Goal: Task Accomplishment & Management: Manage account settings

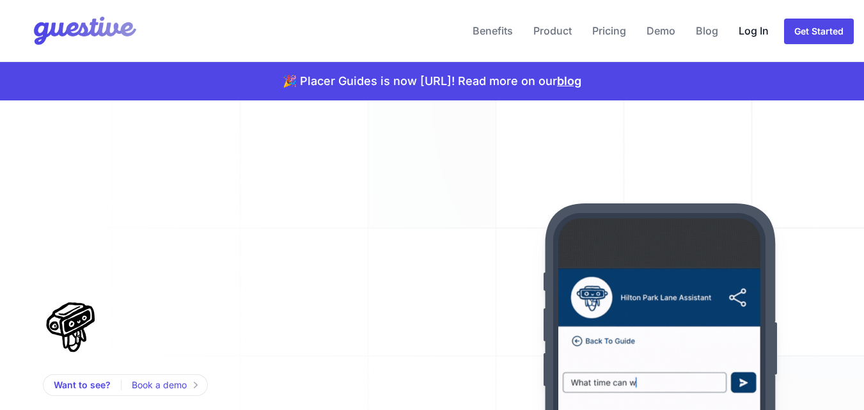
click at [748, 30] on link "Log In" at bounding box center [753, 30] width 40 height 31
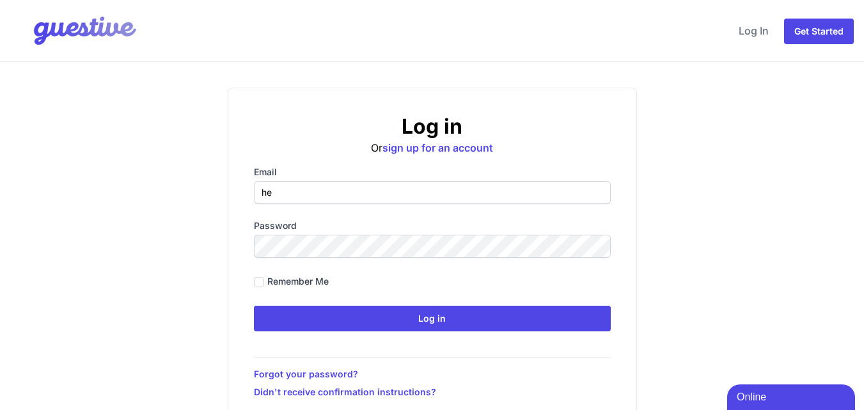
type input "[EMAIL_ADDRESS][DOMAIN_NAME]"
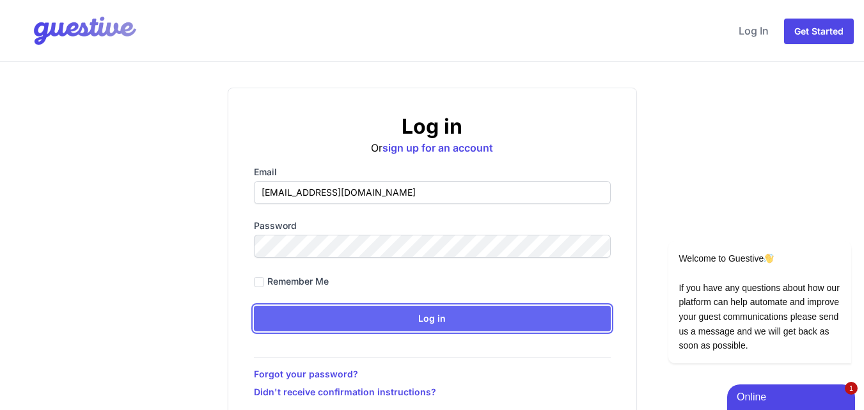
click at [425, 315] on input "Log in" at bounding box center [432, 319] width 357 height 26
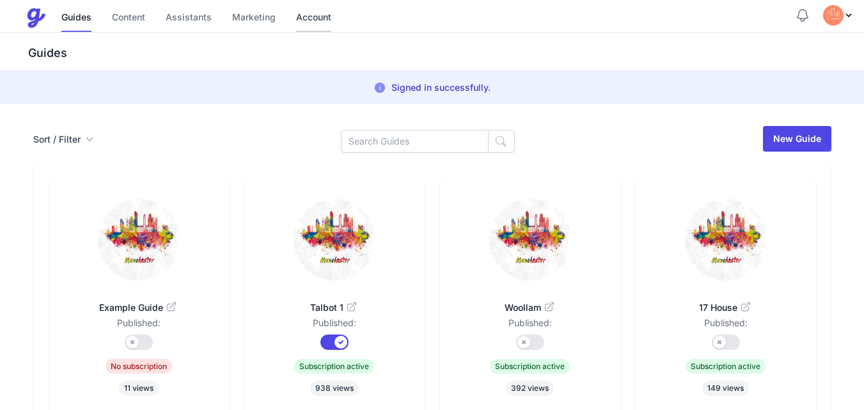
click at [314, 20] on link "Account" at bounding box center [313, 17] width 35 height 27
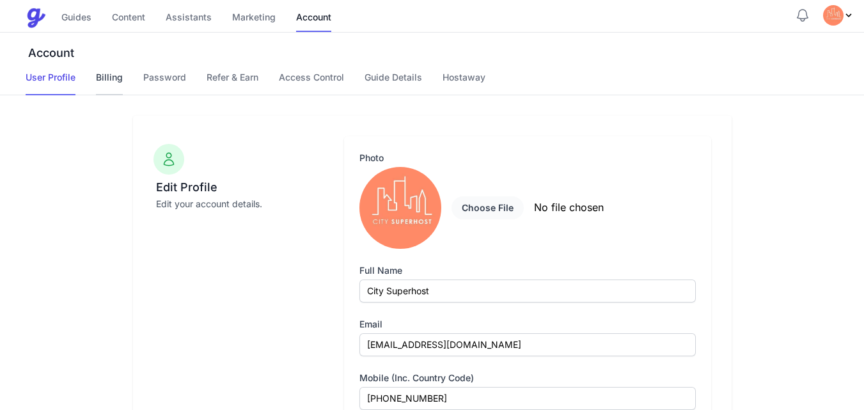
click at [107, 81] on link "Billing" at bounding box center [109, 83] width 27 height 24
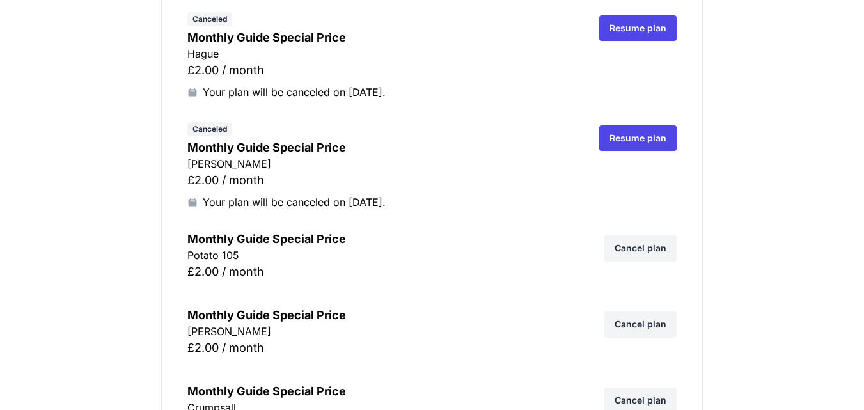
scroll to position [7340, 0]
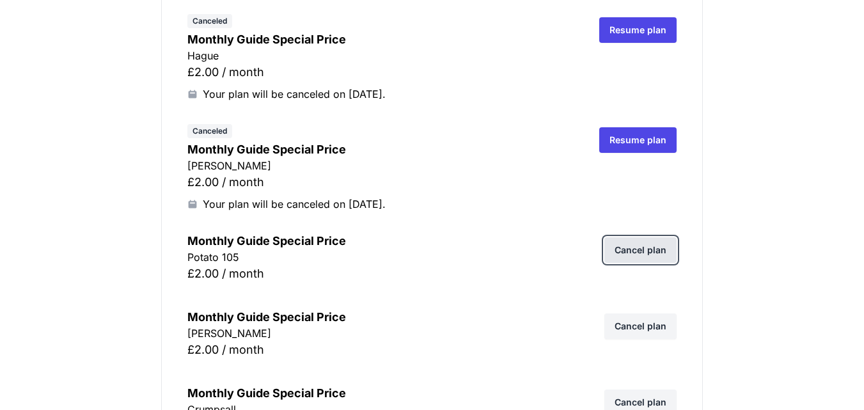
click at [651, 253] on link "Cancel plan" at bounding box center [640, 250] width 72 height 26
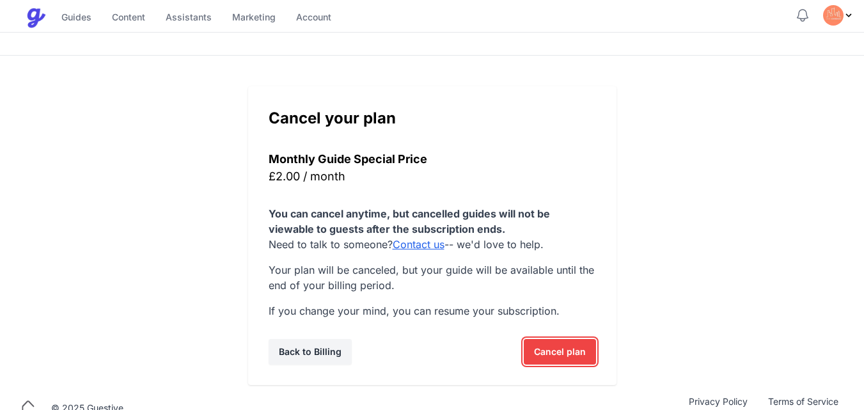
click at [545, 350] on span "Cancel plan" at bounding box center [560, 352] width 52 height 26
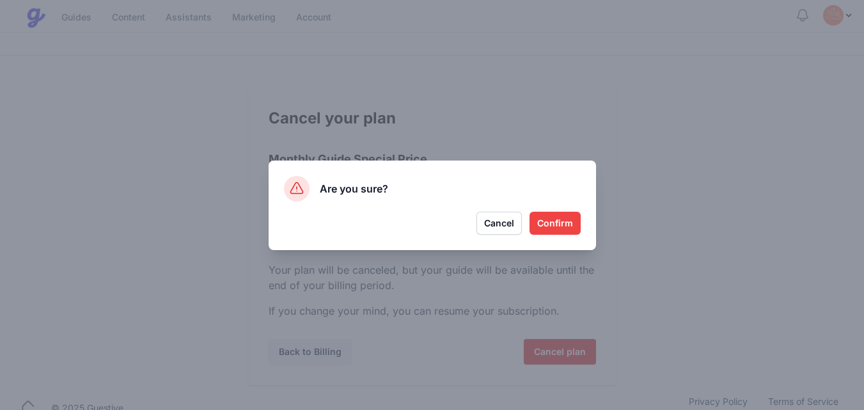
click at [559, 223] on button "Confirm" at bounding box center [554, 223] width 51 height 23
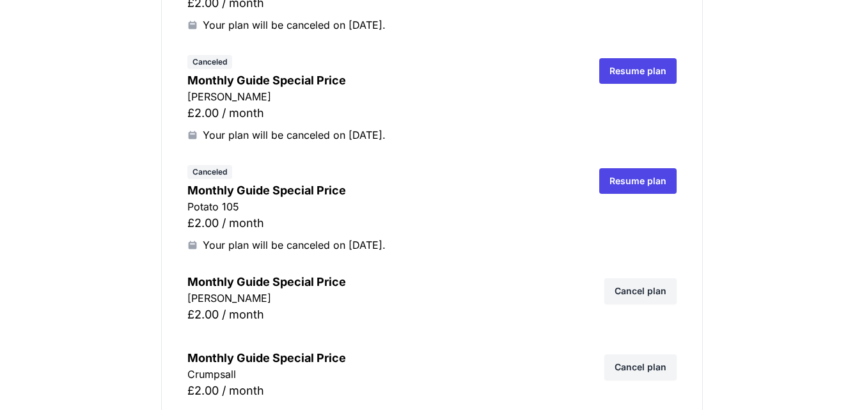
scroll to position [7435, 0]
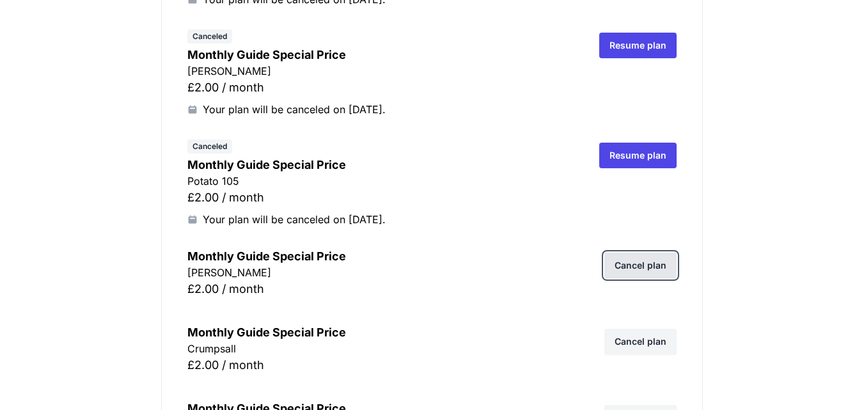
click at [641, 260] on link "Cancel plan" at bounding box center [640, 266] width 72 height 26
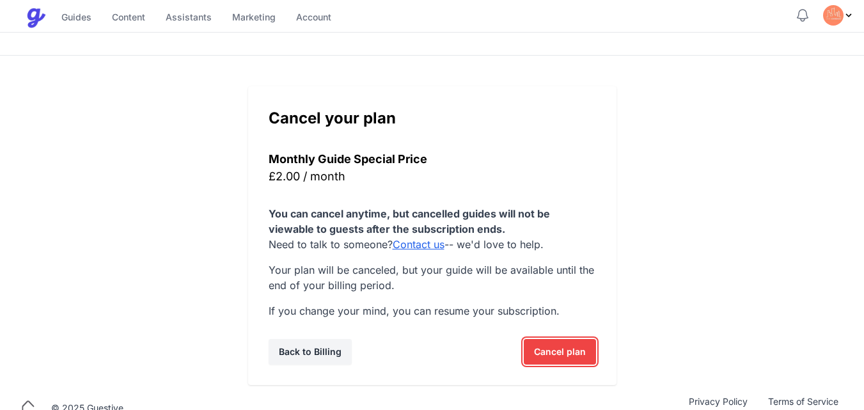
click at [562, 347] on span "Cancel plan" at bounding box center [560, 352] width 52 height 26
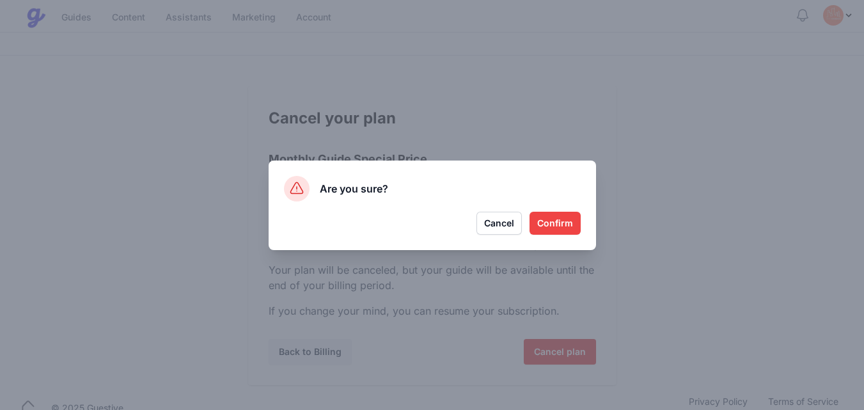
click at [551, 219] on button "Confirm" at bounding box center [554, 223] width 51 height 23
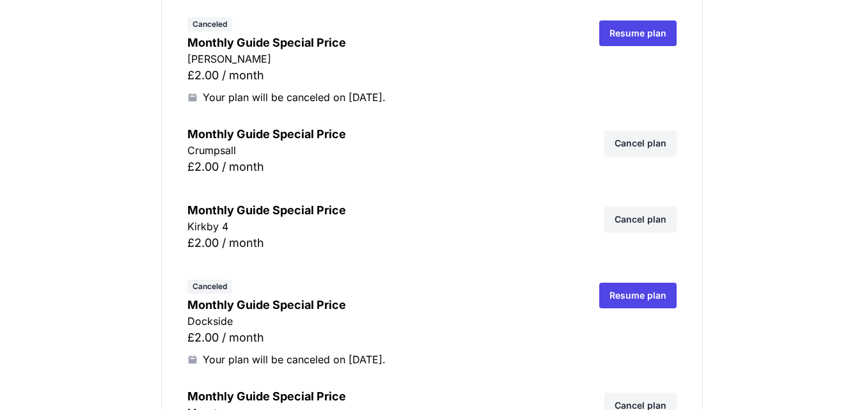
scroll to position [7665, 0]
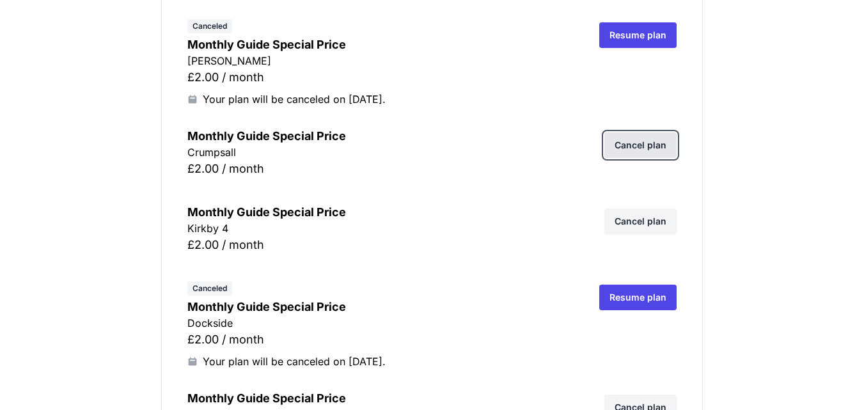
click at [650, 137] on link "Cancel plan" at bounding box center [640, 145] width 72 height 26
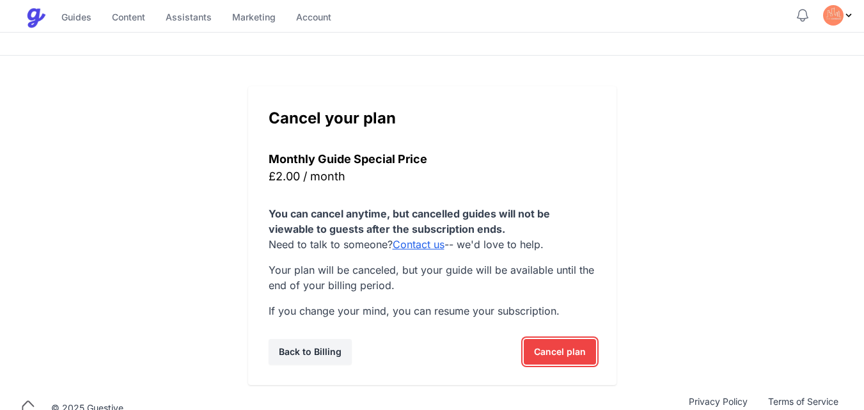
click at [545, 347] on span "Cancel plan" at bounding box center [560, 352] width 52 height 26
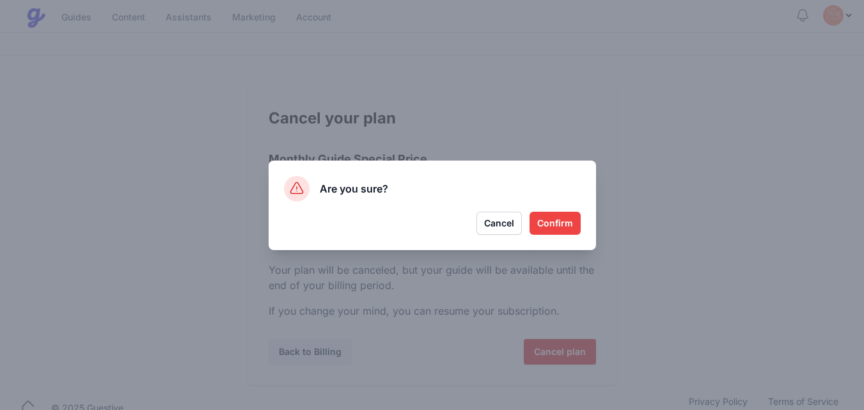
click at [554, 221] on button "Confirm" at bounding box center [554, 223] width 51 height 23
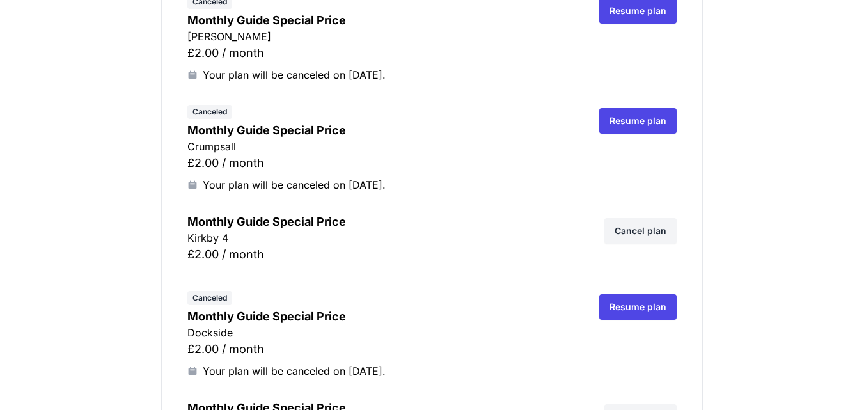
scroll to position [7690, 0]
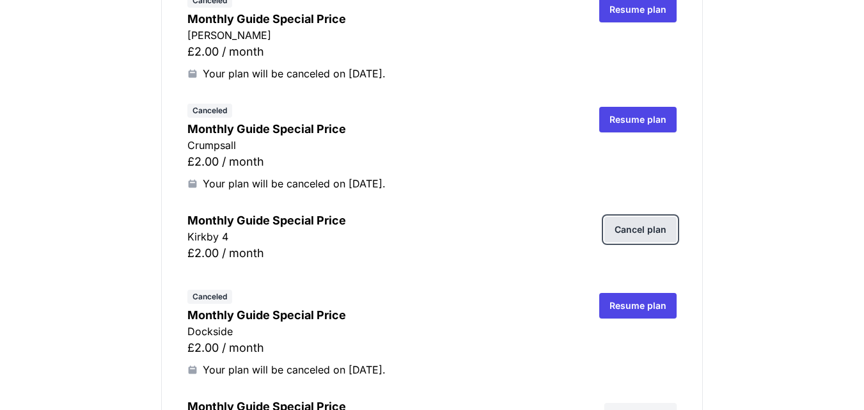
click at [647, 233] on link "Cancel plan" at bounding box center [640, 230] width 72 height 26
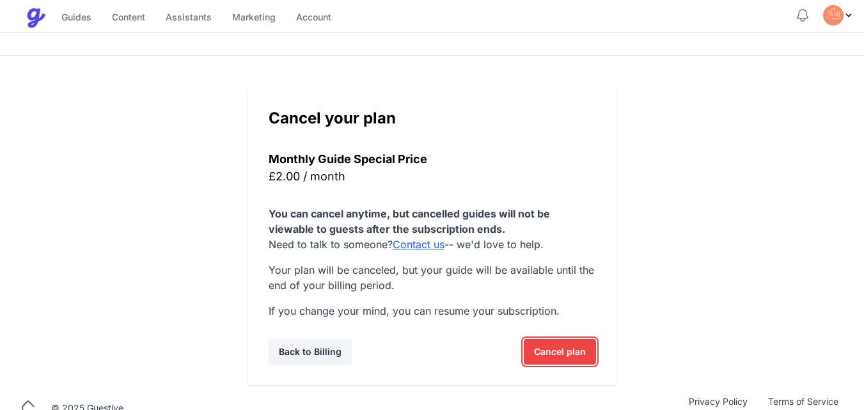
click at [546, 348] on span "Cancel plan" at bounding box center [560, 352] width 52 height 26
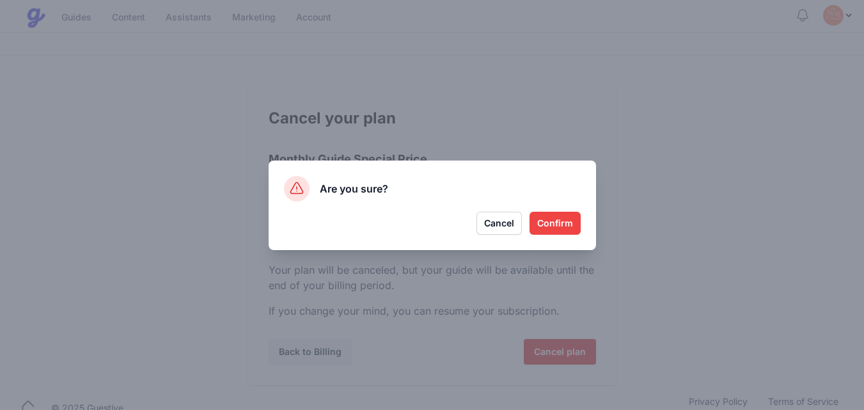
click at [557, 227] on button "Confirm" at bounding box center [554, 223] width 51 height 23
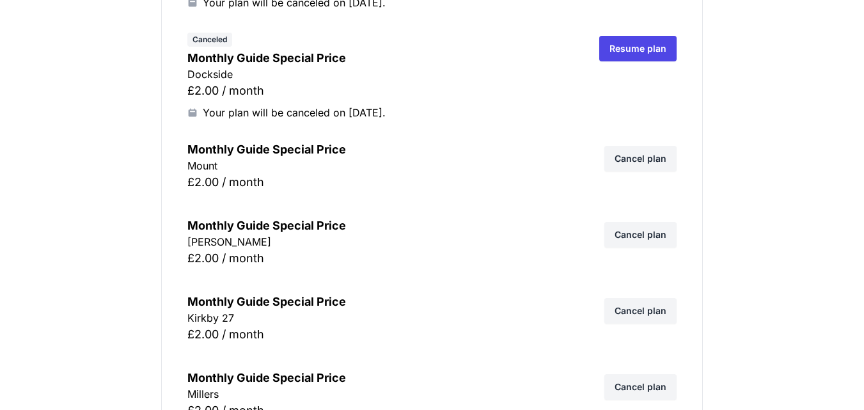
scroll to position [7997, 0]
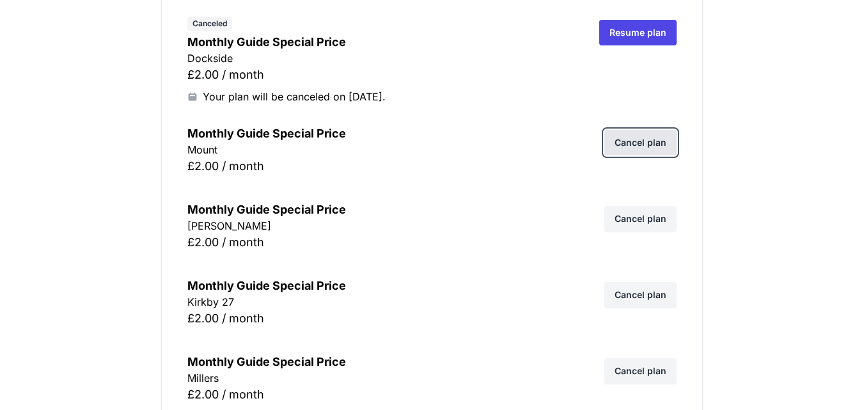
click at [641, 136] on link "Cancel plan" at bounding box center [640, 143] width 72 height 26
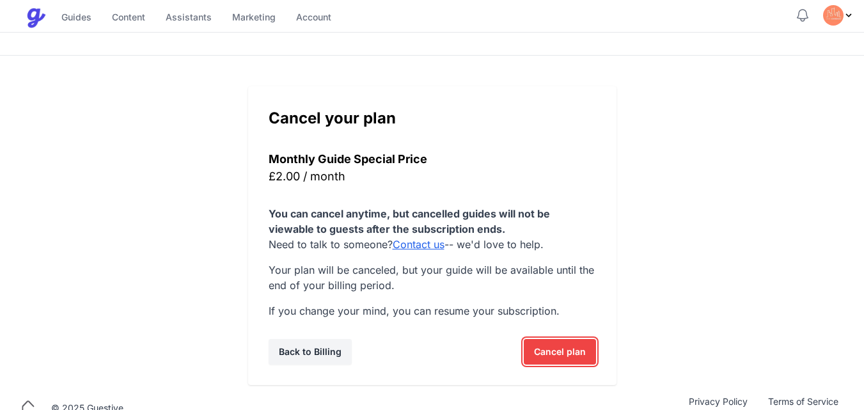
click at [549, 349] on span "Cancel plan" at bounding box center [560, 352] width 52 height 26
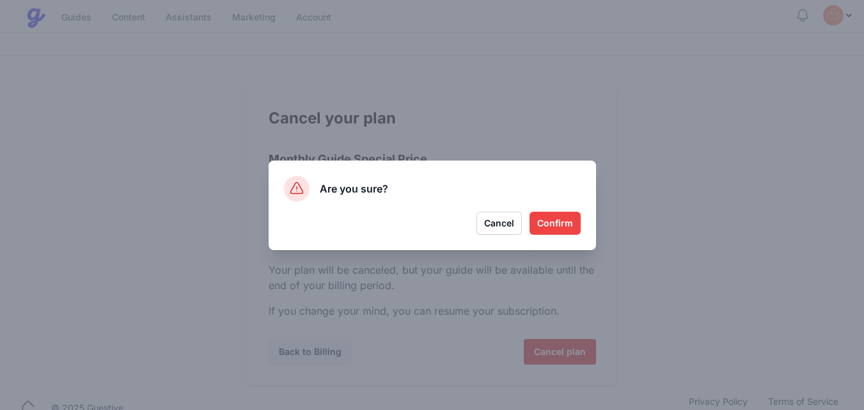
click at [555, 224] on button "Confirm" at bounding box center [554, 223] width 51 height 23
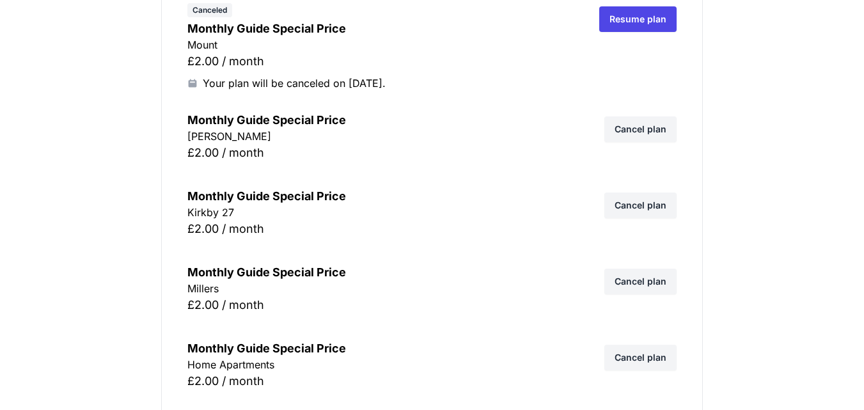
scroll to position [8202, 0]
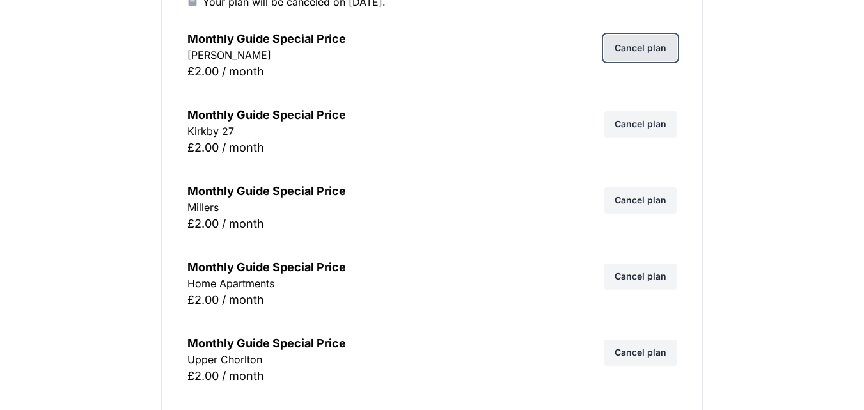
click at [629, 49] on link "Cancel plan" at bounding box center [640, 48] width 72 height 26
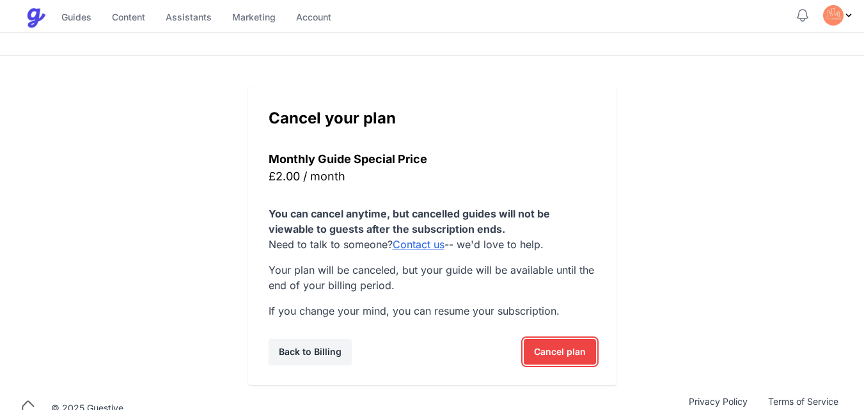
click at [554, 343] on span "Cancel plan" at bounding box center [560, 352] width 52 height 26
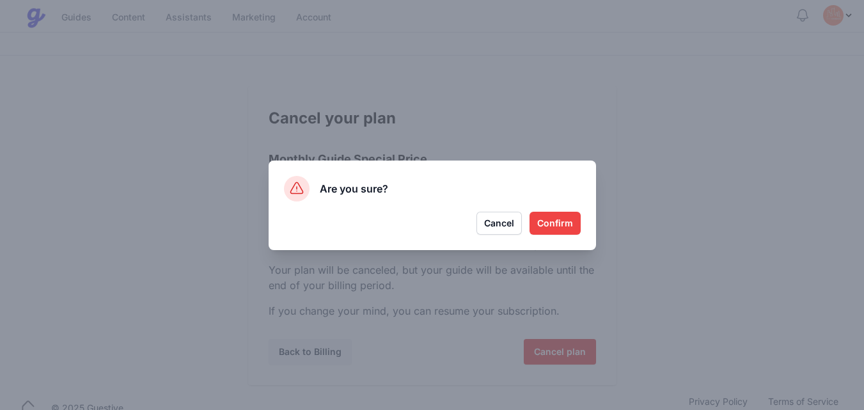
click at [555, 225] on button "Confirm" at bounding box center [554, 223] width 51 height 23
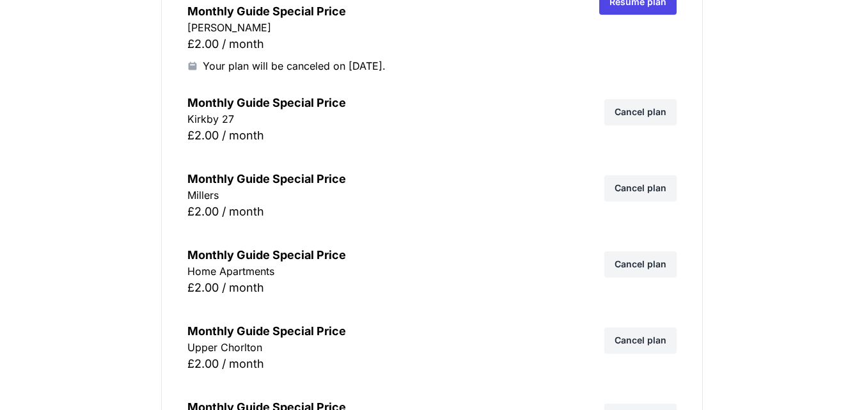
scroll to position [8279, 0]
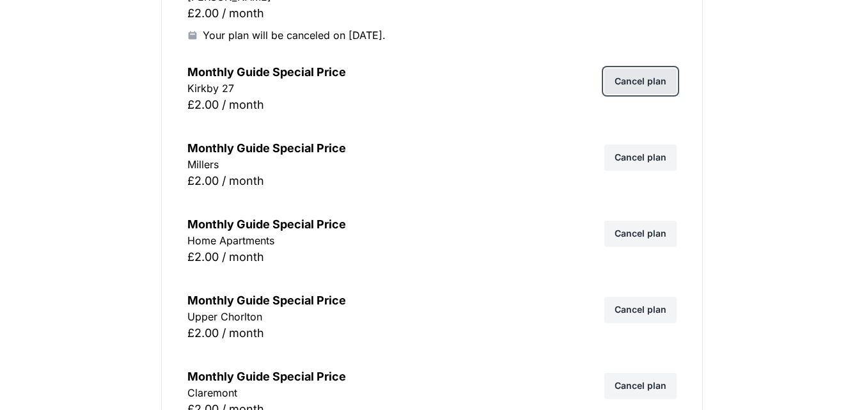
click at [657, 82] on link "Cancel plan" at bounding box center [640, 81] width 72 height 26
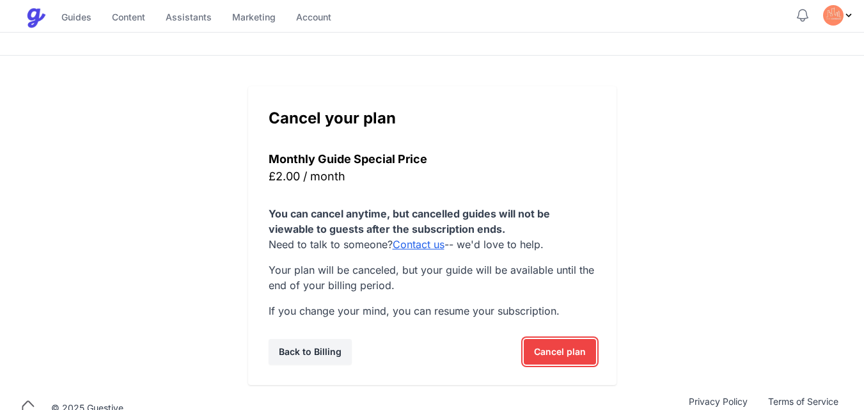
click at [543, 352] on span "Cancel plan" at bounding box center [560, 352] width 52 height 26
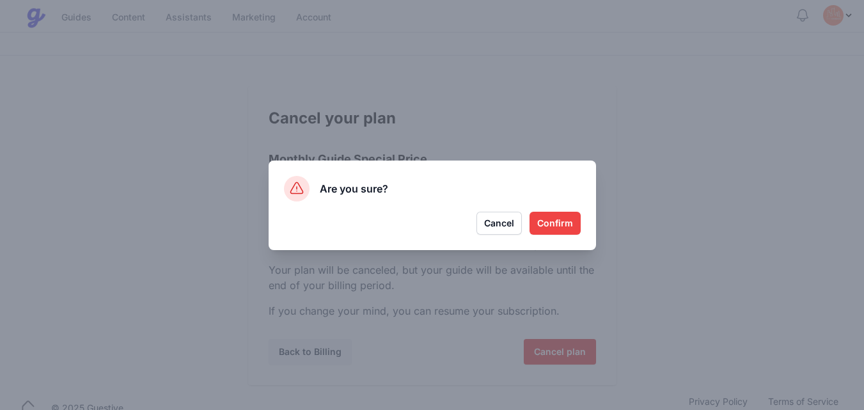
click at [557, 221] on button "Confirm" at bounding box center [554, 223] width 51 height 23
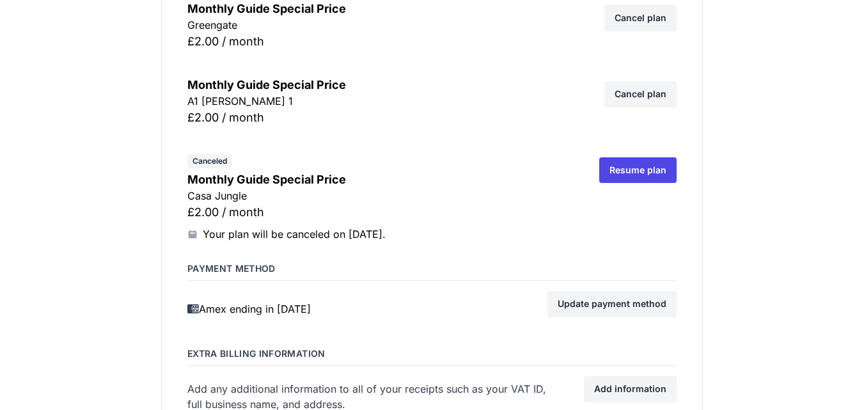
scroll to position [10785, 0]
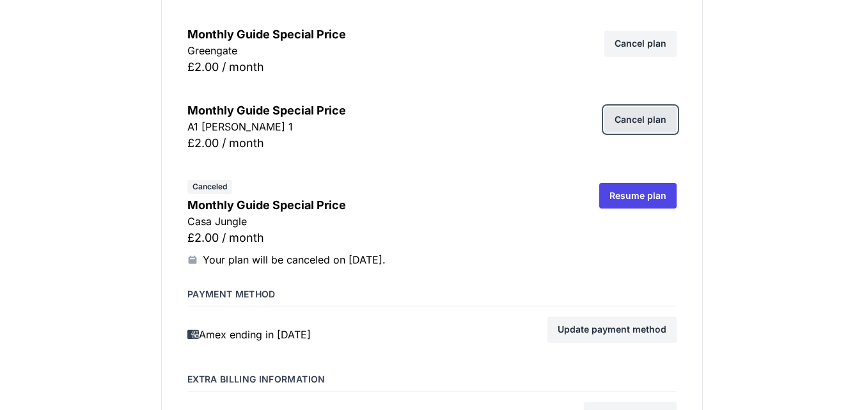
click at [646, 125] on link "Cancel plan" at bounding box center [640, 120] width 72 height 26
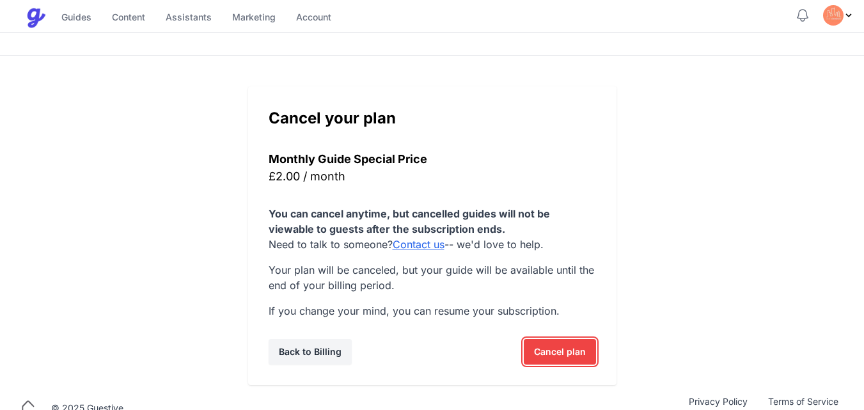
click at [554, 346] on span "Cancel plan" at bounding box center [560, 352] width 52 height 26
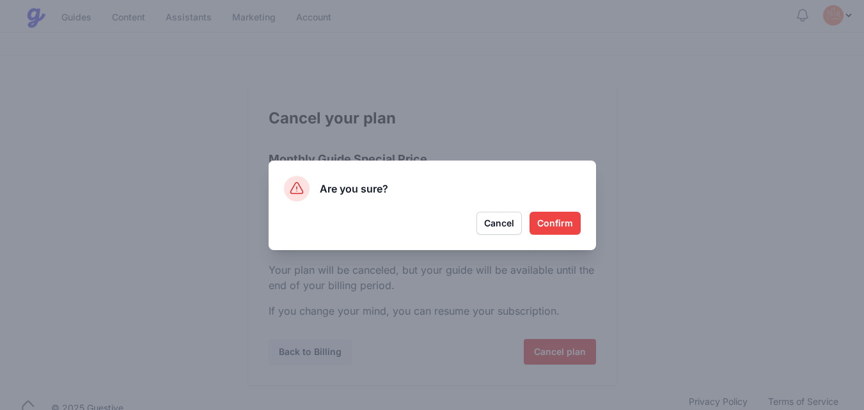
click at [568, 219] on button "Confirm" at bounding box center [554, 223] width 51 height 23
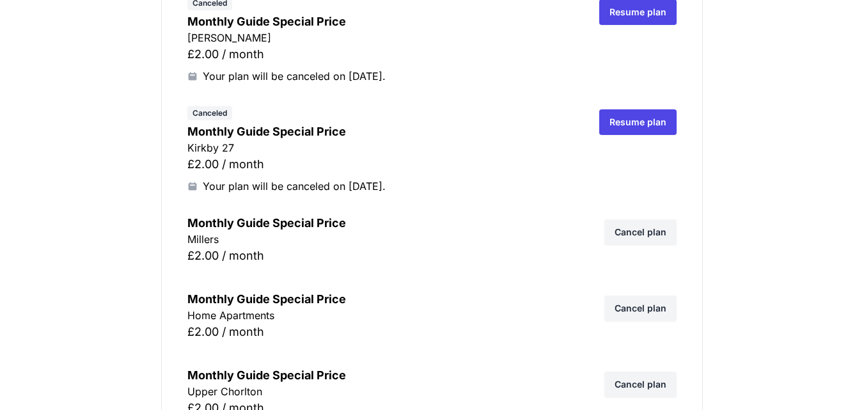
scroll to position [8253, 0]
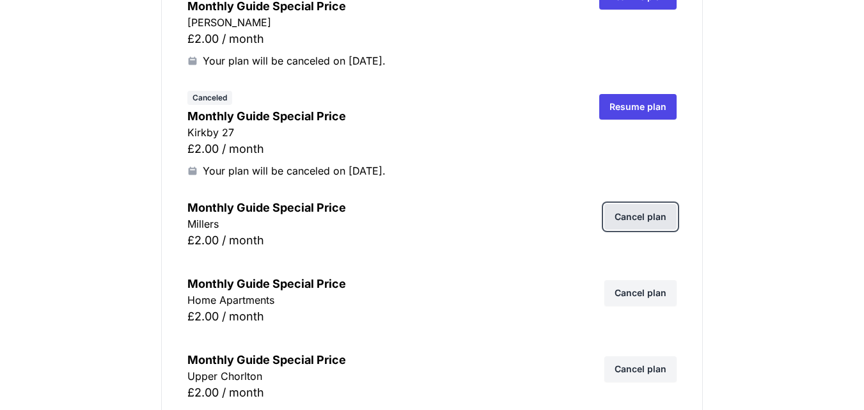
click at [650, 213] on link "Cancel plan" at bounding box center [640, 217] width 72 height 26
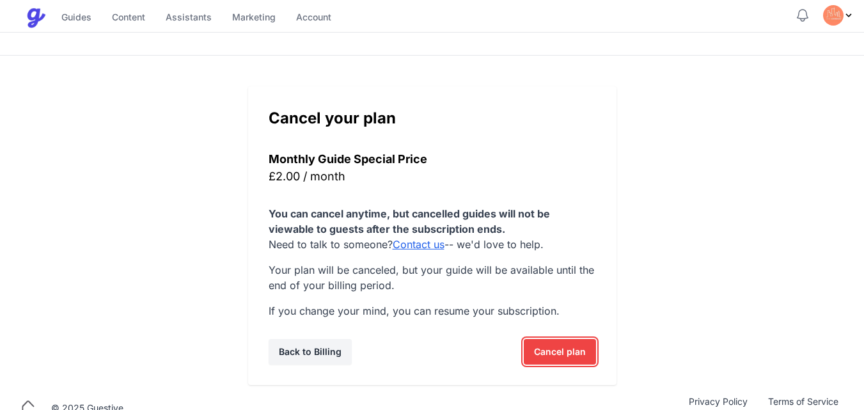
click at [541, 350] on span "Cancel plan" at bounding box center [560, 352] width 52 height 26
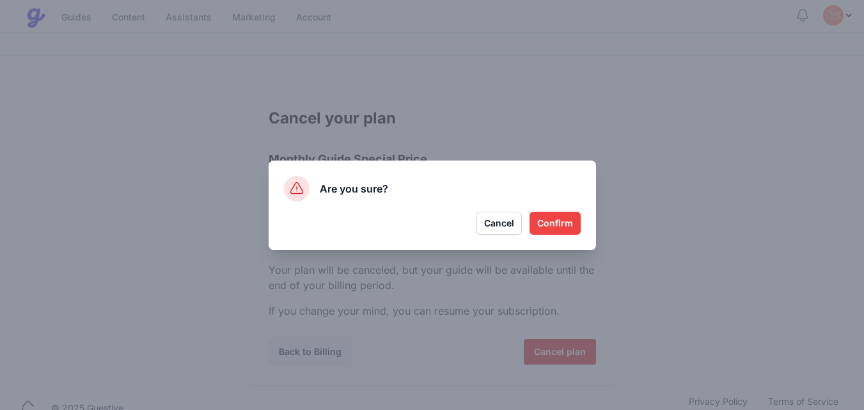
click at [551, 226] on button "Confirm" at bounding box center [554, 223] width 51 height 23
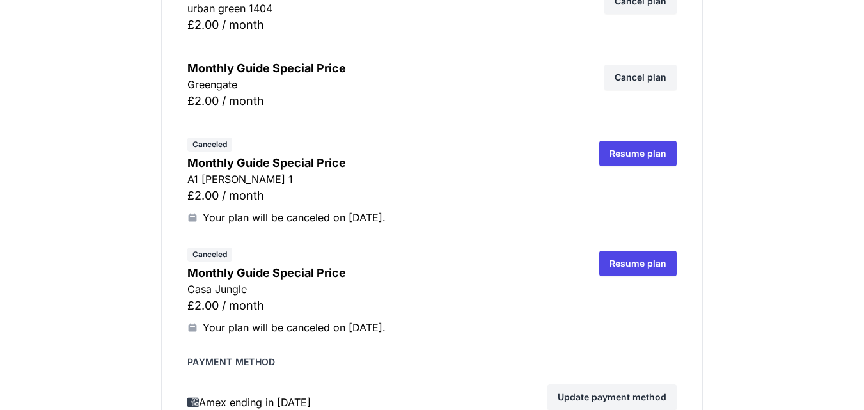
scroll to position [10759, 0]
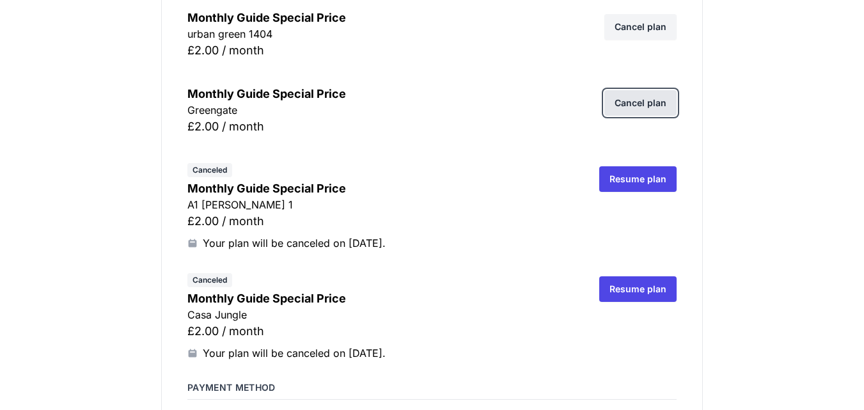
click at [644, 100] on link "Cancel plan" at bounding box center [640, 103] width 72 height 26
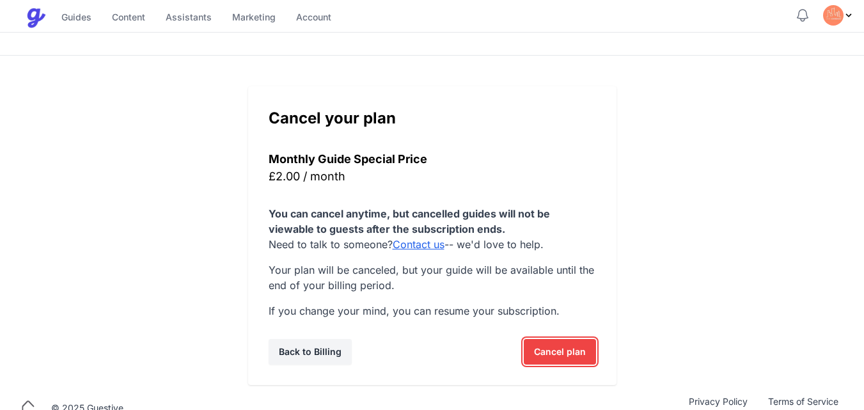
click at [551, 350] on span "Cancel plan" at bounding box center [560, 352] width 52 height 26
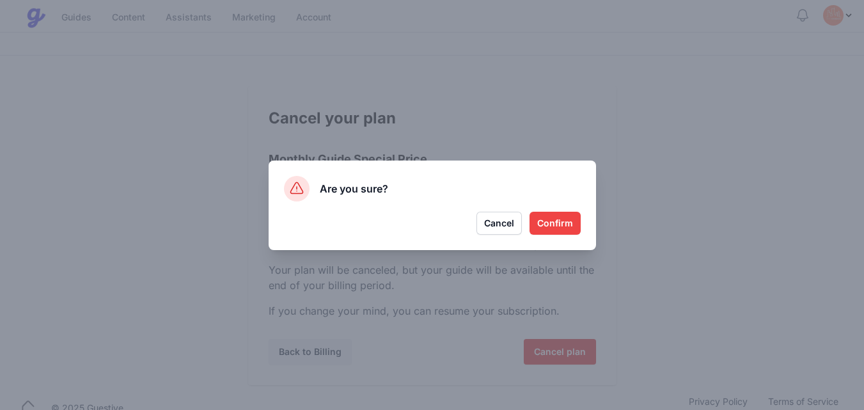
click at [550, 225] on button "Confirm" at bounding box center [554, 223] width 51 height 23
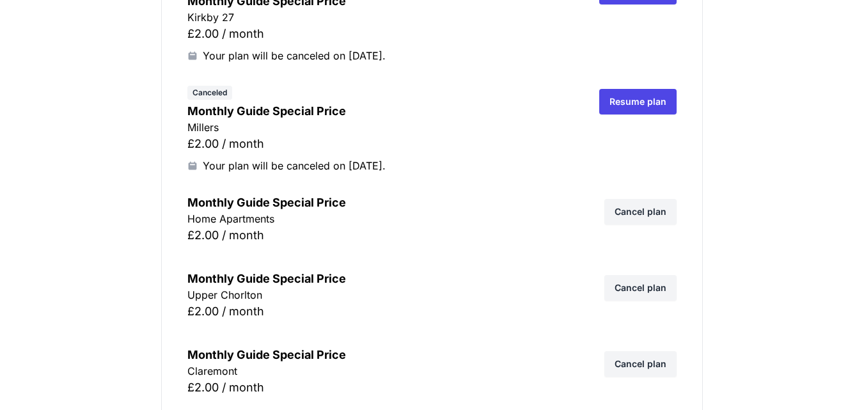
scroll to position [8337, 0]
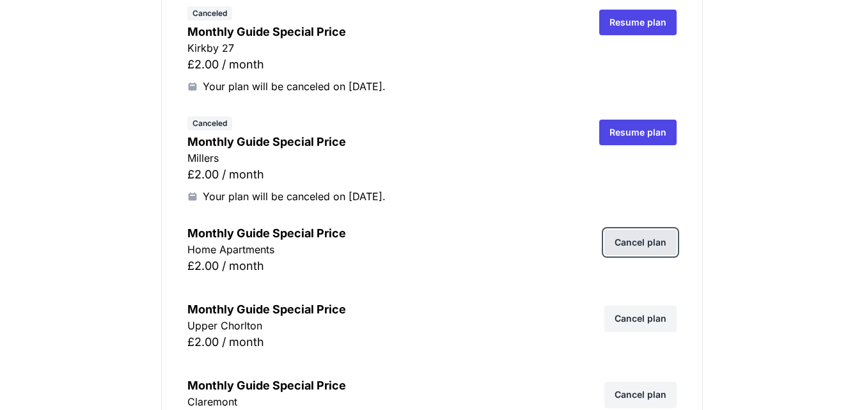
click at [640, 235] on link "Cancel plan" at bounding box center [640, 243] width 72 height 26
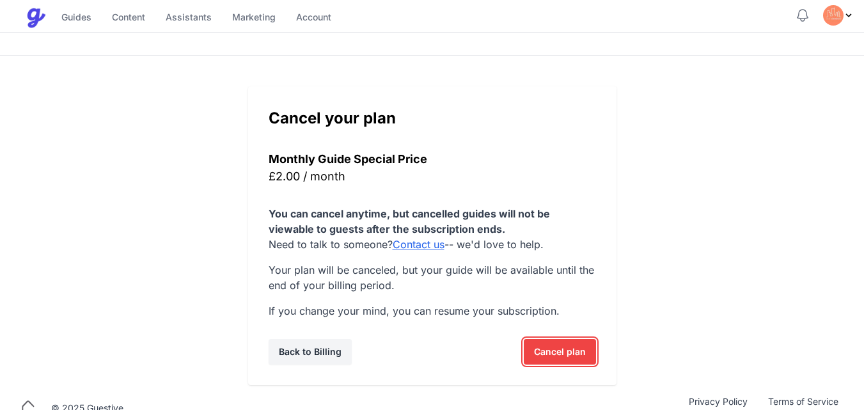
click at [566, 345] on span "Cancel plan" at bounding box center [560, 352] width 52 height 26
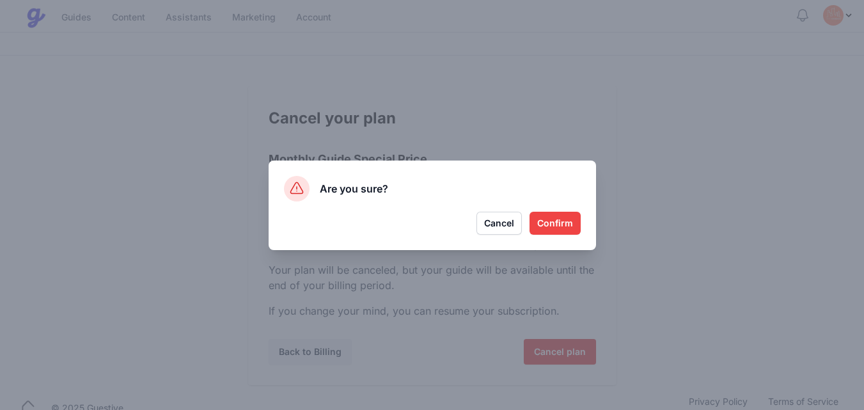
click at [559, 221] on button "Confirm" at bounding box center [554, 223] width 51 height 23
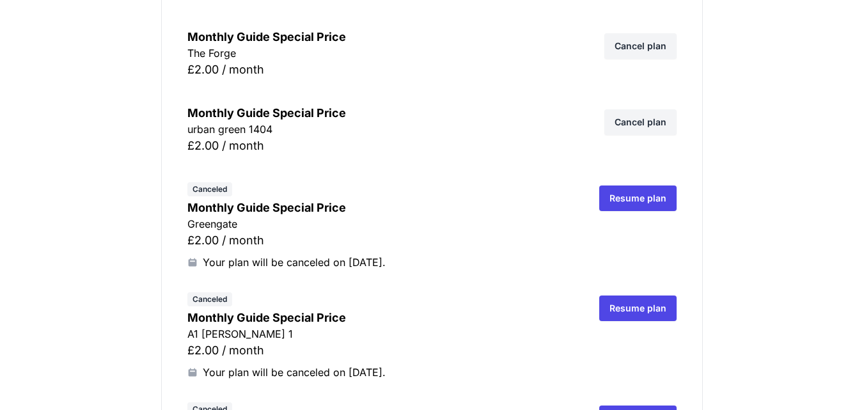
scroll to position [10580, 0]
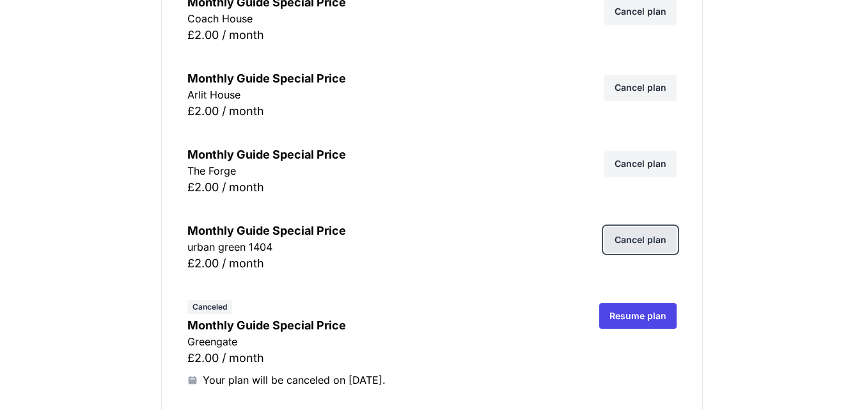
click at [649, 242] on link "Cancel plan" at bounding box center [640, 240] width 72 height 26
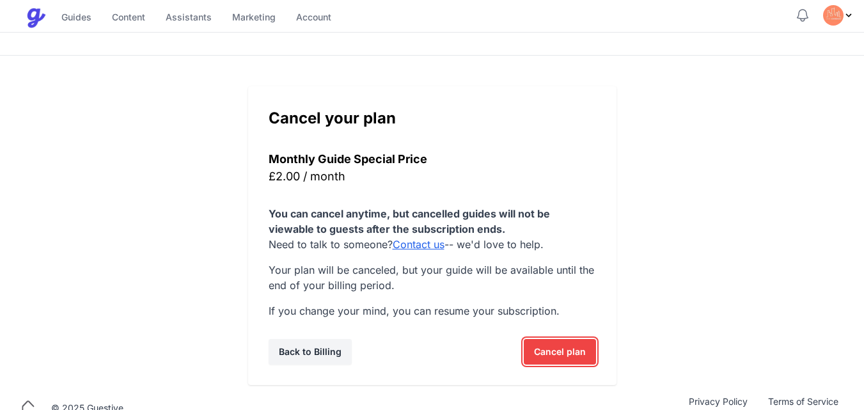
click at [559, 348] on span "Cancel plan" at bounding box center [560, 352] width 52 height 26
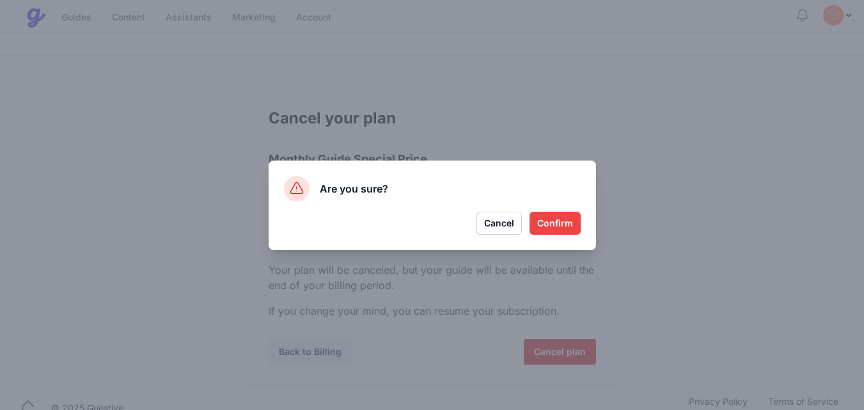
click at [557, 228] on button "Confirm" at bounding box center [554, 223] width 51 height 23
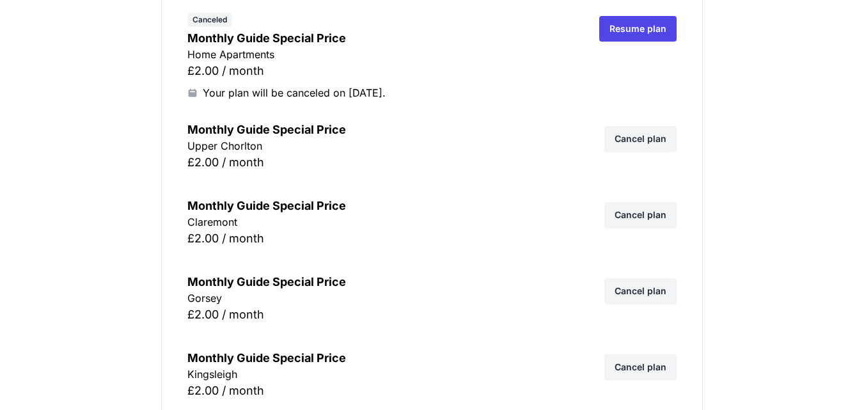
scroll to position [8509, 0]
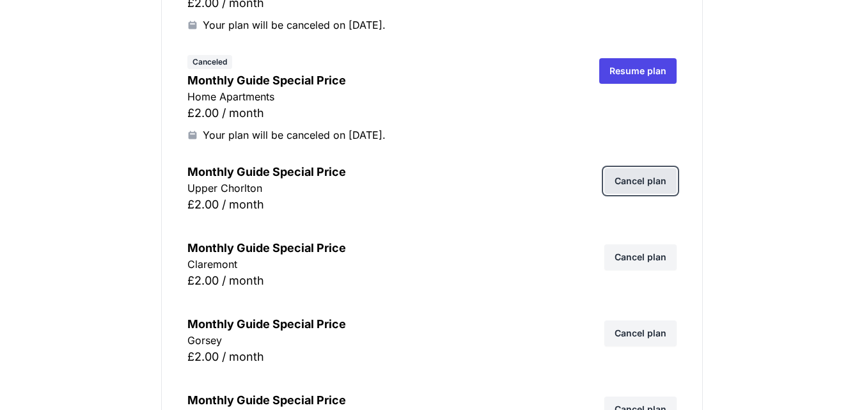
click at [637, 187] on link "Cancel plan" at bounding box center [640, 181] width 72 height 26
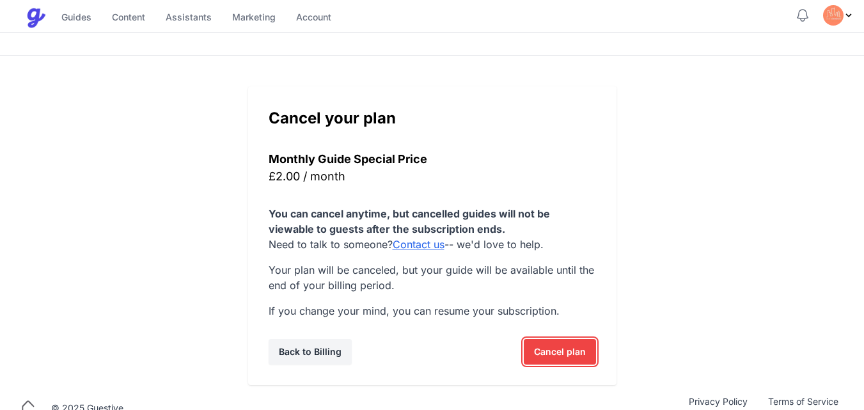
click at [558, 348] on span "Cancel plan" at bounding box center [560, 352] width 52 height 26
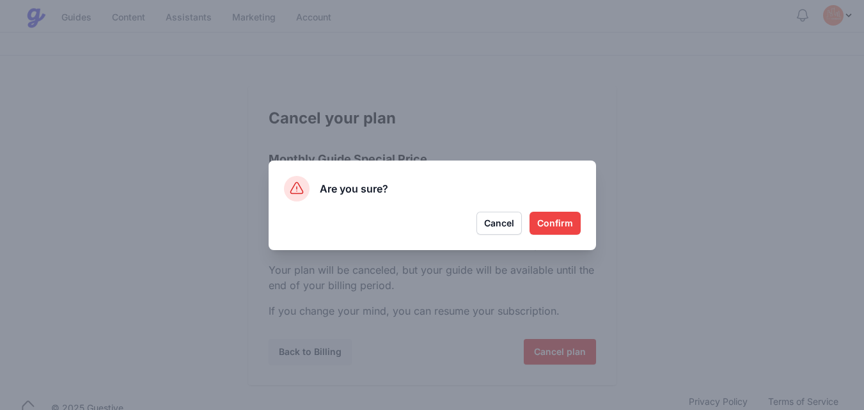
click at [552, 224] on button "Confirm" at bounding box center [554, 223] width 51 height 23
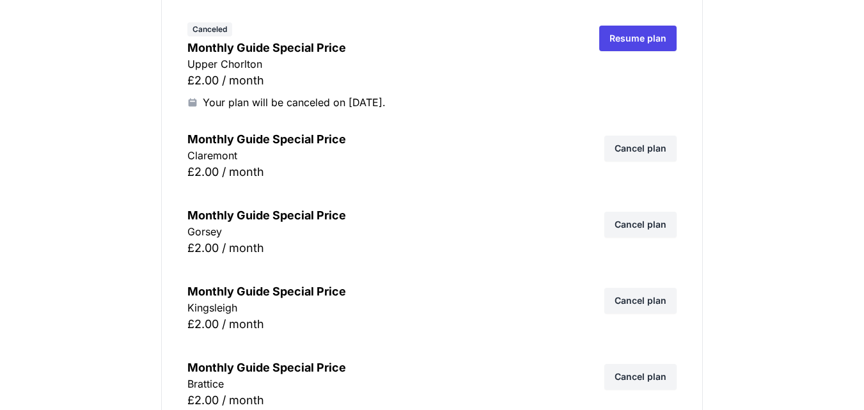
scroll to position [8688, 0]
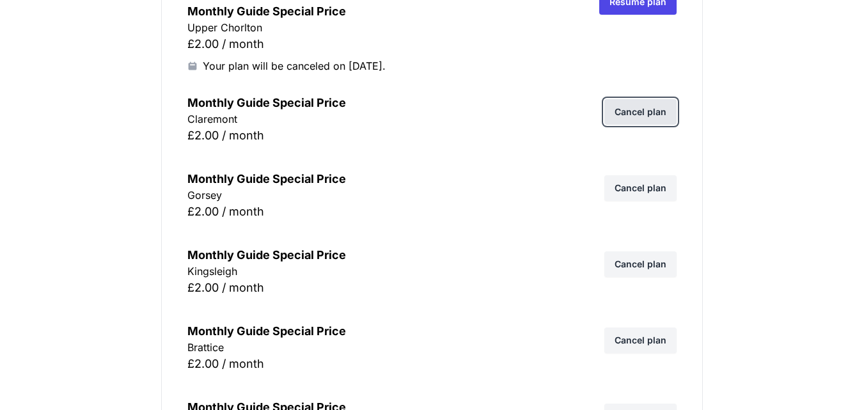
click at [650, 119] on link "Cancel plan" at bounding box center [640, 112] width 72 height 26
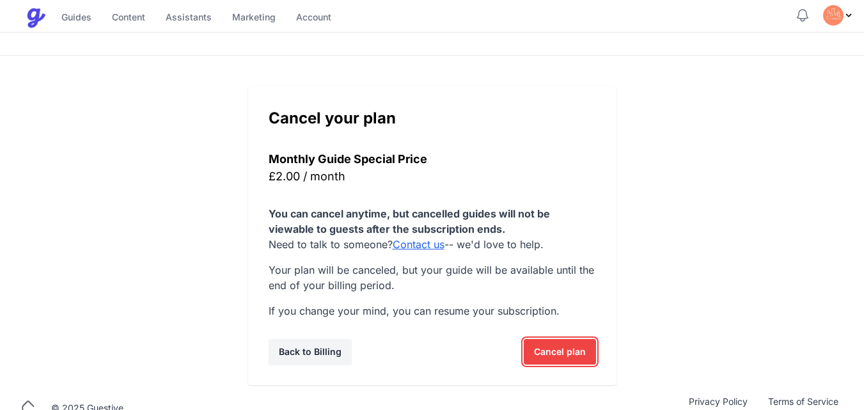
click at [555, 352] on span "Cancel plan" at bounding box center [560, 352] width 52 height 26
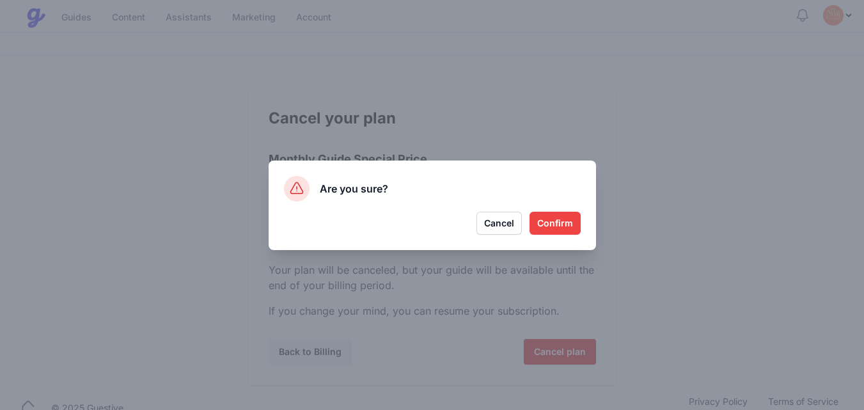
click at [559, 223] on button "Confirm" at bounding box center [554, 223] width 51 height 23
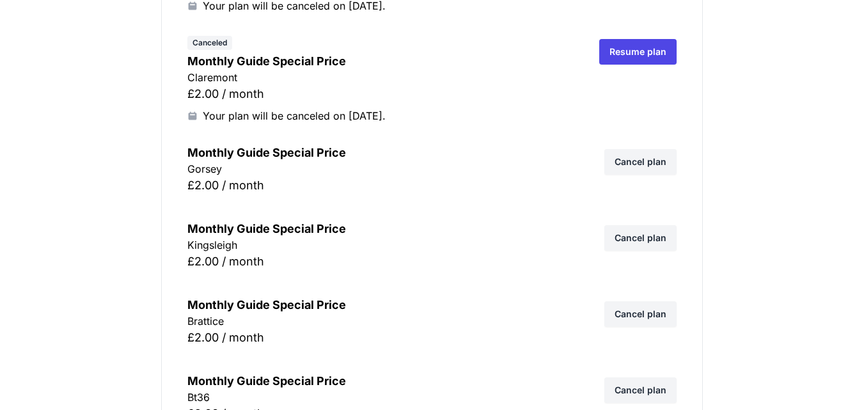
scroll to position [8739, 0]
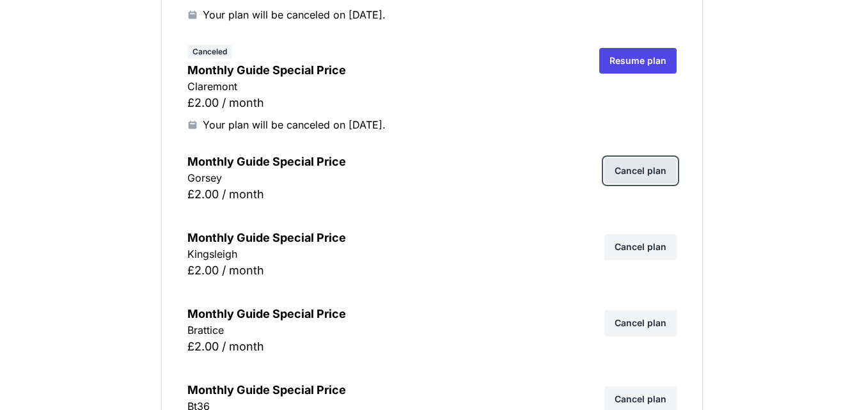
click at [642, 170] on link "Cancel plan" at bounding box center [640, 171] width 72 height 26
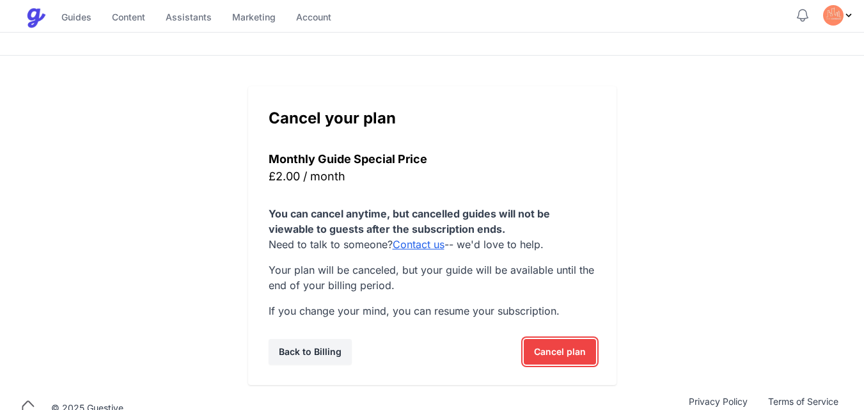
click at [558, 350] on span "Cancel plan" at bounding box center [560, 352] width 52 height 26
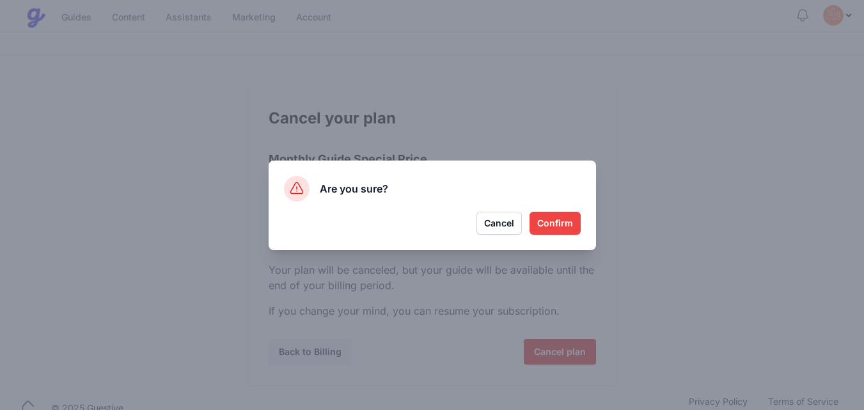
click at [561, 224] on button "Confirm" at bounding box center [554, 223] width 51 height 23
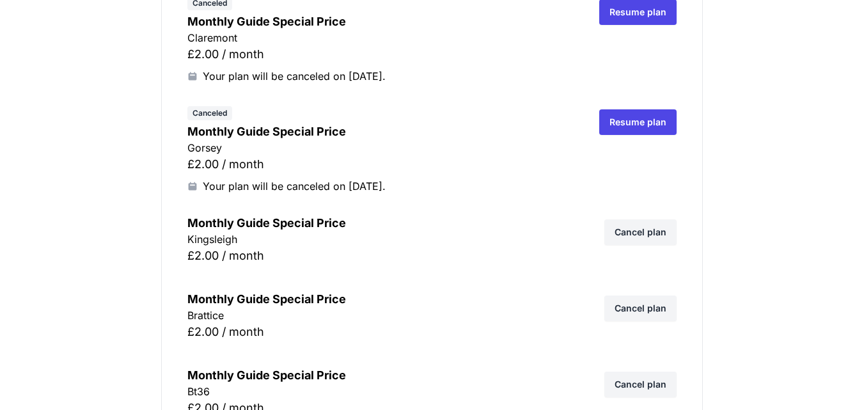
scroll to position [8790, 0]
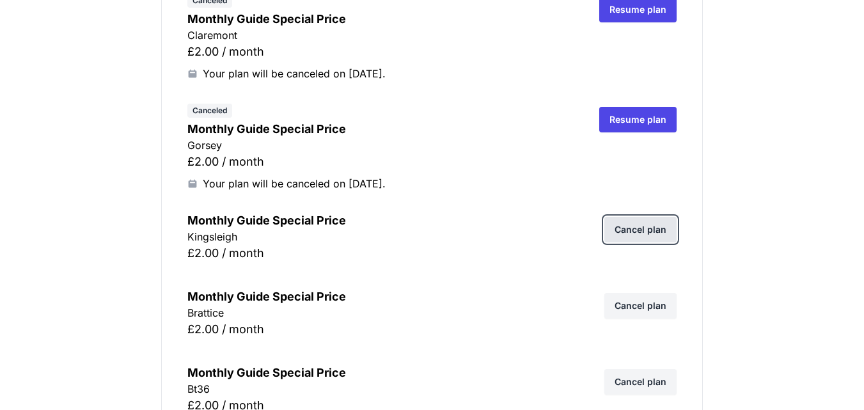
click at [644, 232] on link "Cancel plan" at bounding box center [640, 230] width 72 height 26
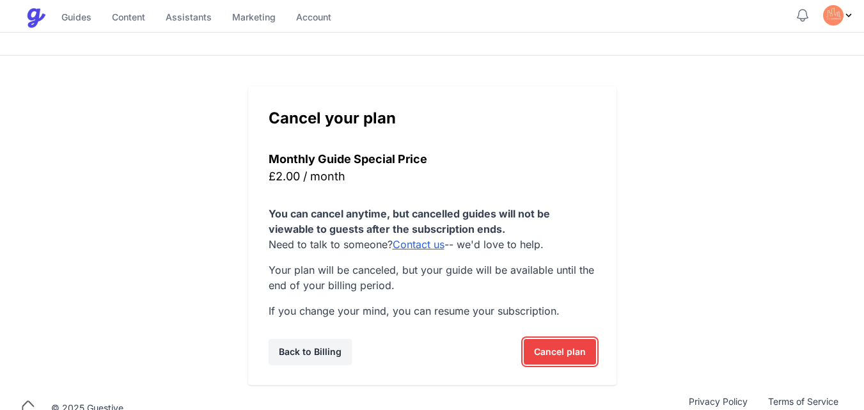
click at [553, 351] on span "Cancel plan" at bounding box center [560, 352] width 52 height 26
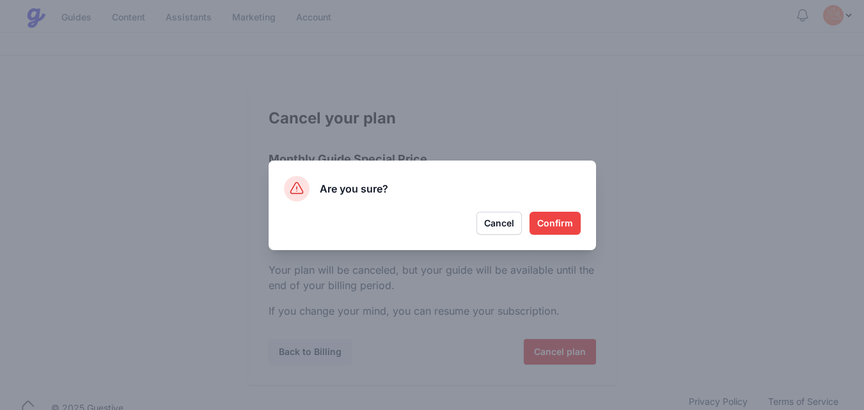
click at [554, 226] on button "Confirm" at bounding box center [554, 223] width 51 height 23
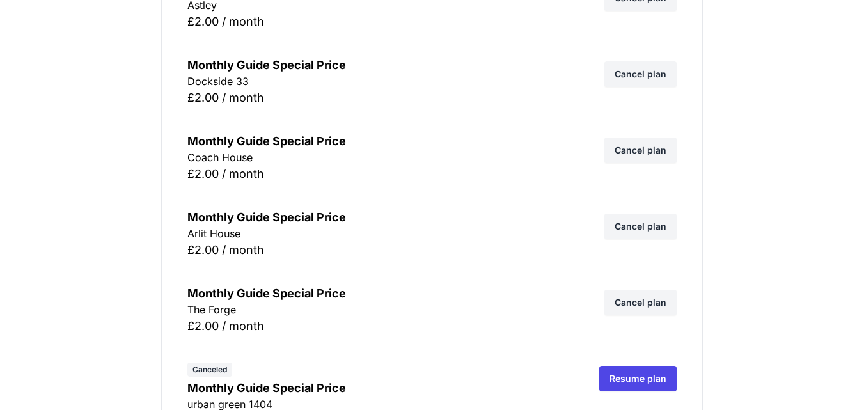
scroll to position [10580, 0]
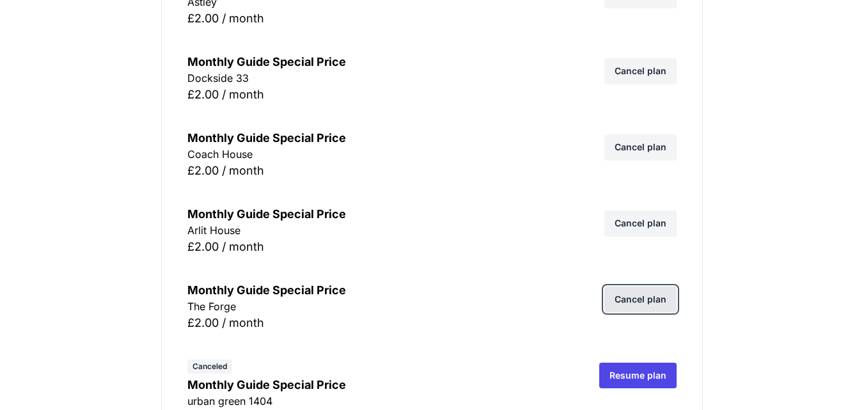
click at [653, 303] on link "Cancel plan" at bounding box center [640, 299] width 72 height 26
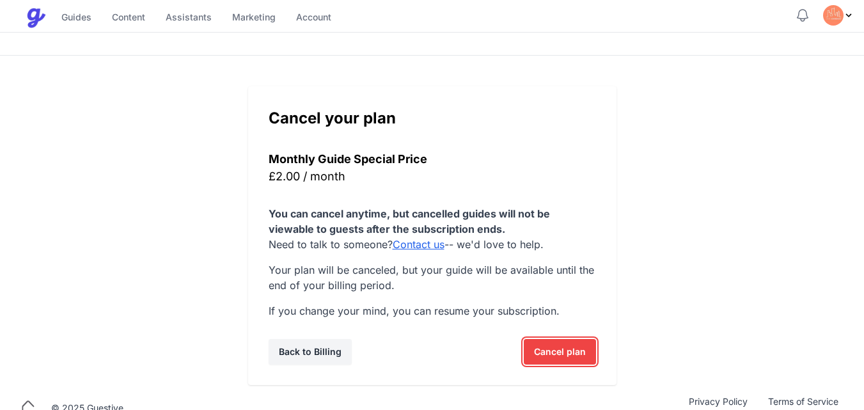
click at [556, 352] on span "Cancel plan" at bounding box center [560, 352] width 52 height 26
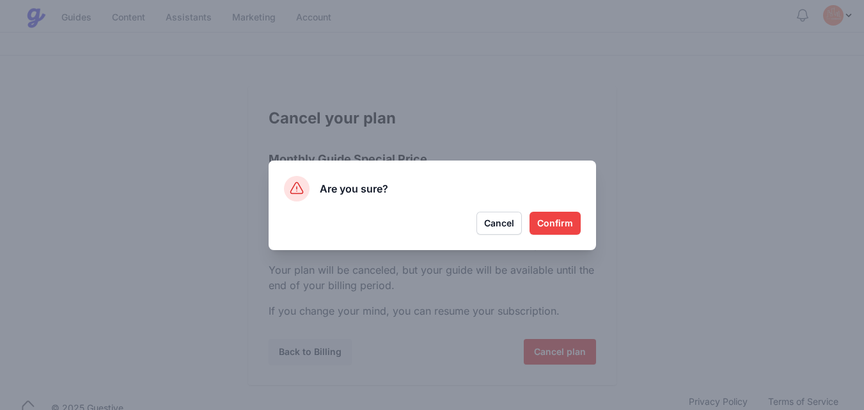
click at [565, 223] on button "Confirm" at bounding box center [554, 223] width 51 height 23
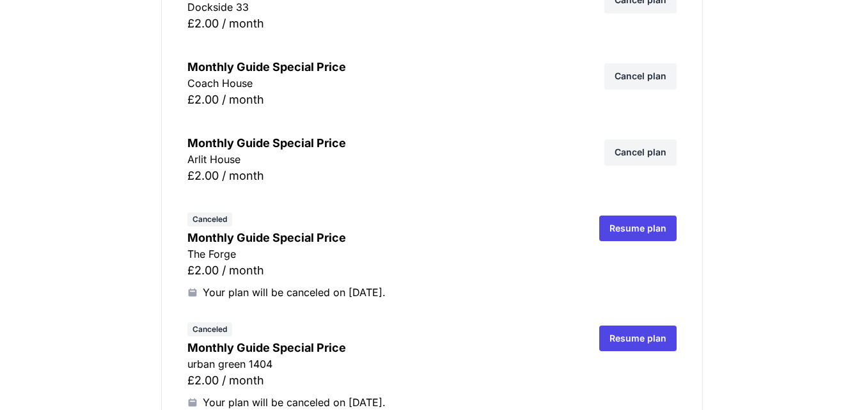
scroll to position [10683, 0]
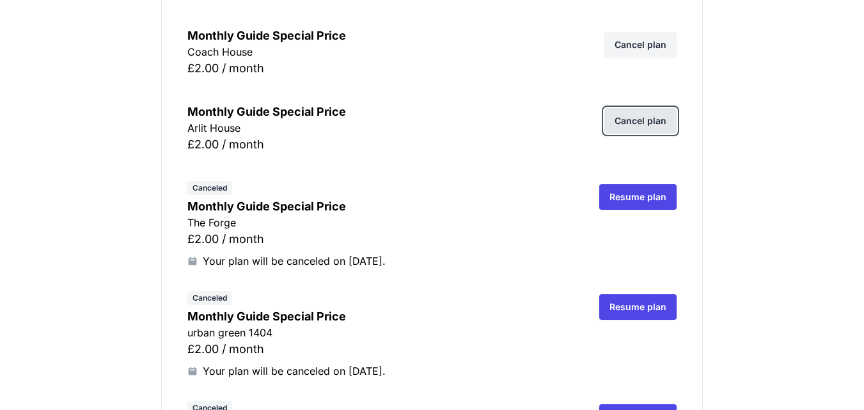
click at [645, 122] on link "Cancel plan" at bounding box center [640, 121] width 72 height 26
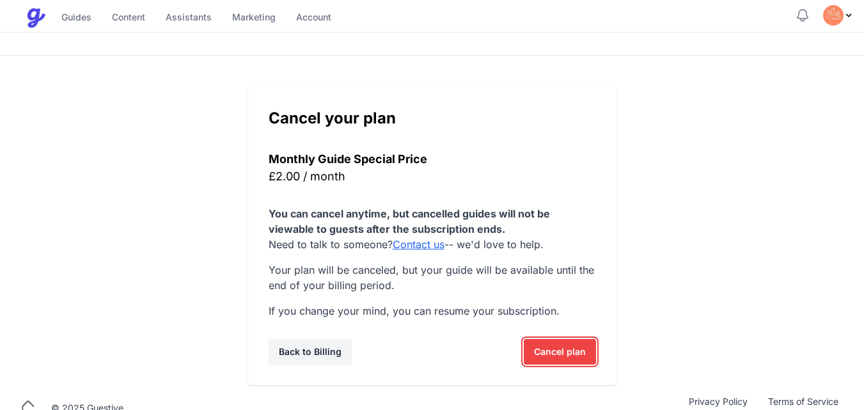
click at [551, 347] on span "Cancel plan" at bounding box center [560, 352] width 52 height 26
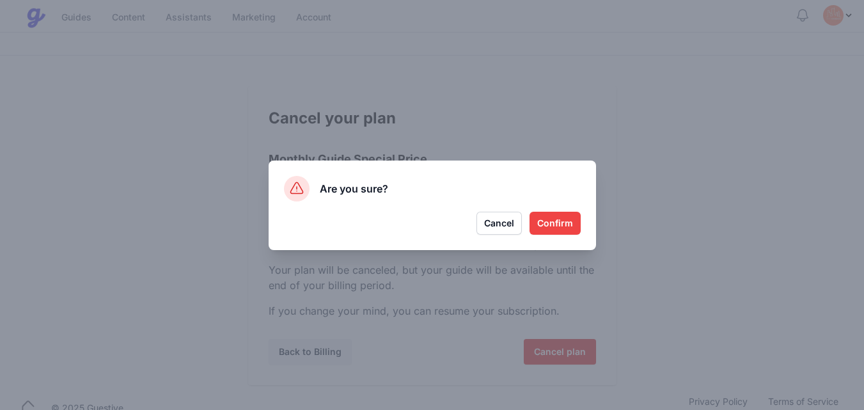
click at [554, 212] on button "Confirm" at bounding box center [554, 223] width 51 height 23
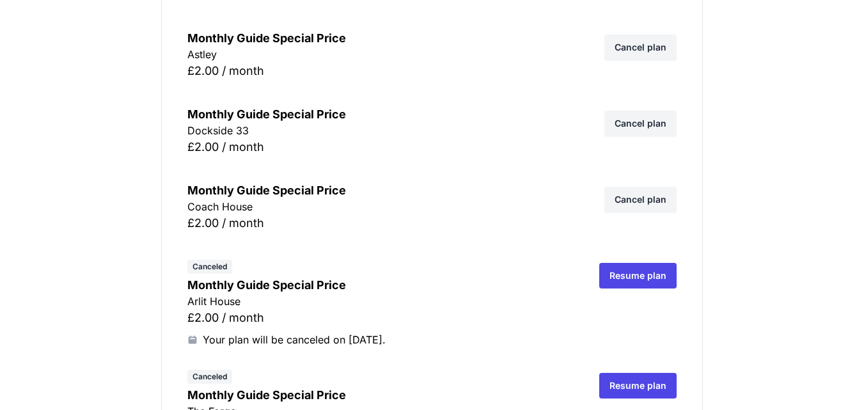
scroll to position [10478, 0]
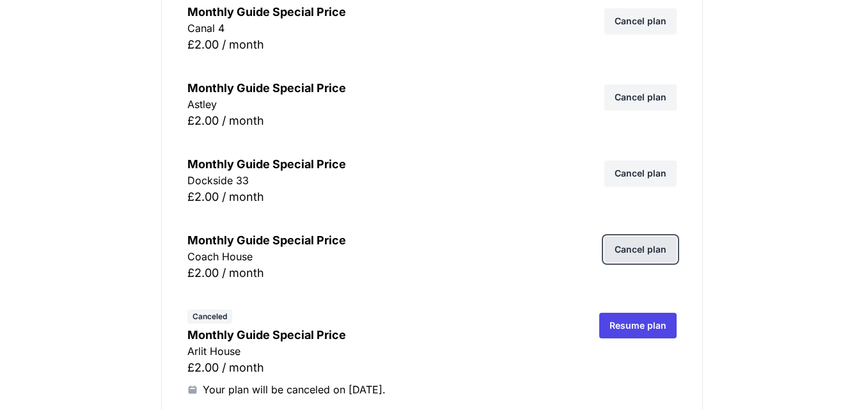
click at [650, 246] on link "Cancel plan" at bounding box center [640, 250] width 72 height 26
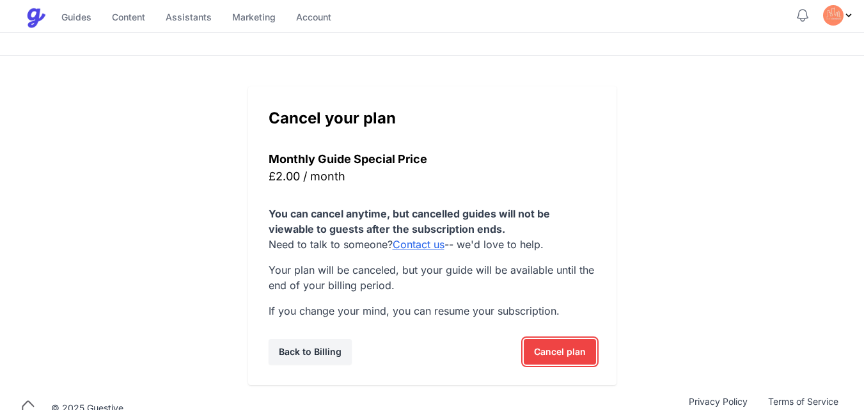
click at [561, 347] on span "Cancel plan" at bounding box center [560, 352] width 52 height 26
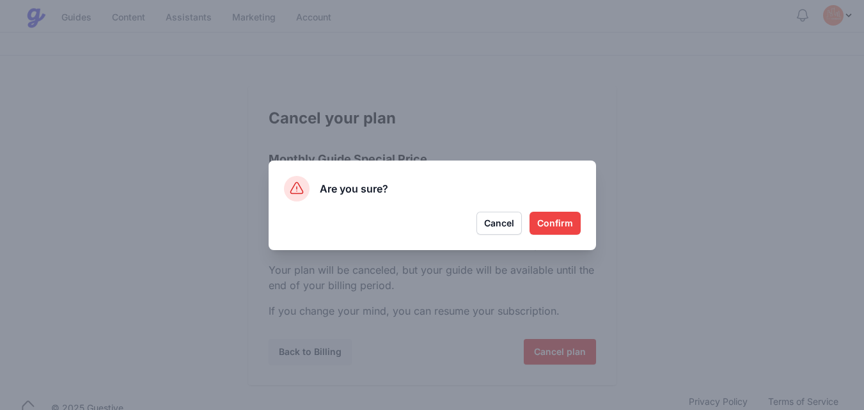
click at [551, 215] on button "Confirm" at bounding box center [554, 223] width 51 height 23
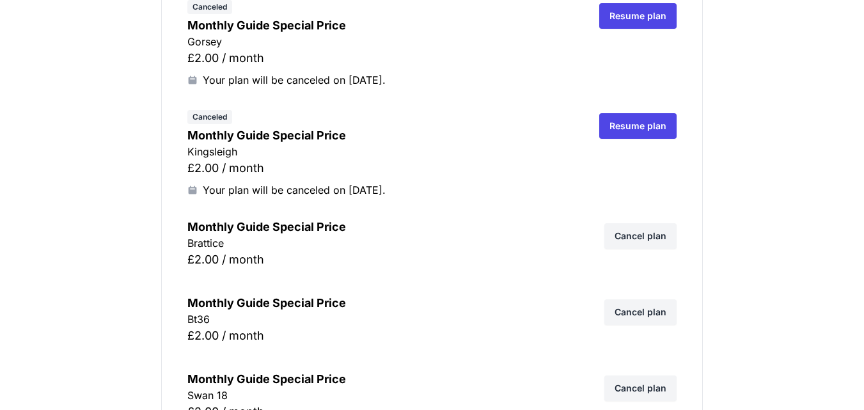
scroll to position [8892, 0]
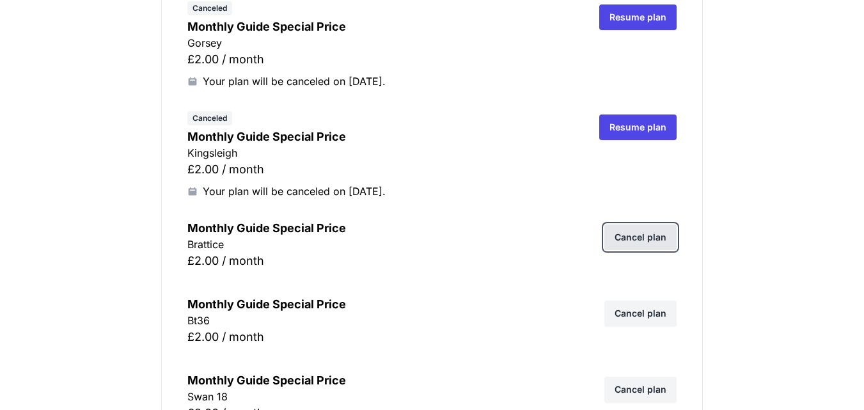
click at [650, 240] on link "Cancel plan" at bounding box center [640, 237] width 72 height 26
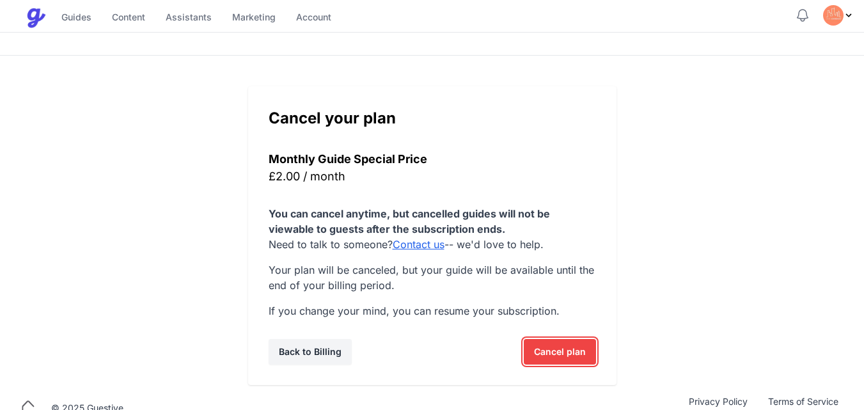
click at [545, 351] on span "Cancel plan" at bounding box center [560, 352] width 52 height 26
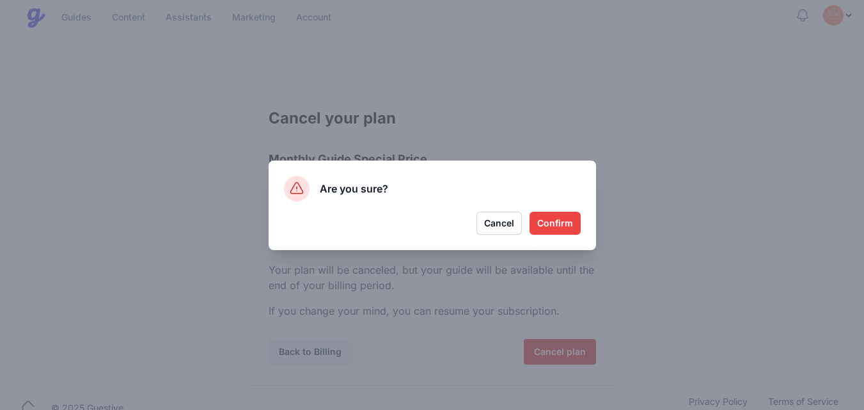
click at [558, 225] on button "Confirm" at bounding box center [554, 223] width 51 height 23
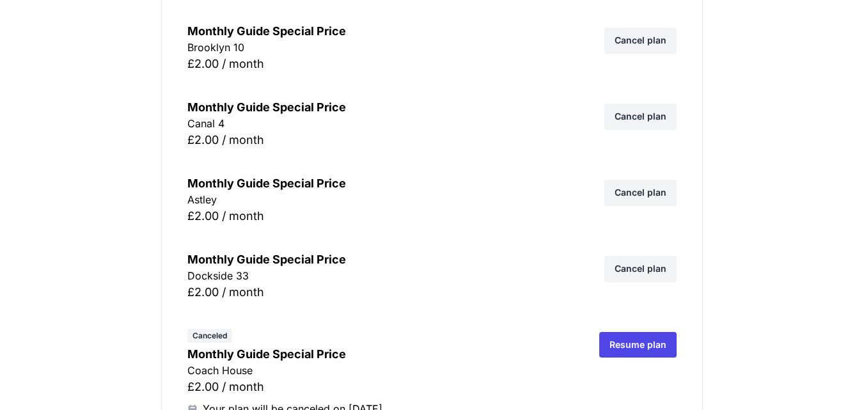
scroll to position [10401, 0]
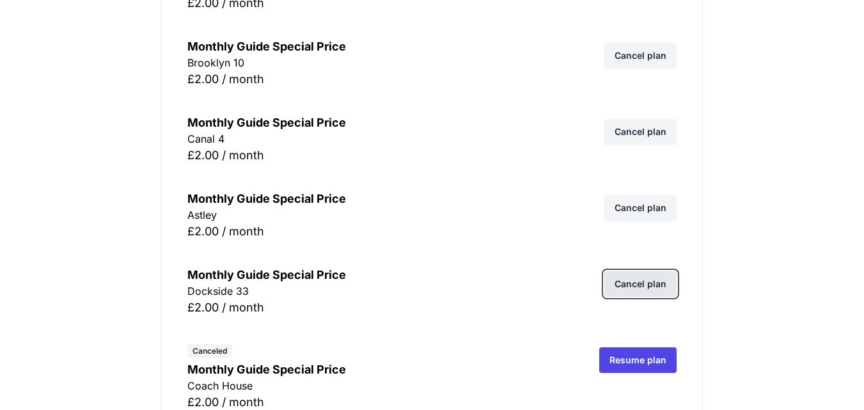
click at [657, 282] on link "Cancel plan" at bounding box center [640, 284] width 72 height 26
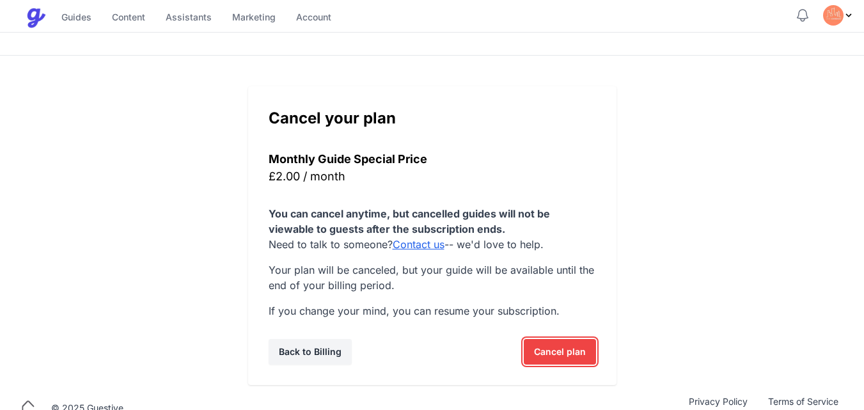
click at [551, 348] on span "Cancel plan" at bounding box center [560, 352] width 52 height 26
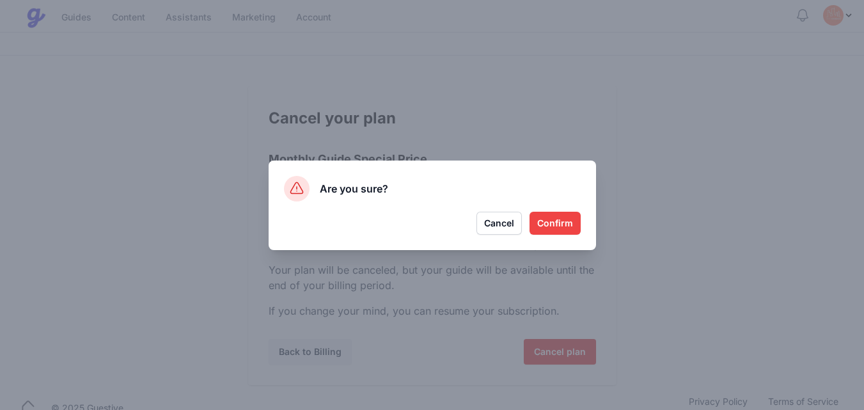
click at [563, 223] on button "Confirm" at bounding box center [554, 223] width 51 height 23
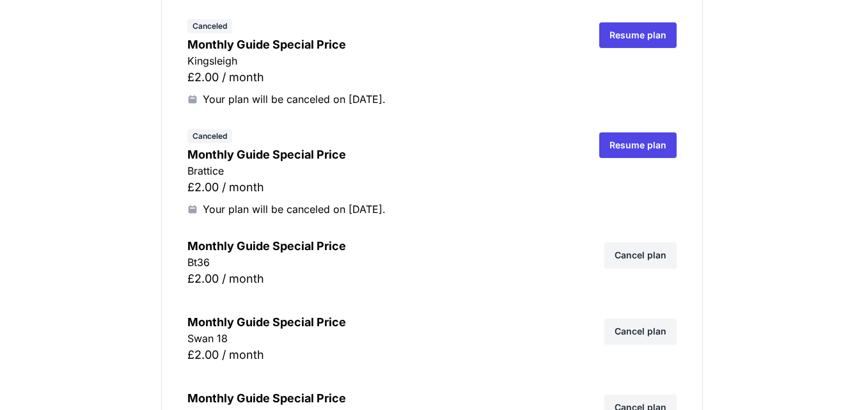
scroll to position [8969, 0]
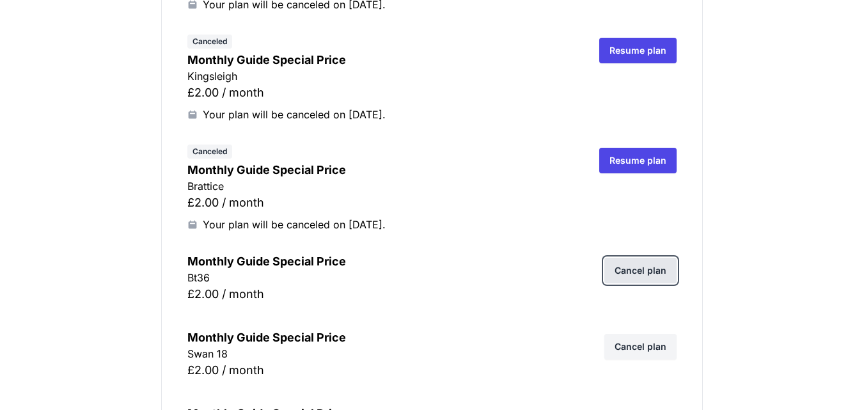
click at [656, 263] on link "Cancel plan" at bounding box center [640, 271] width 72 height 26
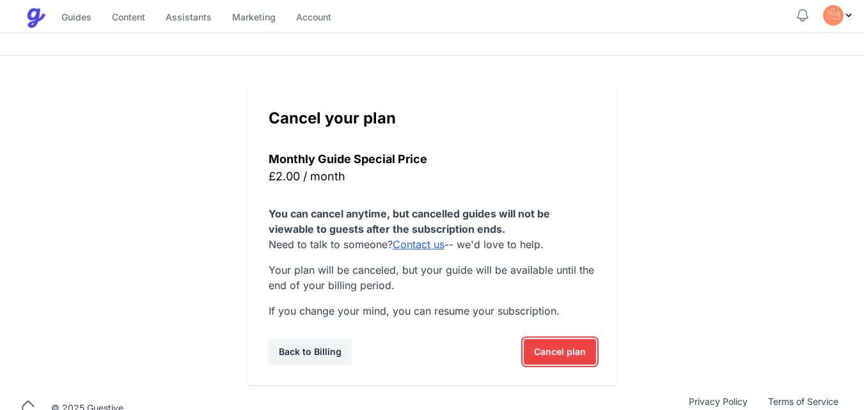
click at [554, 350] on span "Cancel plan" at bounding box center [560, 352] width 52 height 26
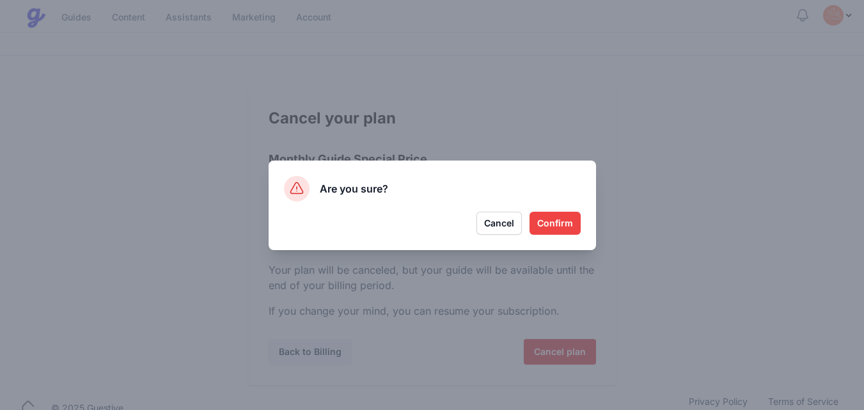
click at [564, 221] on button "Confirm" at bounding box center [554, 223] width 51 height 23
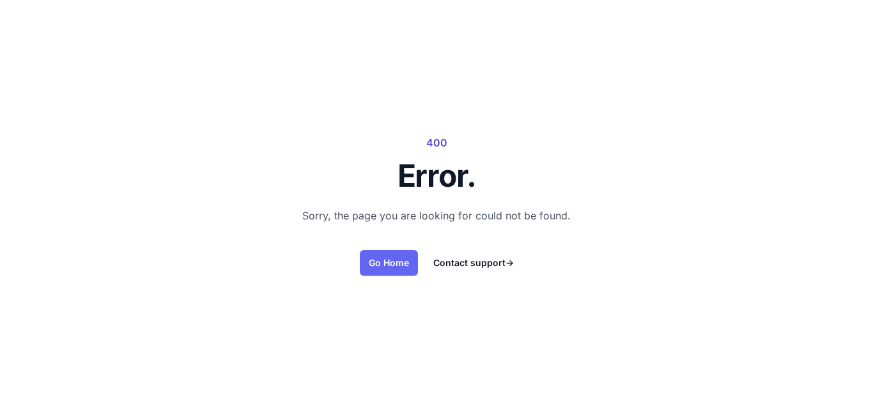
click at [393, 262] on link "Go Home" at bounding box center [389, 263] width 58 height 26
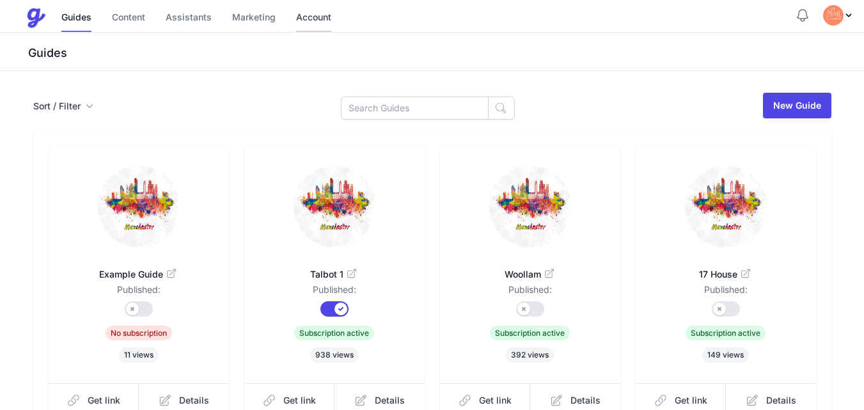
click at [309, 22] on link "Account" at bounding box center [313, 17] width 35 height 27
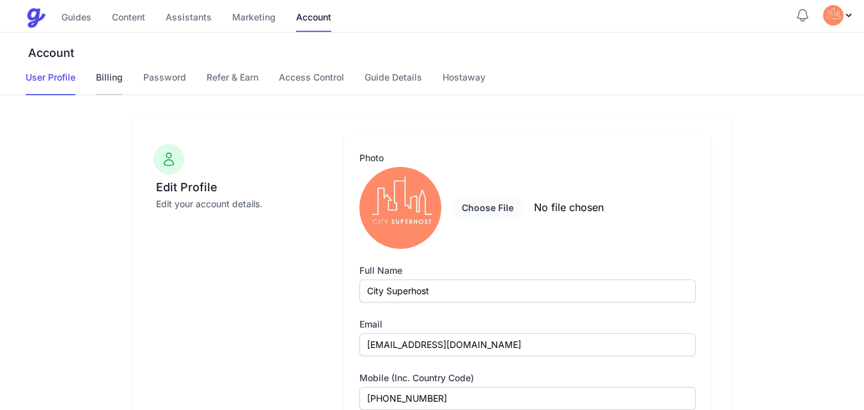
click at [107, 77] on link "Billing" at bounding box center [109, 83] width 27 height 24
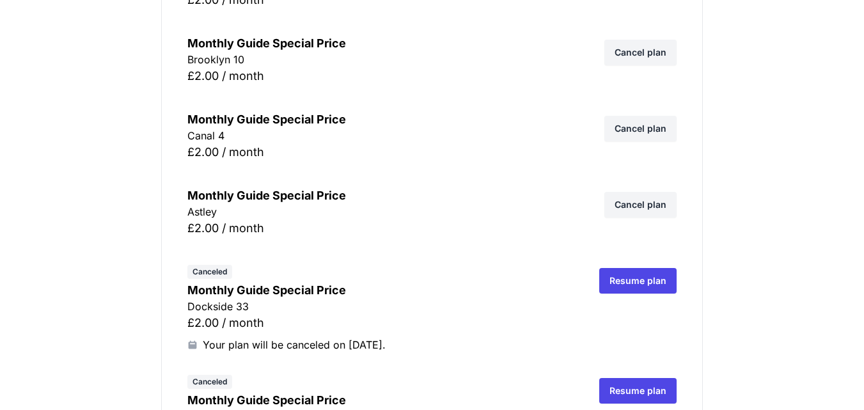
scroll to position [10435, 0]
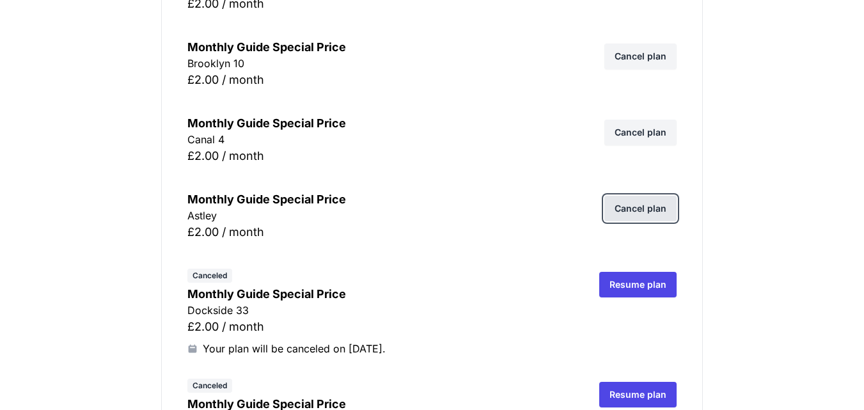
click at [643, 207] on link "Cancel plan" at bounding box center [640, 209] width 72 height 26
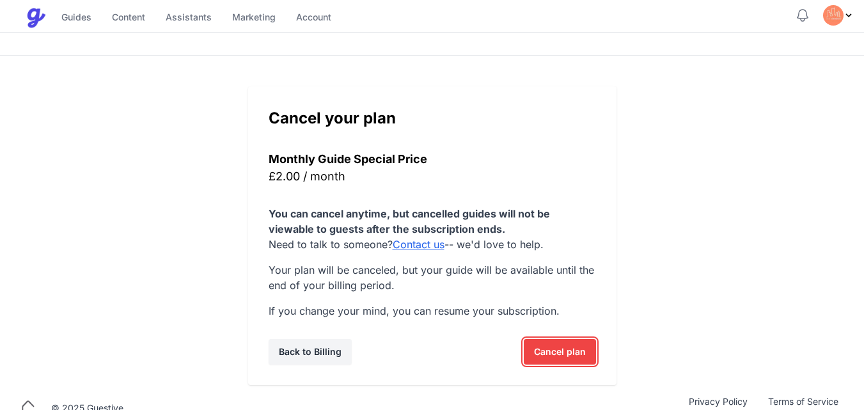
click at [551, 354] on span "Cancel plan" at bounding box center [560, 352] width 52 height 26
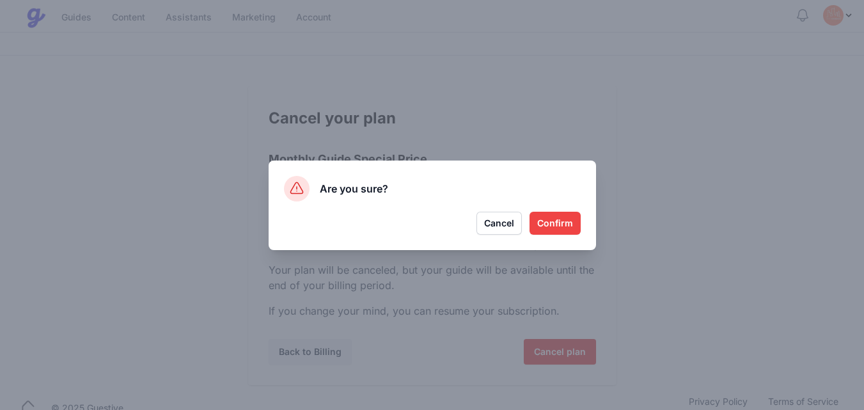
click at [554, 223] on button "Confirm" at bounding box center [554, 223] width 51 height 23
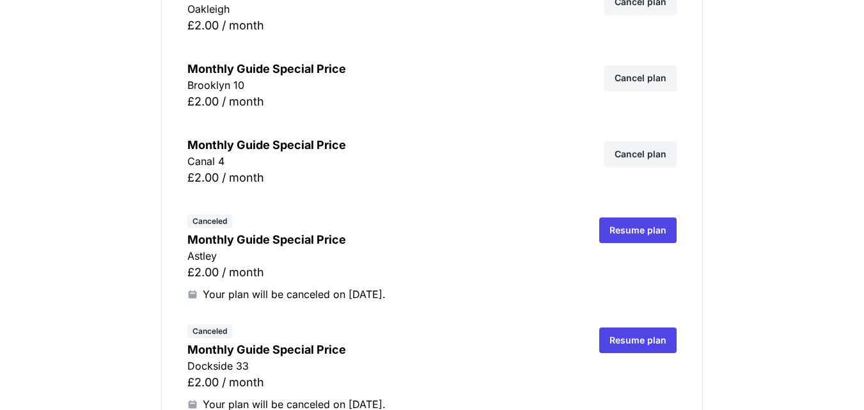
scroll to position [10373, 0]
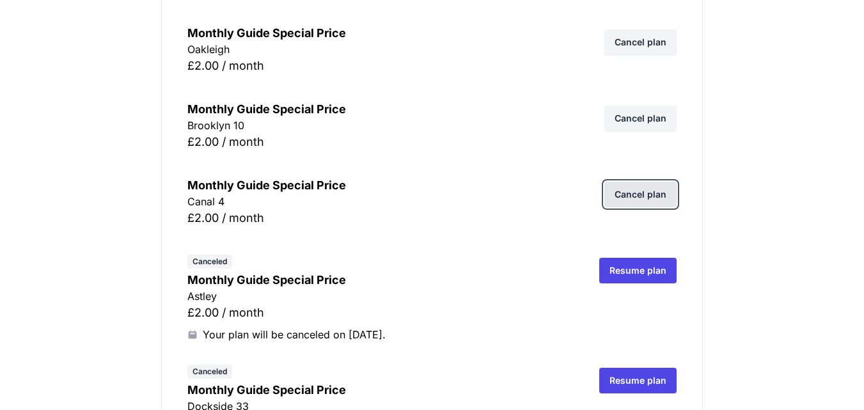
click at [646, 194] on link "Cancel plan" at bounding box center [640, 195] width 72 height 26
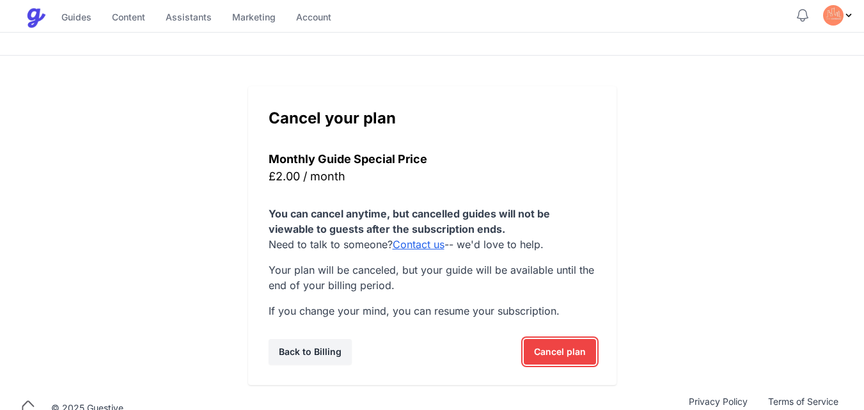
click at [542, 343] on span "Cancel plan" at bounding box center [560, 352] width 52 height 26
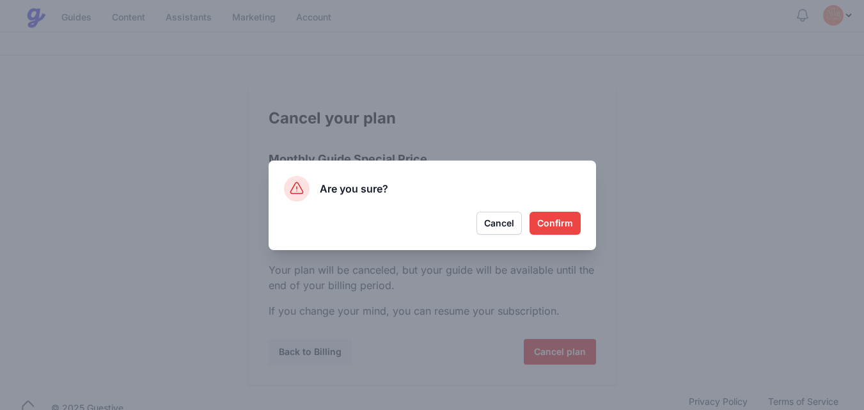
click at [556, 231] on button "Confirm" at bounding box center [554, 223] width 51 height 23
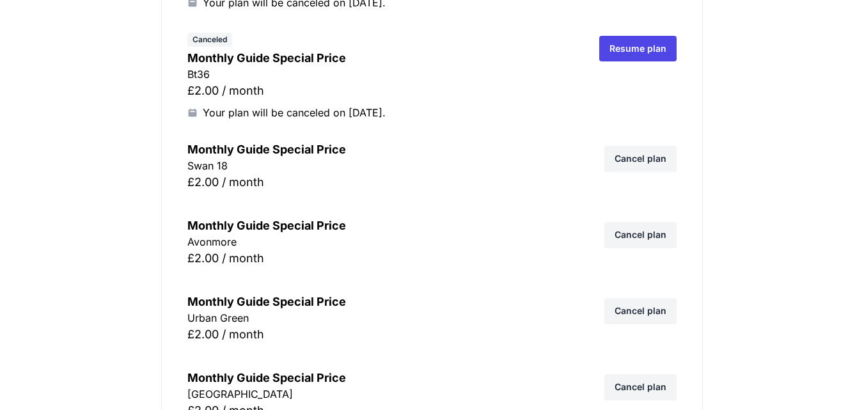
scroll to position [9181, 0]
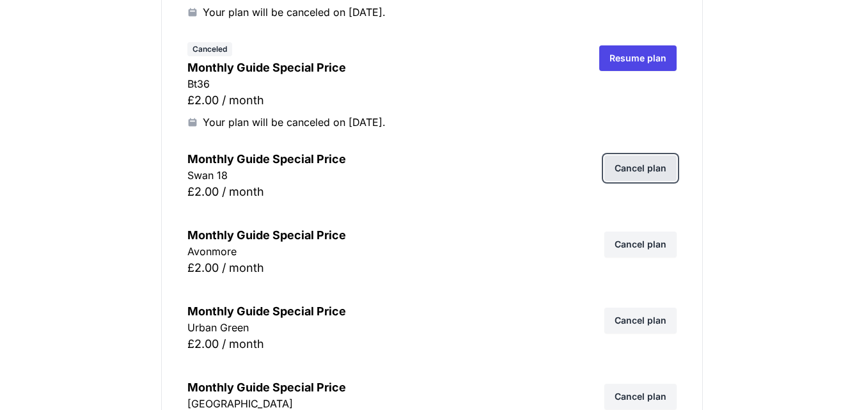
click at [645, 169] on link "Cancel plan" at bounding box center [640, 168] width 72 height 26
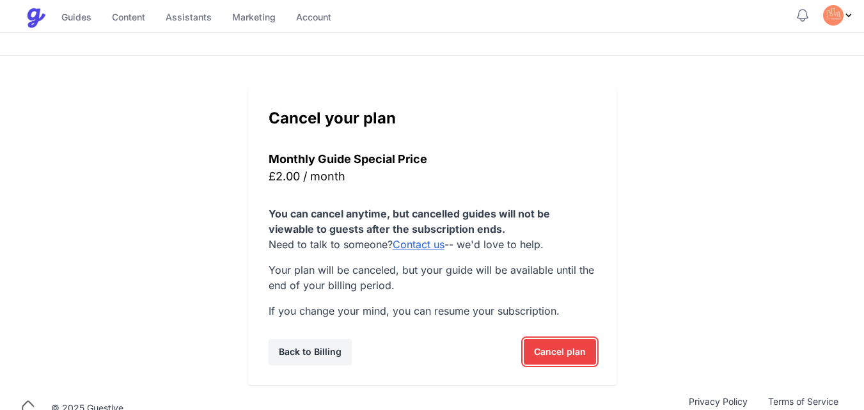
click at [552, 361] on span "Cancel plan" at bounding box center [560, 352] width 52 height 26
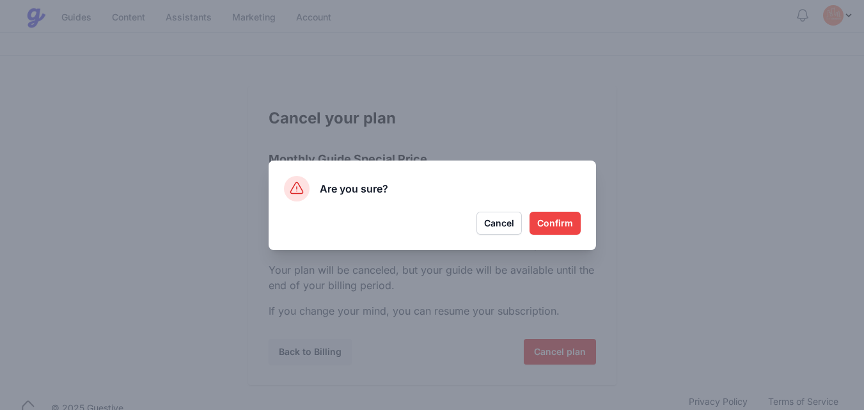
click at [559, 214] on button "Confirm" at bounding box center [554, 223] width 51 height 23
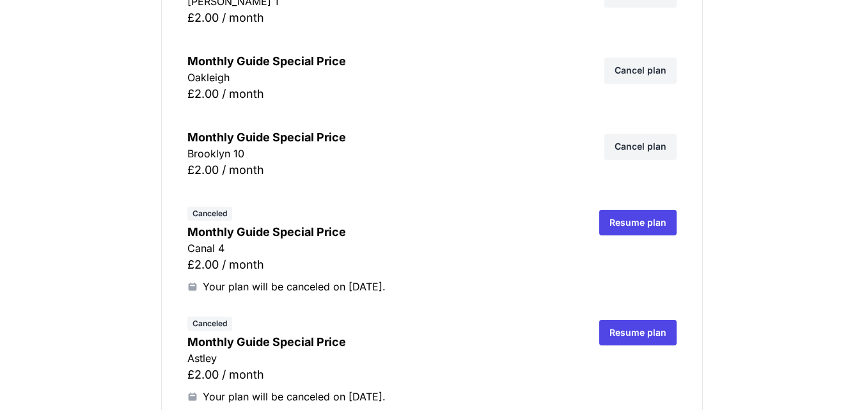
scroll to position [10452, 0]
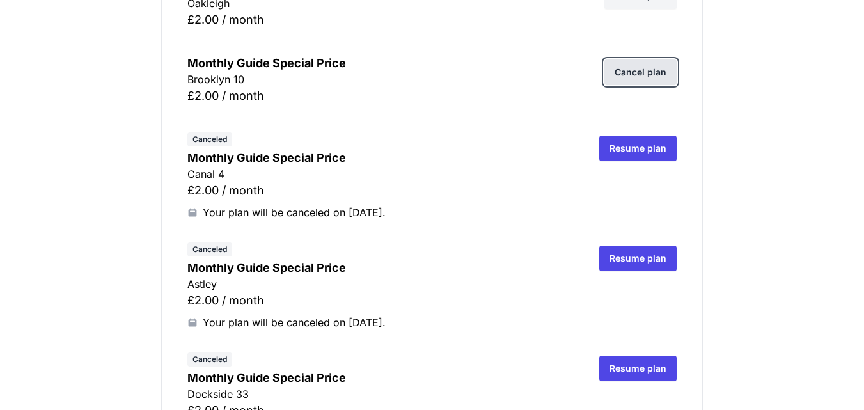
click at [643, 77] on link "Cancel plan" at bounding box center [640, 72] width 72 height 26
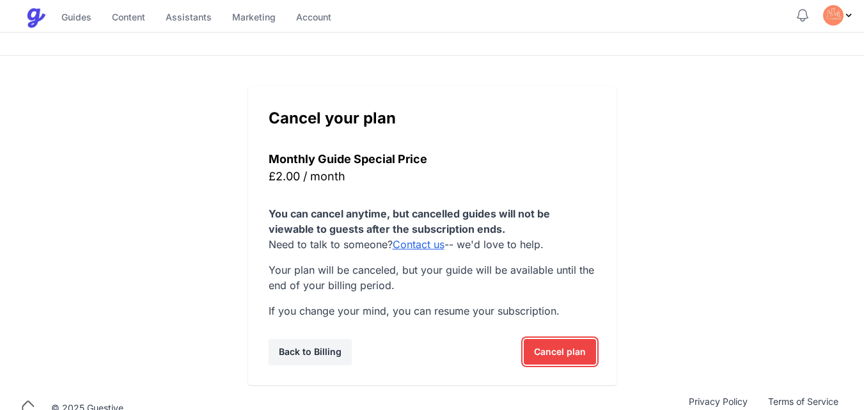
click at [543, 346] on span "Cancel plan" at bounding box center [560, 352] width 52 height 26
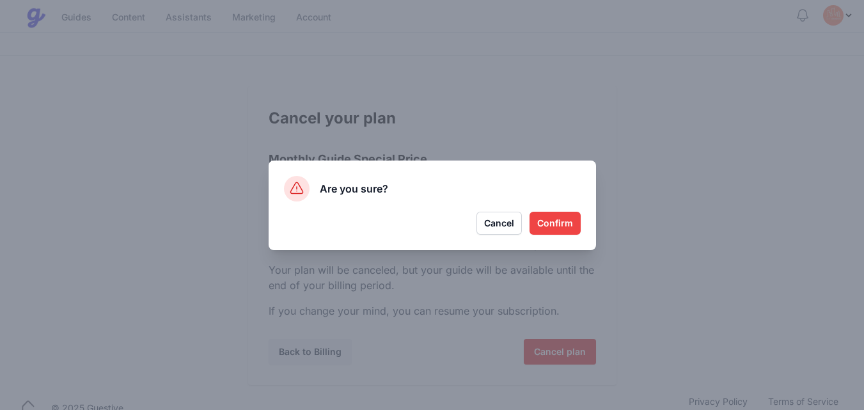
click at [548, 226] on button "Confirm" at bounding box center [554, 223] width 51 height 23
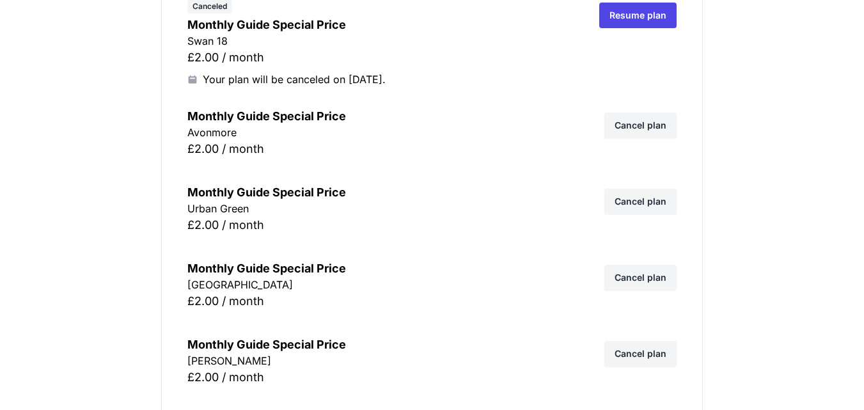
scroll to position [9327, 0]
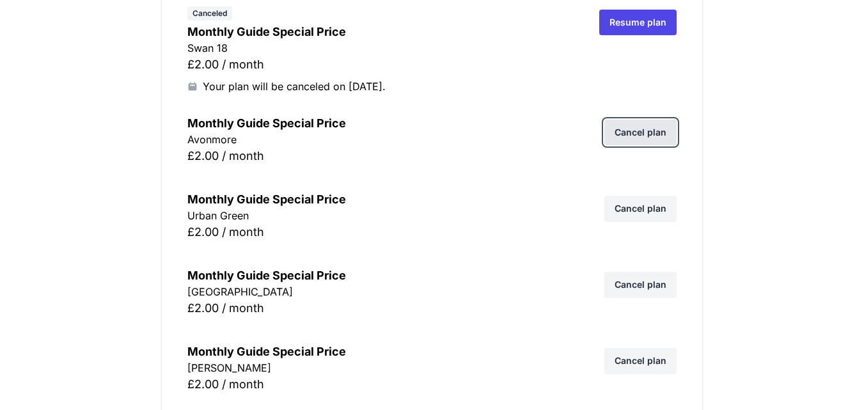
click at [656, 131] on link "Cancel plan" at bounding box center [640, 133] width 72 height 26
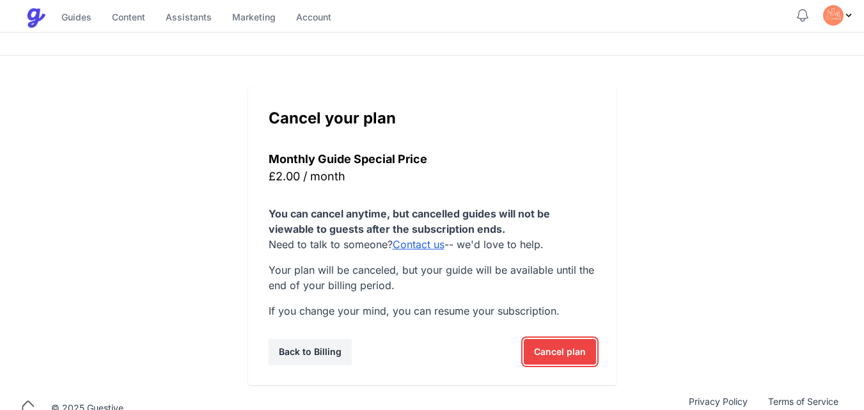
click at [547, 352] on span "Cancel plan" at bounding box center [560, 352] width 52 height 26
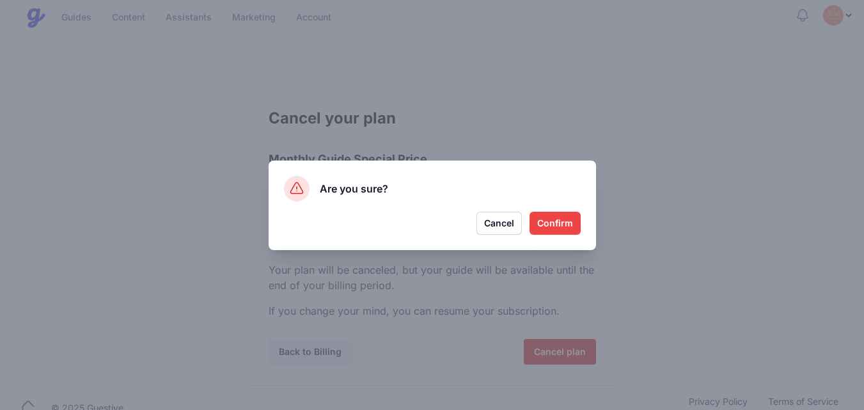
click at [552, 221] on button "Confirm" at bounding box center [554, 223] width 51 height 23
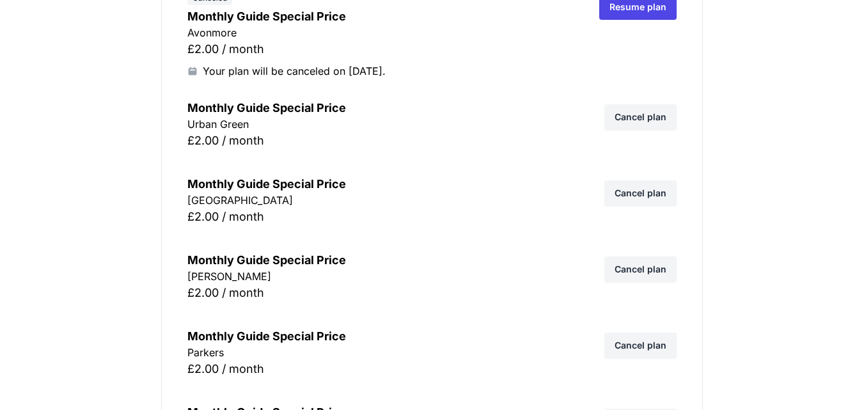
scroll to position [9455, 0]
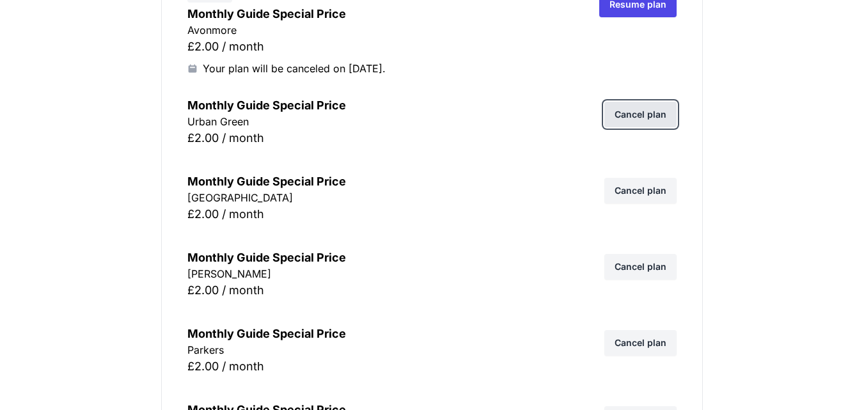
click at [642, 111] on link "Cancel plan" at bounding box center [640, 115] width 72 height 26
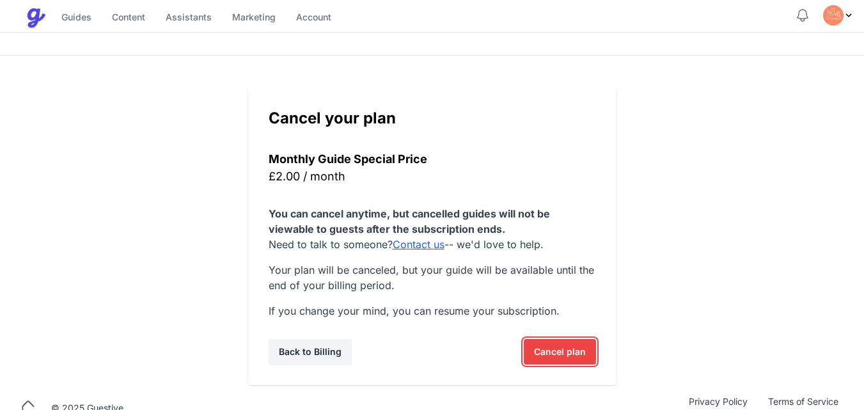
click at [553, 351] on span "Cancel plan" at bounding box center [560, 352] width 52 height 26
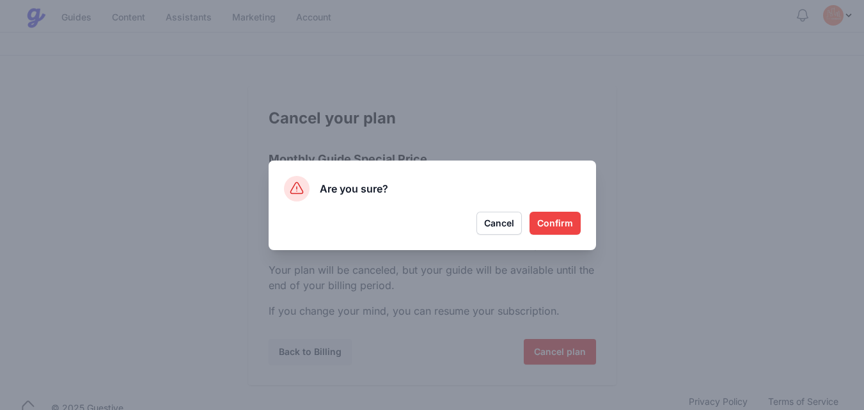
click at [550, 224] on button "Confirm" at bounding box center [554, 223] width 51 height 23
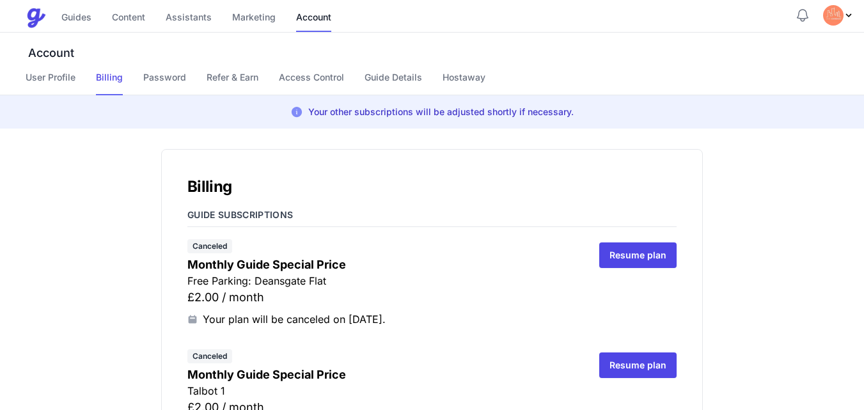
click at [528, 298] on div "£2.00 / month" at bounding box center [382, 297] width 391 height 18
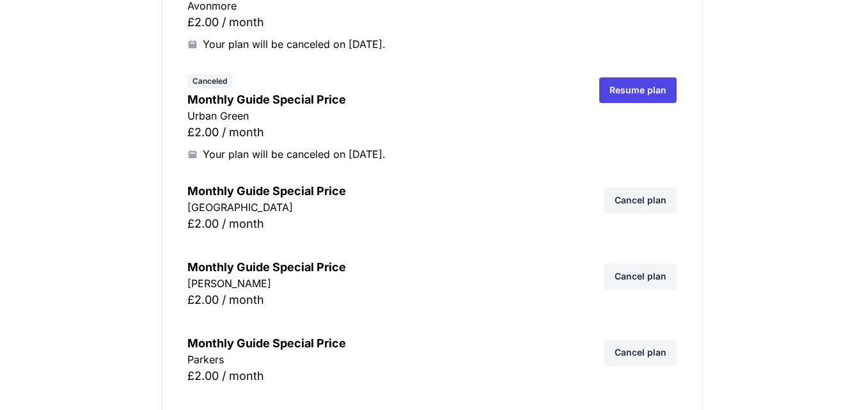
scroll to position [9481, 0]
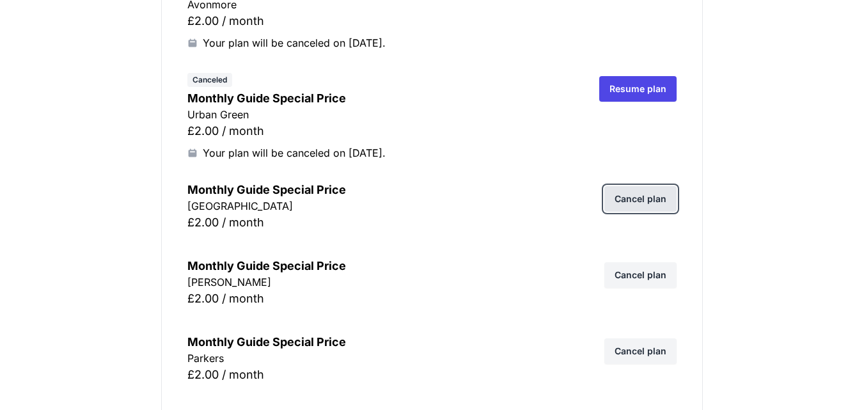
click at [642, 202] on link "Cancel plan" at bounding box center [640, 199] width 72 height 26
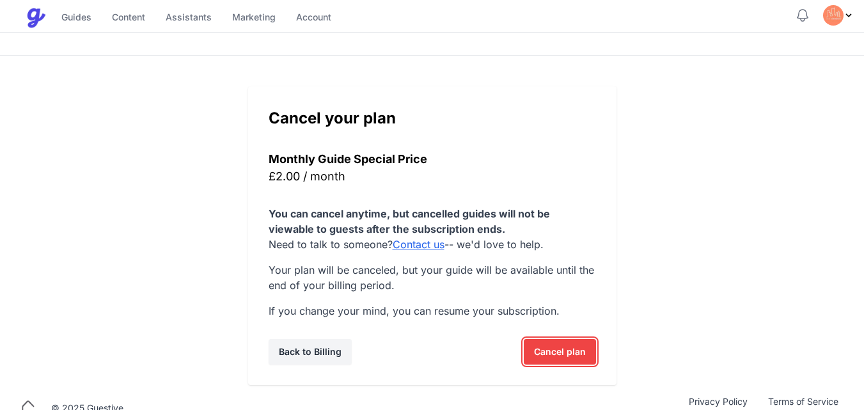
click at [543, 347] on span "Cancel plan" at bounding box center [560, 352] width 52 height 26
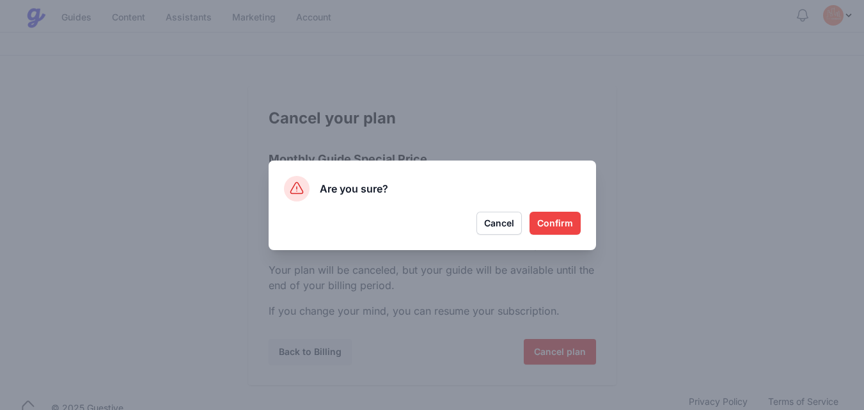
click at [570, 223] on button "Confirm" at bounding box center [554, 223] width 51 height 23
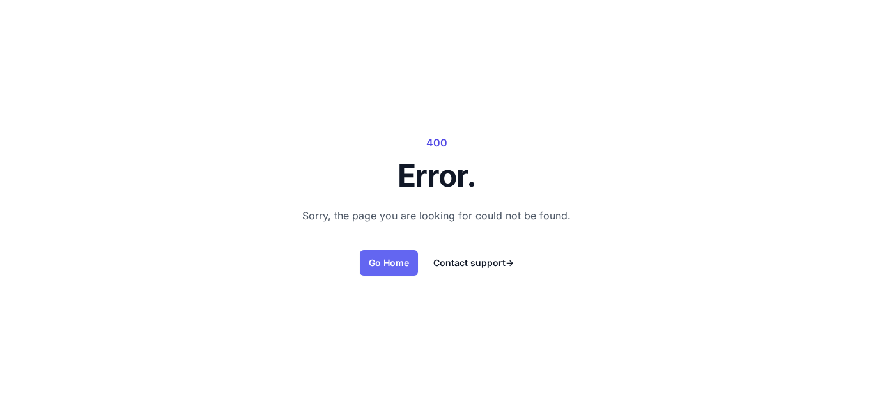
click at [391, 260] on link "Go Home" at bounding box center [389, 263] width 58 height 26
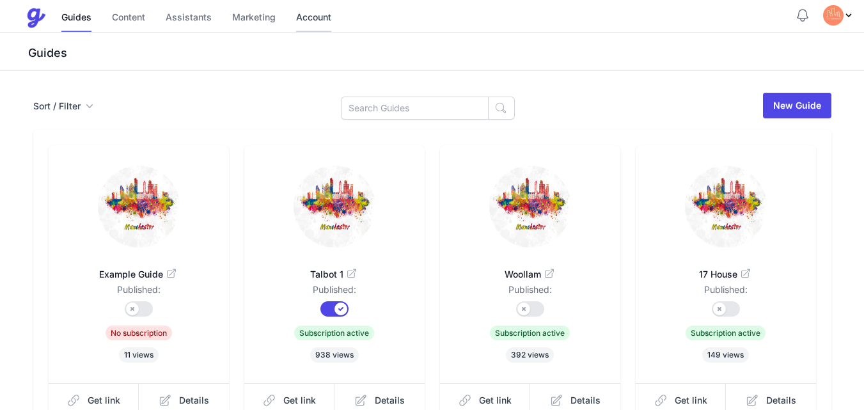
click at [317, 13] on link "Account" at bounding box center [313, 17] width 35 height 27
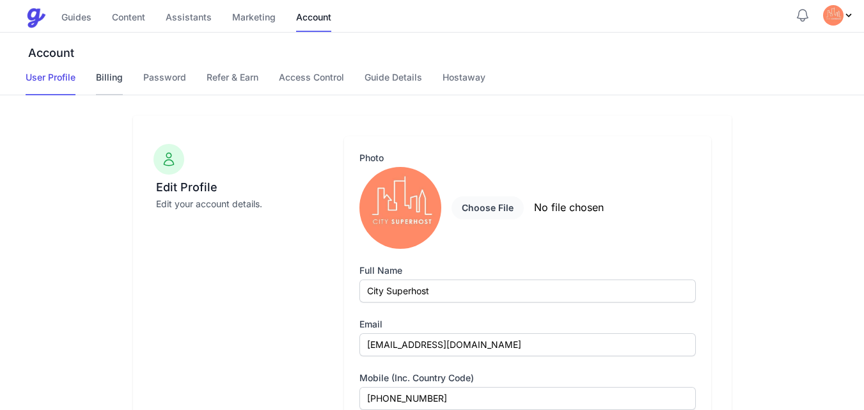
click at [102, 81] on link "Billing" at bounding box center [109, 83] width 27 height 24
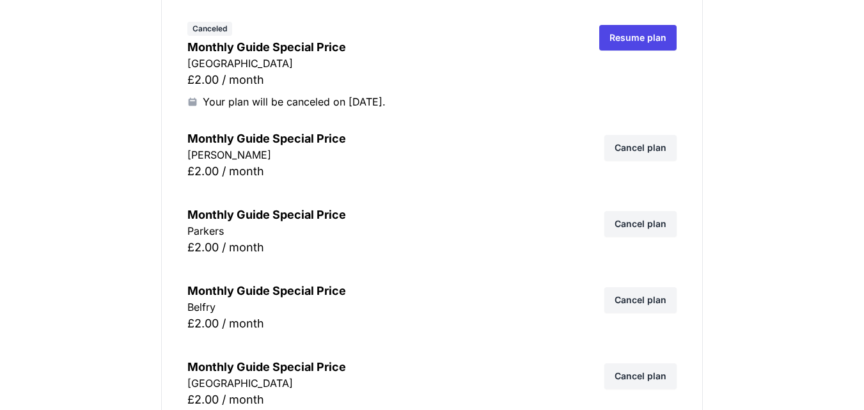
scroll to position [9667, 0]
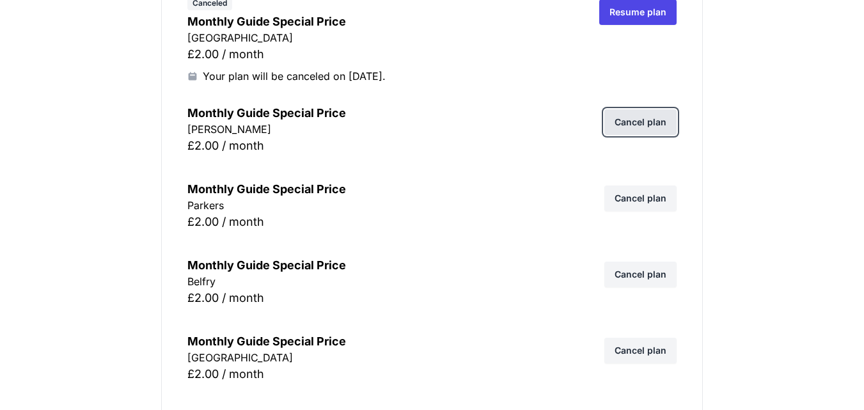
click at [660, 121] on link "Cancel plan" at bounding box center [640, 122] width 72 height 26
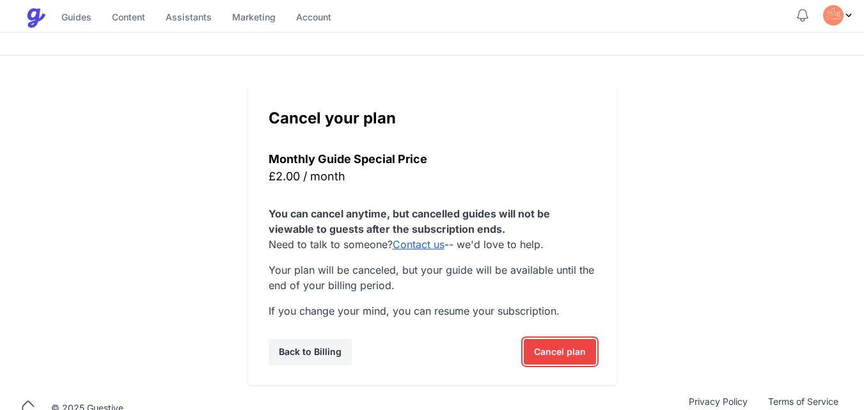
click at [542, 350] on span "Cancel plan" at bounding box center [560, 352] width 52 height 26
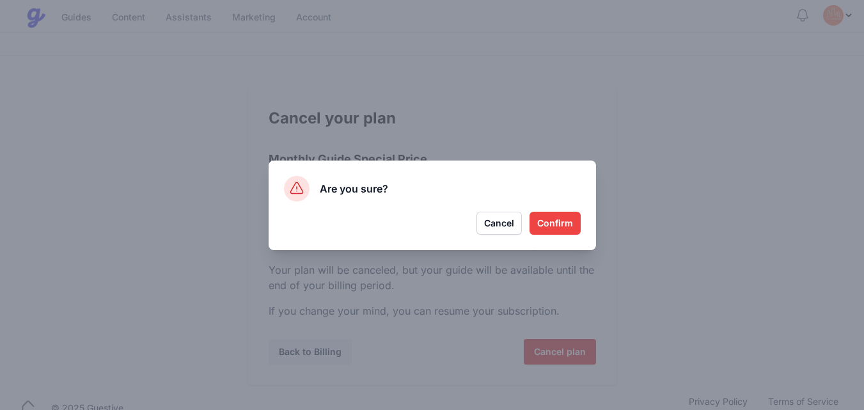
click at [562, 219] on button "Confirm" at bounding box center [554, 223] width 51 height 23
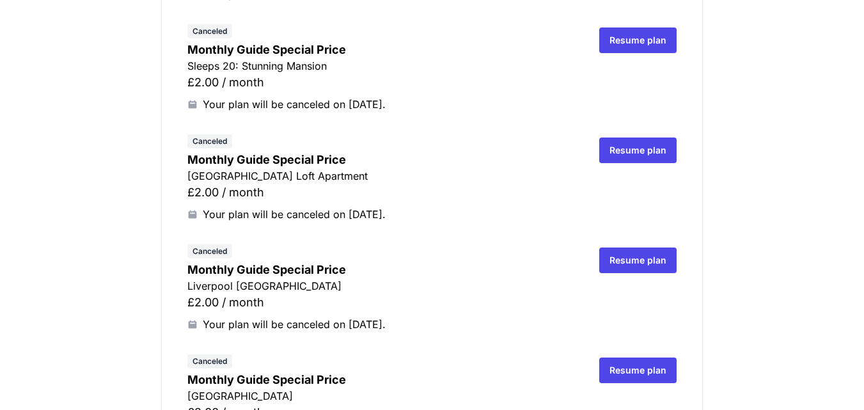
scroll to position [478, 0]
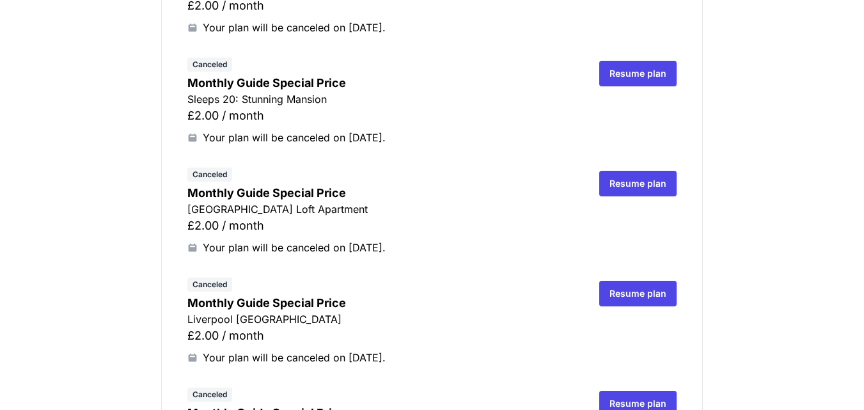
click at [490, 246] on div "Your plan will be canceled on [DATE]." at bounding box center [382, 247] width 391 height 15
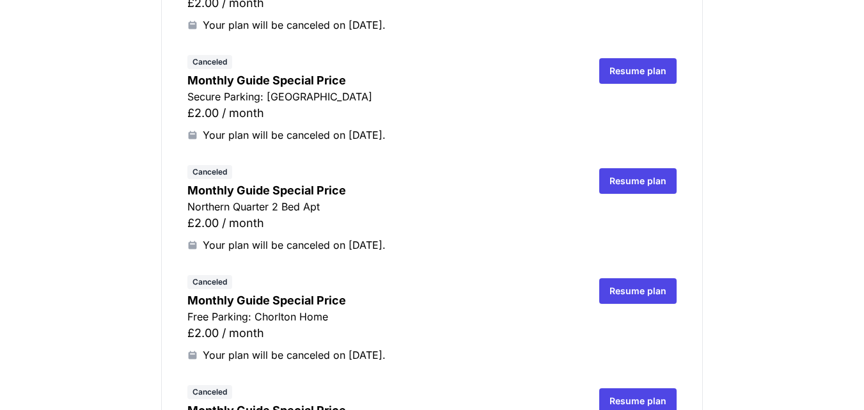
scroll to position [1936, 0]
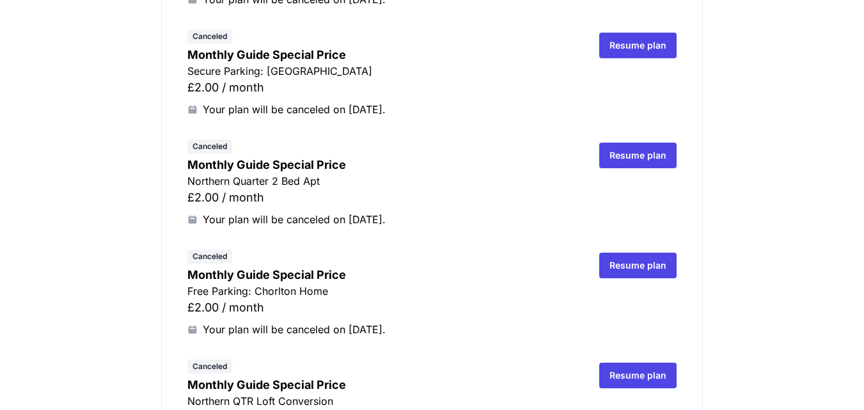
click at [534, 181] on p "Northern Quarter 2 Bed Apt" at bounding box center [382, 180] width 391 height 15
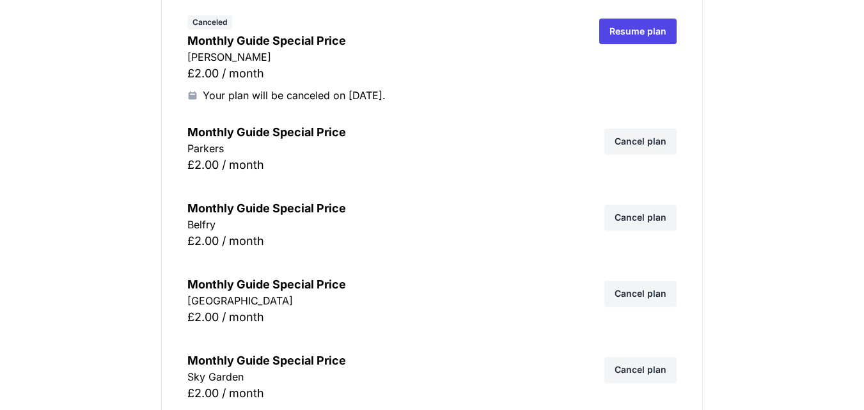
scroll to position [9736, 0]
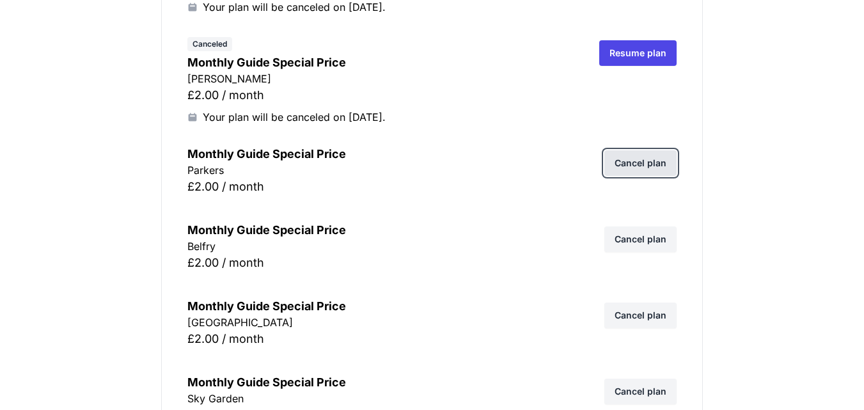
click at [655, 163] on link "Cancel plan" at bounding box center [640, 163] width 72 height 26
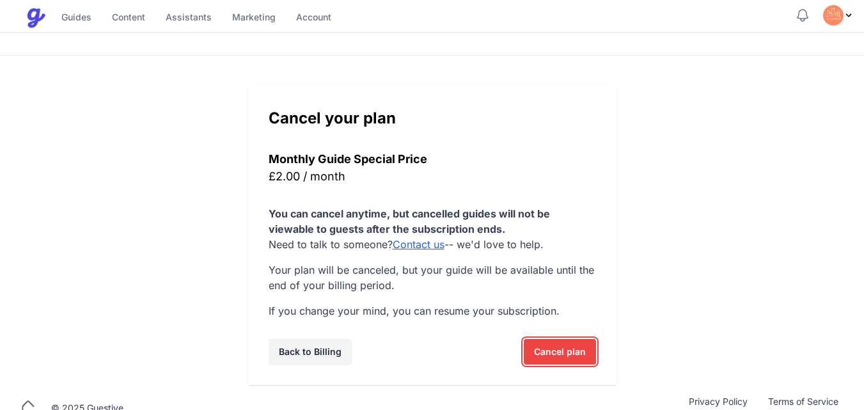
click at [550, 352] on span "Cancel plan" at bounding box center [560, 352] width 52 height 26
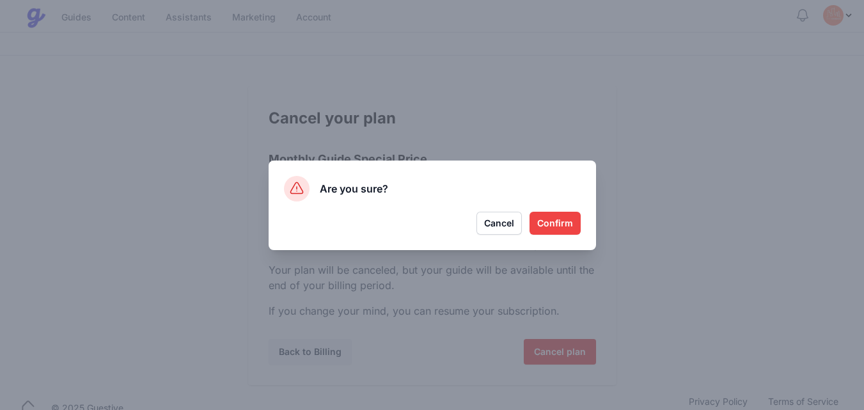
click at [561, 224] on button "Confirm" at bounding box center [554, 223] width 51 height 23
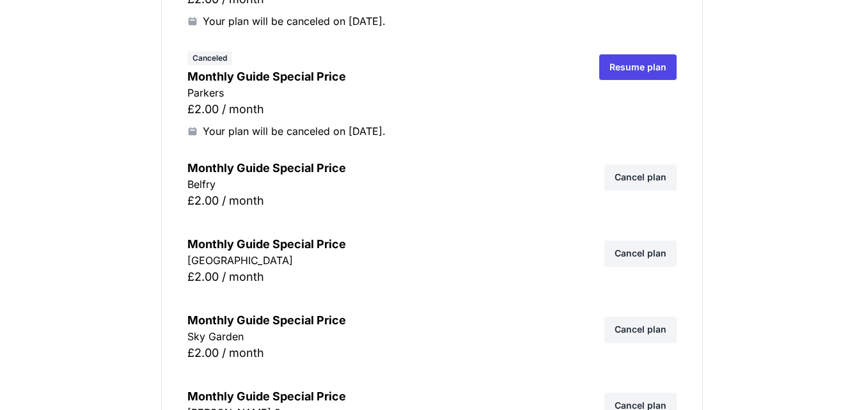
scroll to position [9788, 0]
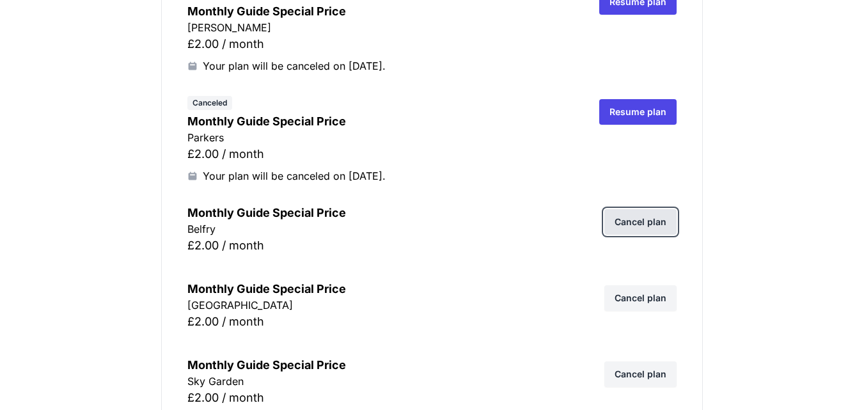
click at [641, 218] on link "Cancel plan" at bounding box center [640, 222] width 72 height 26
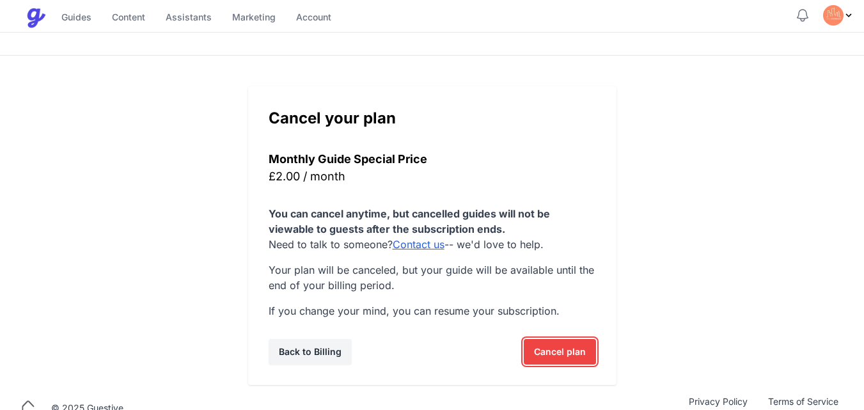
click at [554, 344] on span "Cancel plan" at bounding box center [560, 352] width 52 height 26
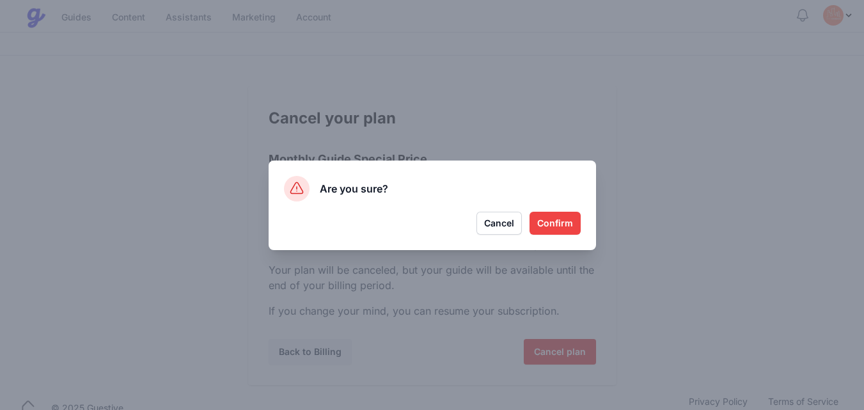
click at [543, 224] on button "Confirm" at bounding box center [554, 223] width 51 height 23
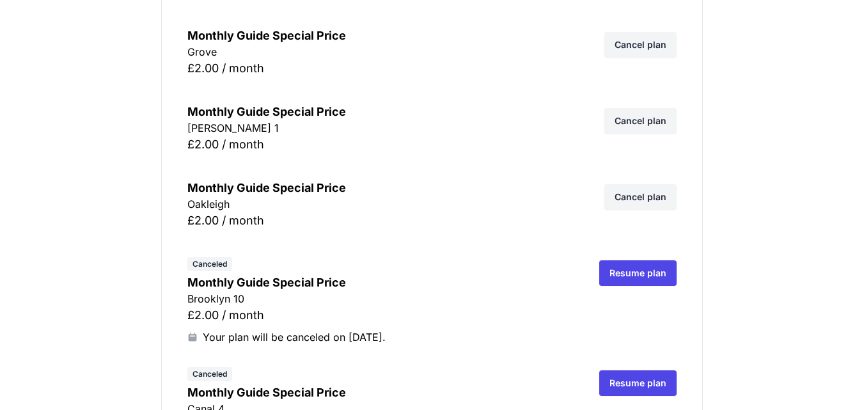
scroll to position [10504, 0]
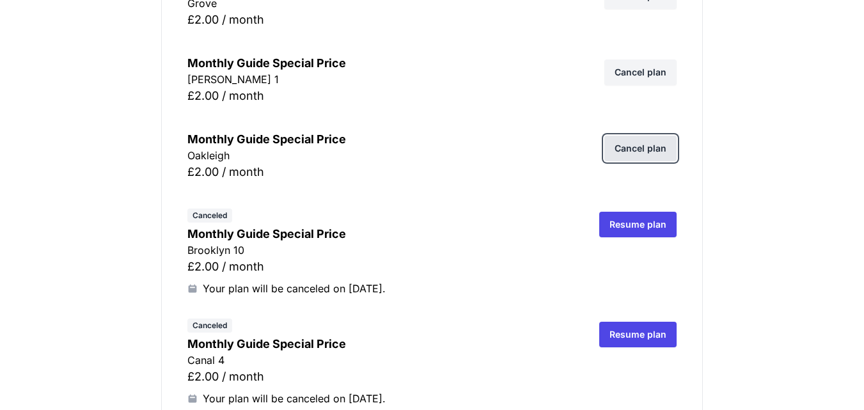
click at [640, 141] on link "Cancel plan" at bounding box center [640, 149] width 72 height 26
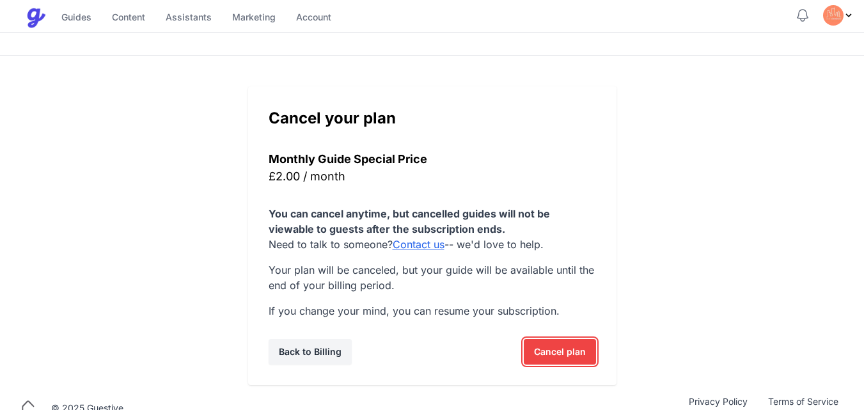
click at [560, 357] on span "Cancel plan" at bounding box center [560, 352] width 52 height 26
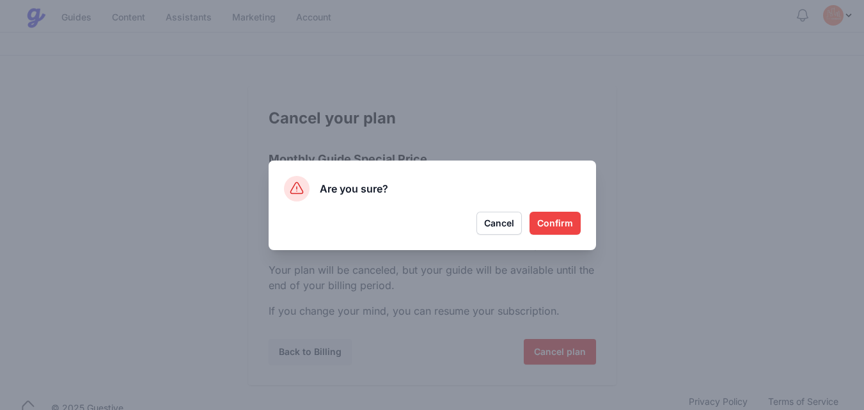
click at [561, 223] on button "Confirm" at bounding box center [554, 223] width 51 height 23
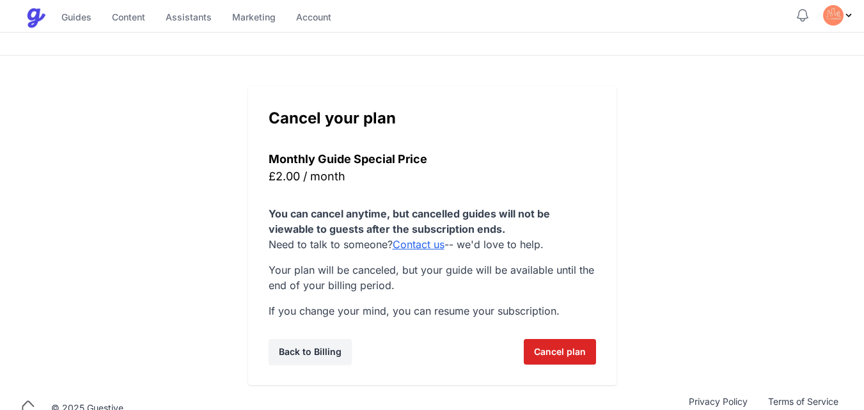
click at [736, 244] on div "Cancel your plan Monthly Guide Special Price £2.00 / month You can cancel anyti…" at bounding box center [432, 220] width 864 height 329
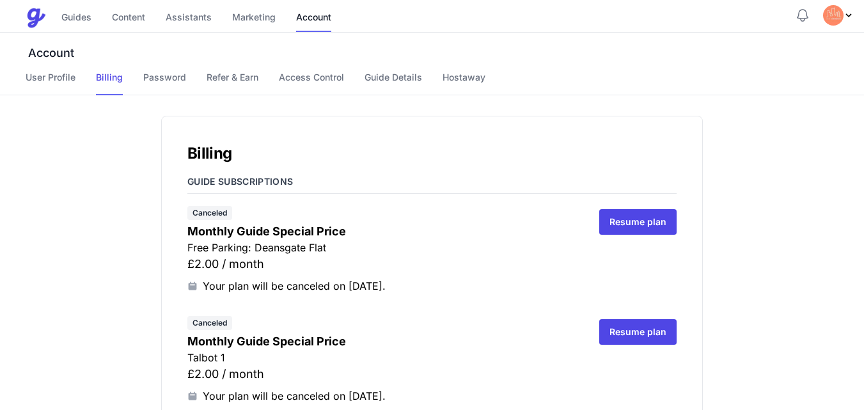
click at [513, 180] on h5 "Guide subscriptions" at bounding box center [431, 184] width 489 height 19
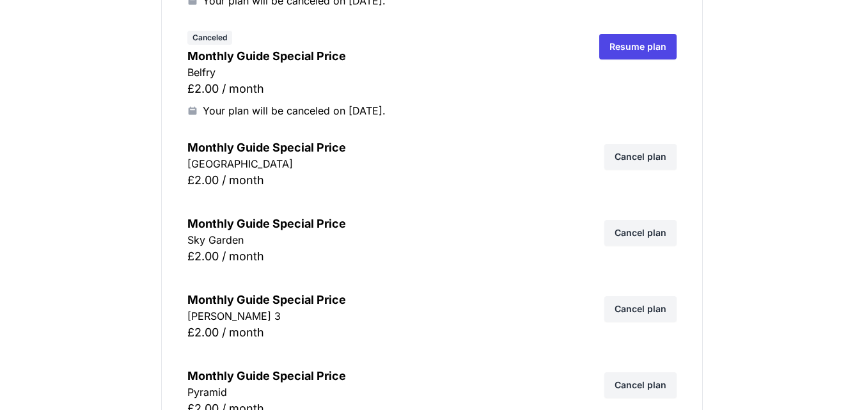
scroll to position [10000, 0]
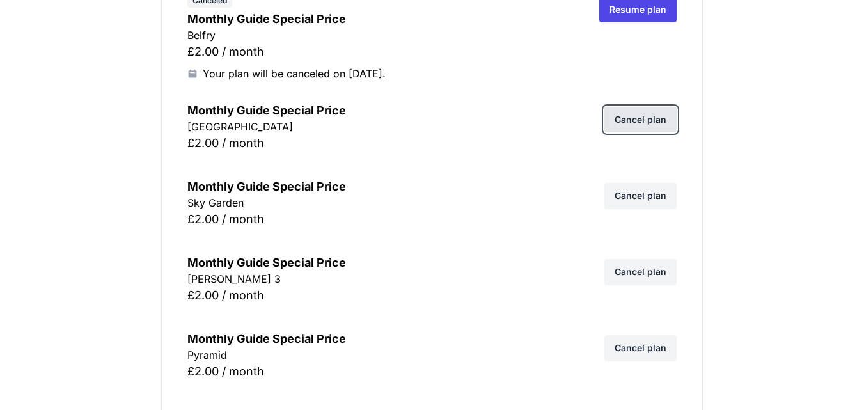
click at [643, 127] on link "Cancel plan" at bounding box center [640, 120] width 72 height 26
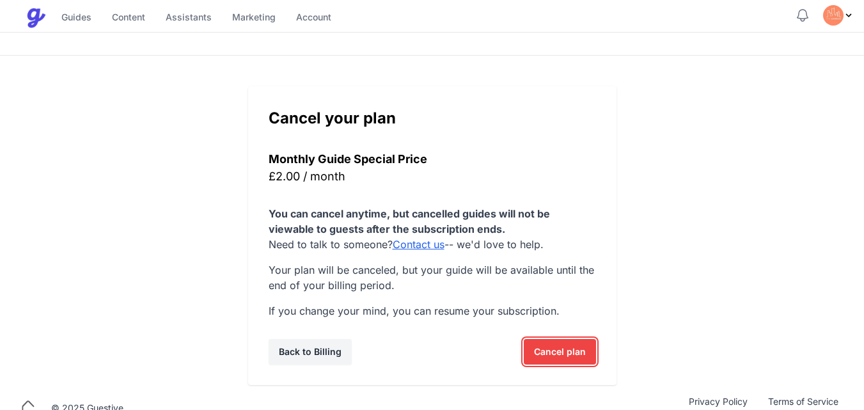
click at [551, 354] on span "Cancel plan" at bounding box center [560, 352] width 52 height 26
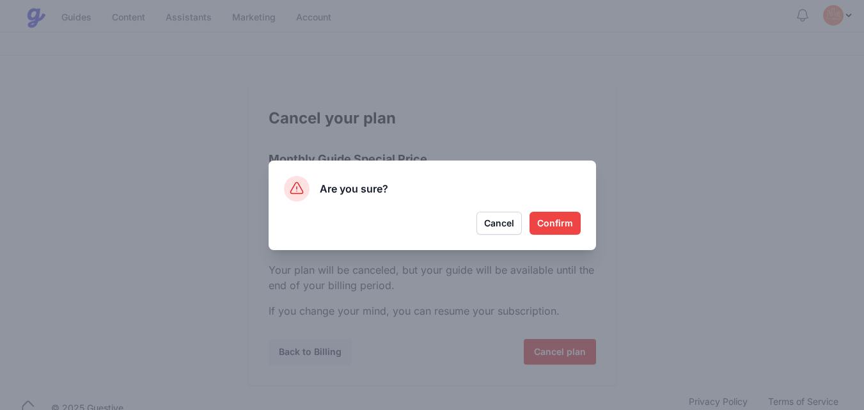
click at [558, 223] on button "Confirm" at bounding box center [554, 223] width 51 height 23
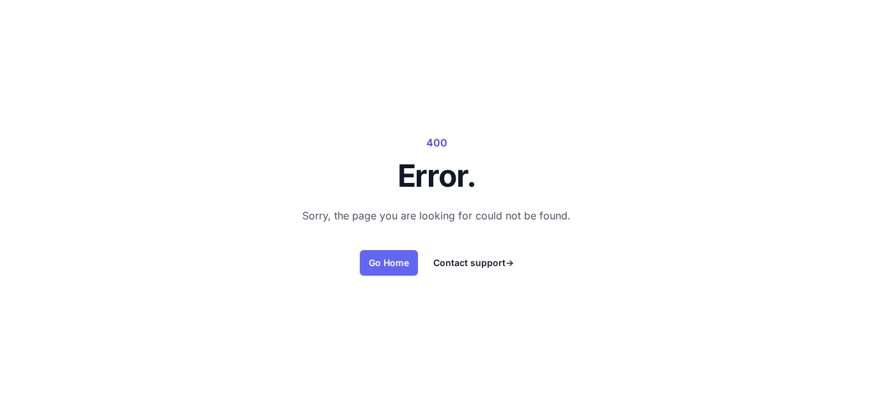
click at [383, 260] on link "Go Home" at bounding box center [389, 263] width 58 height 26
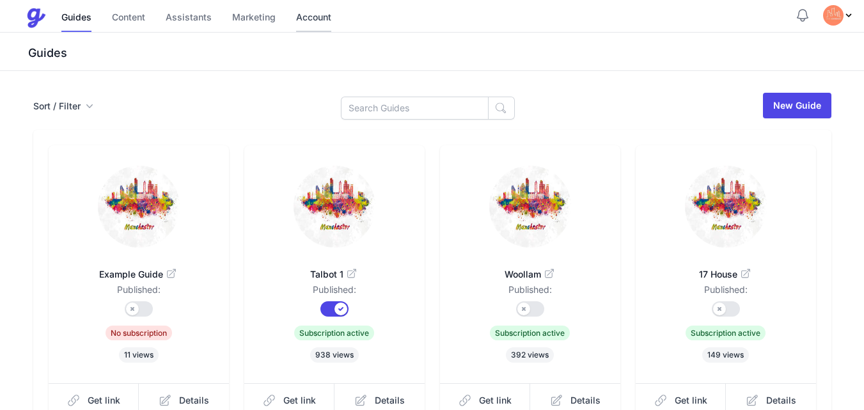
click at [316, 19] on link "Account" at bounding box center [313, 17] width 35 height 27
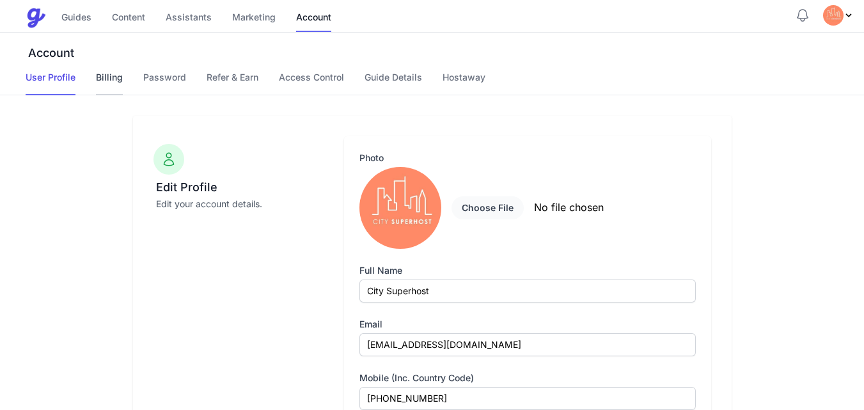
click at [102, 75] on link "Billing" at bounding box center [109, 83] width 27 height 24
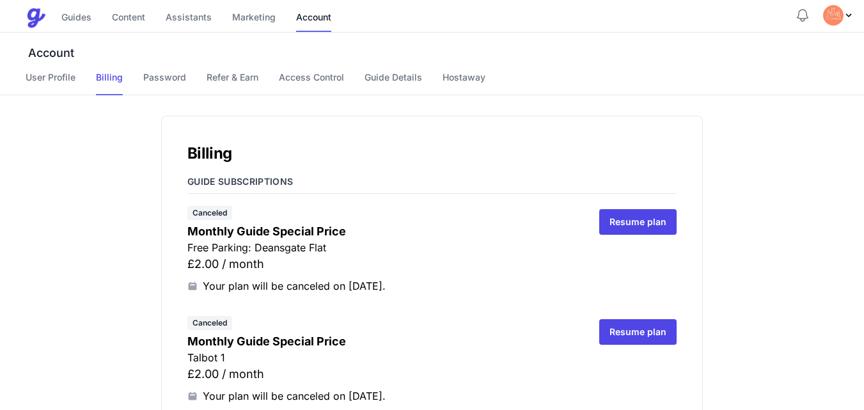
click at [454, 208] on div "Canceled Monthly Guide Special Price Free Parking: Deansgate Flat £2.00 / month…" at bounding box center [382, 249] width 391 height 90
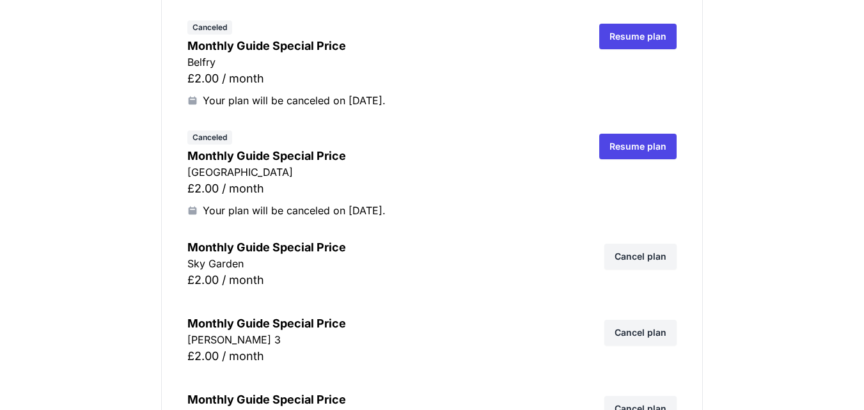
scroll to position [9974, 0]
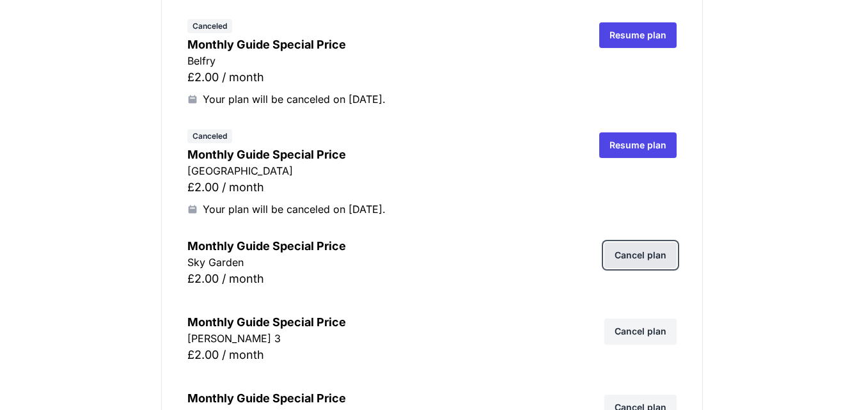
click at [640, 256] on link "Cancel plan" at bounding box center [640, 255] width 72 height 26
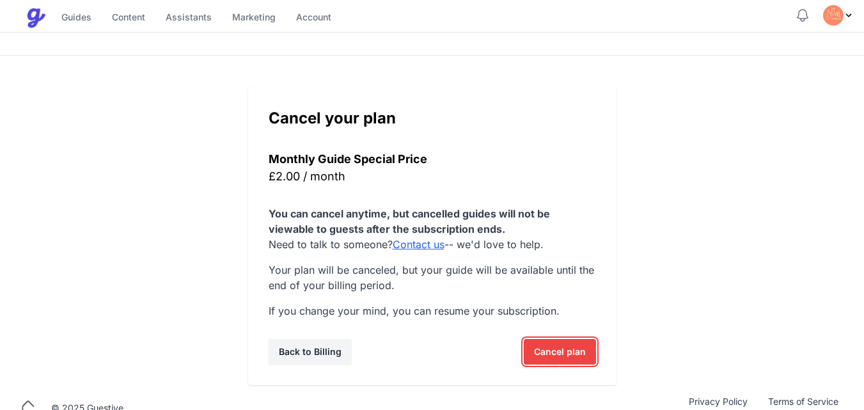
click at [552, 347] on span "Cancel plan" at bounding box center [560, 352] width 52 height 26
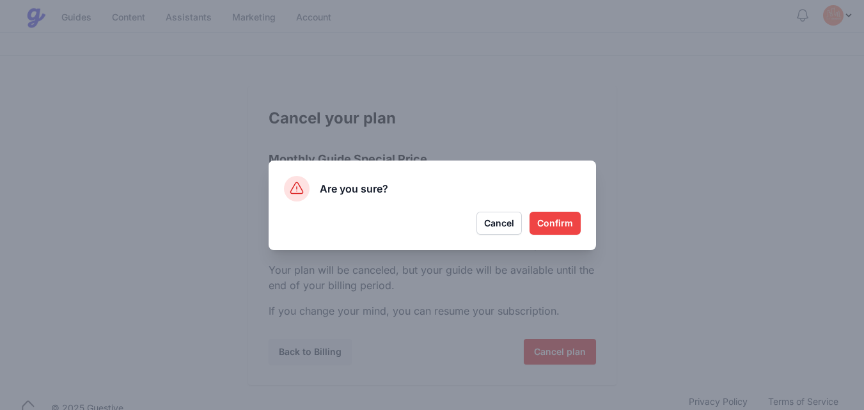
click at [552, 226] on button "Confirm" at bounding box center [554, 223] width 51 height 23
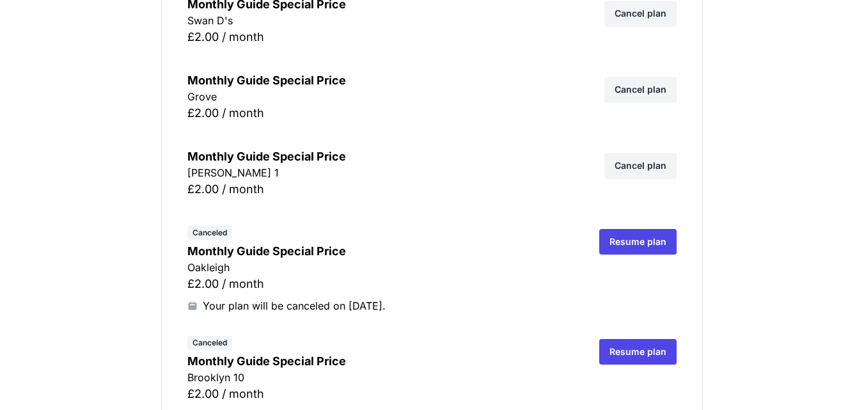
scroll to position [10452, 0]
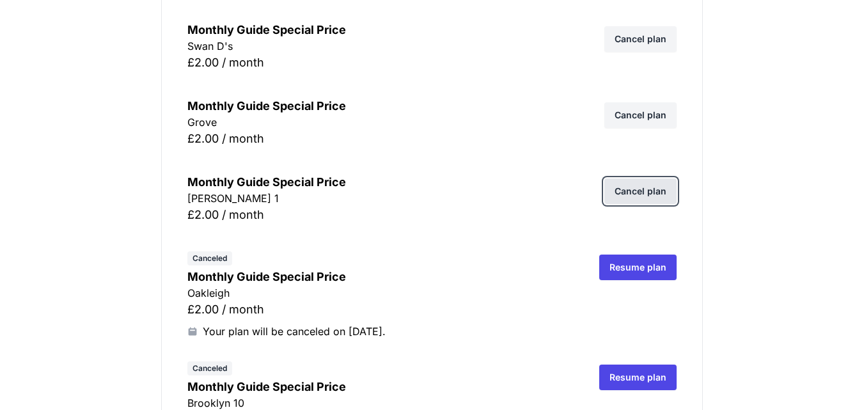
click at [655, 191] on link "Cancel plan" at bounding box center [640, 191] width 72 height 26
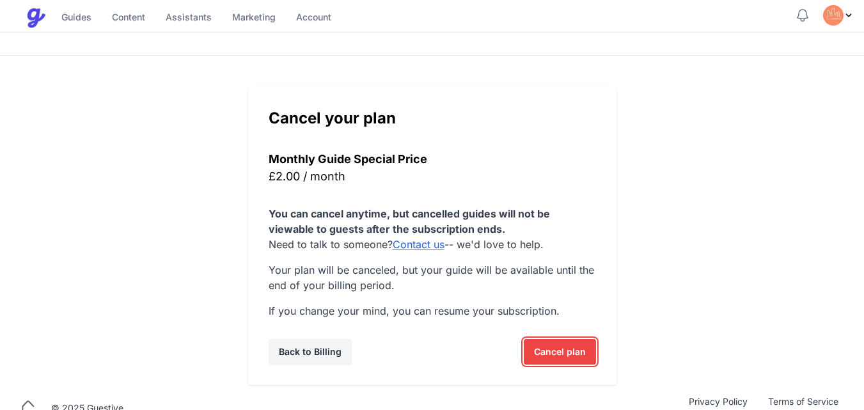
click at [547, 344] on span "Cancel plan" at bounding box center [560, 352] width 52 height 26
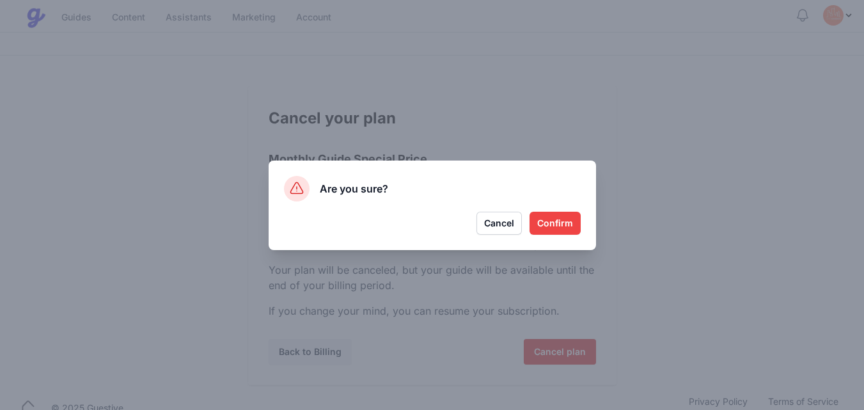
click at [547, 224] on button "Confirm" at bounding box center [554, 223] width 51 height 23
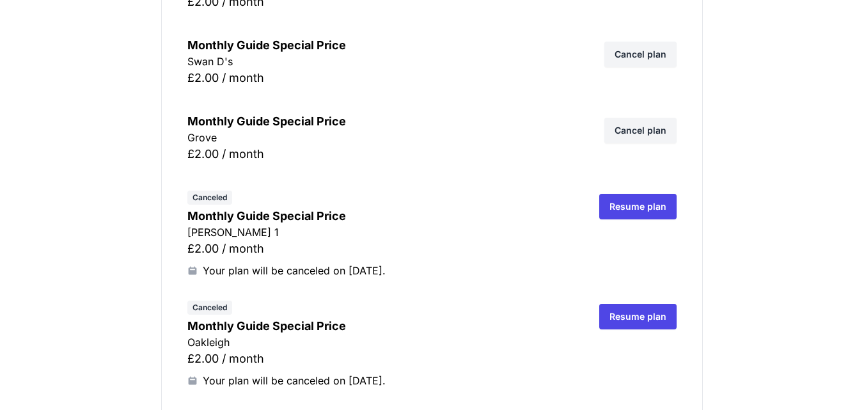
scroll to position [10452, 0]
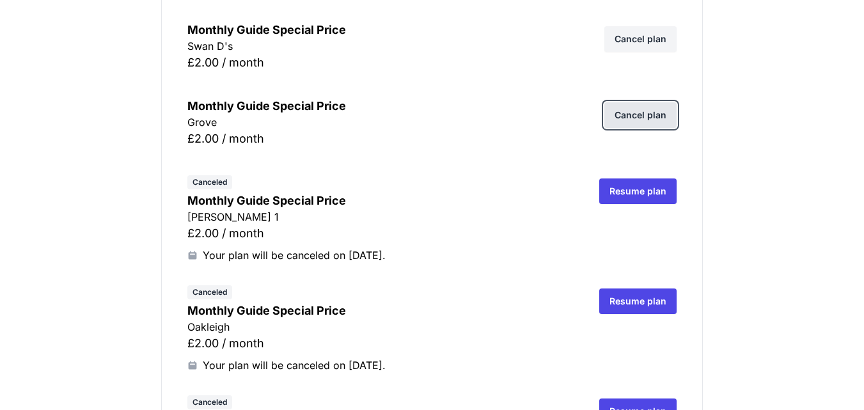
click at [635, 114] on link "Cancel plan" at bounding box center [640, 115] width 72 height 26
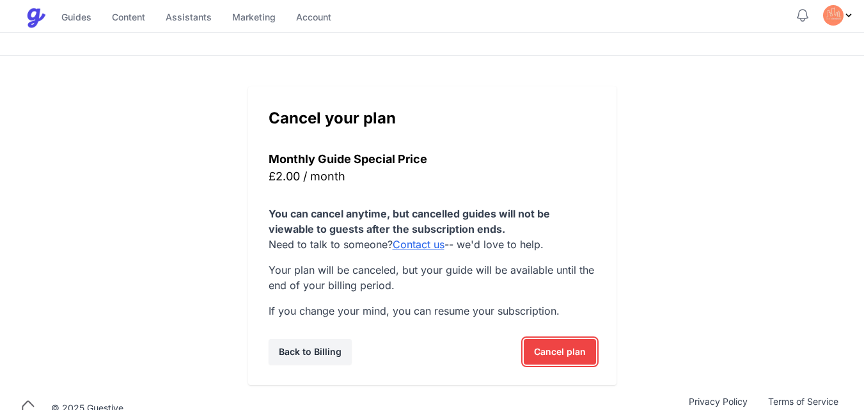
click at [553, 350] on span "Cancel plan" at bounding box center [560, 352] width 52 height 26
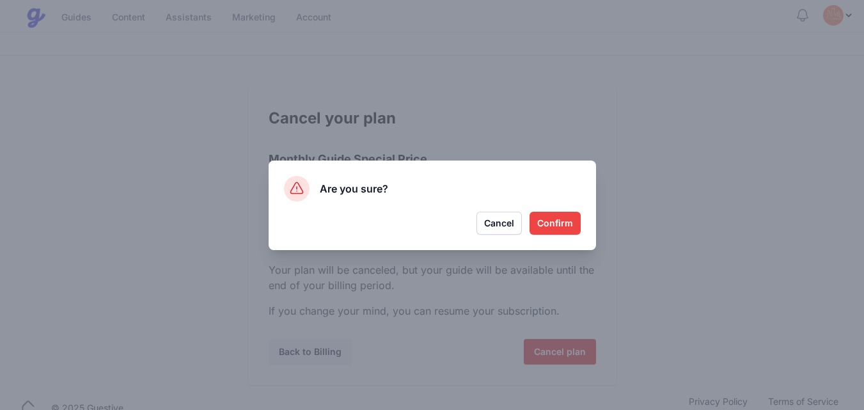
click at [557, 224] on button "Confirm" at bounding box center [554, 223] width 51 height 23
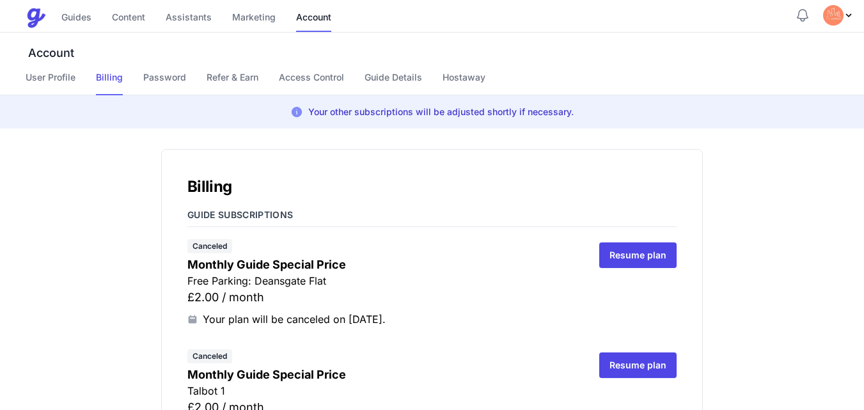
click at [423, 238] on div "Canceled Monthly Guide Special Price Free Parking: Deansgate Flat £2.00 / month…" at bounding box center [382, 282] width 391 height 90
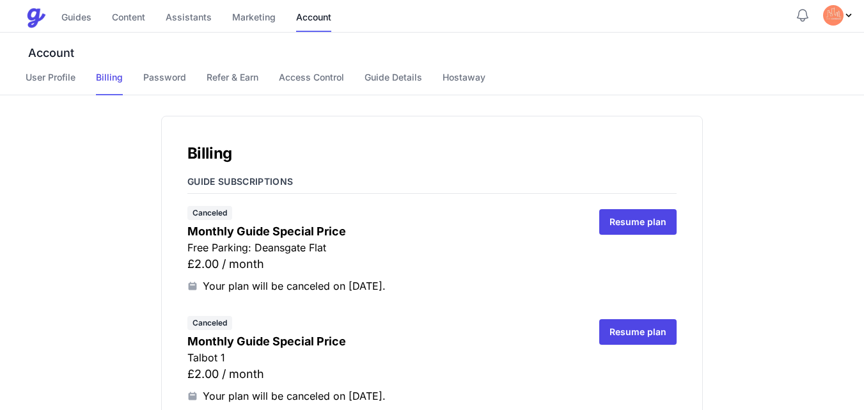
click at [479, 219] on div "Canceled Monthly Guide Special Price Free Parking: Deansgate Flat £2.00 / month…" at bounding box center [382, 249] width 391 height 90
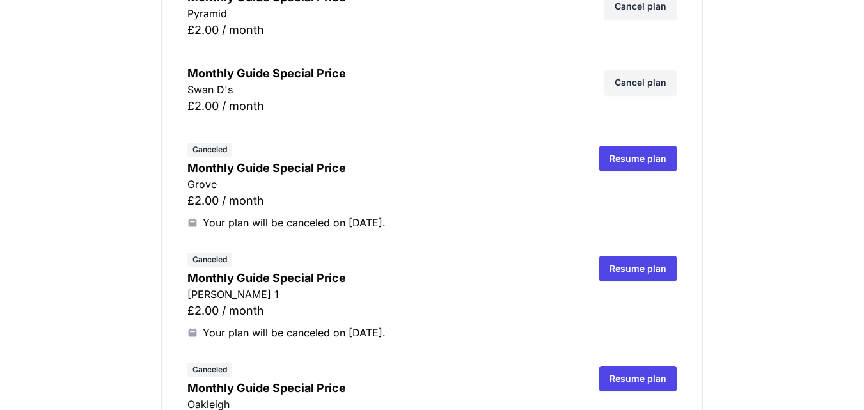
scroll to position [10358, 0]
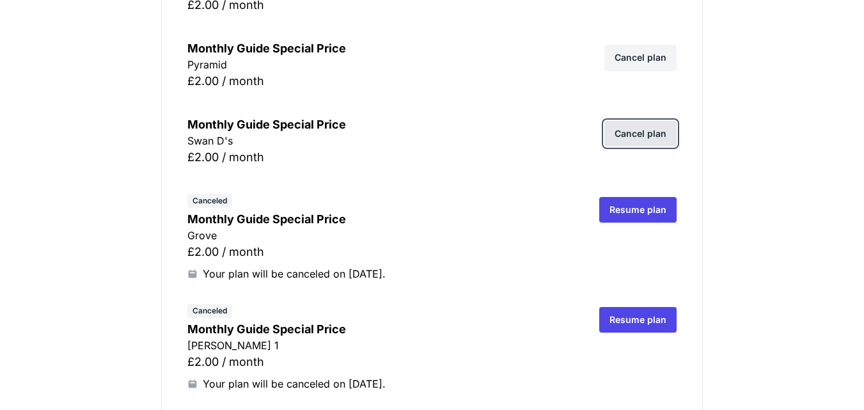
click at [648, 134] on link "Cancel plan" at bounding box center [640, 134] width 72 height 26
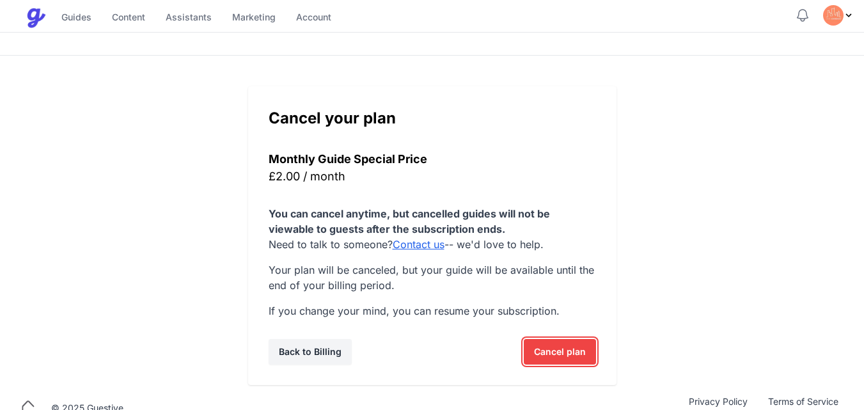
click at [565, 347] on span "Cancel plan" at bounding box center [560, 352] width 52 height 26
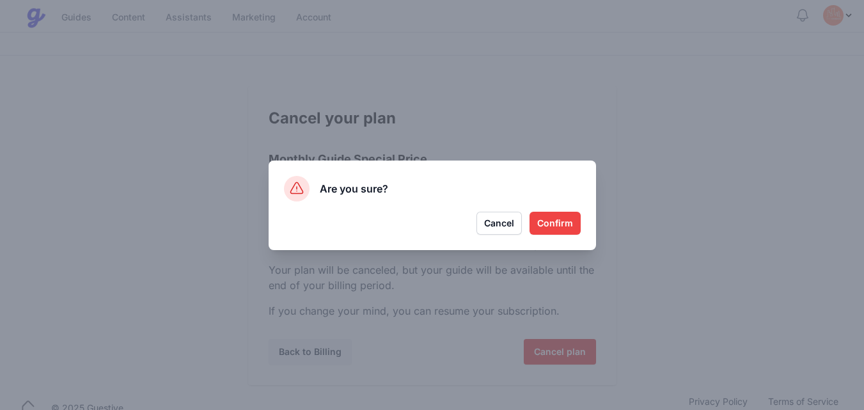
click at [561, 223] on button "Confirm" at bounding box center [554, 223] width 51 height 23
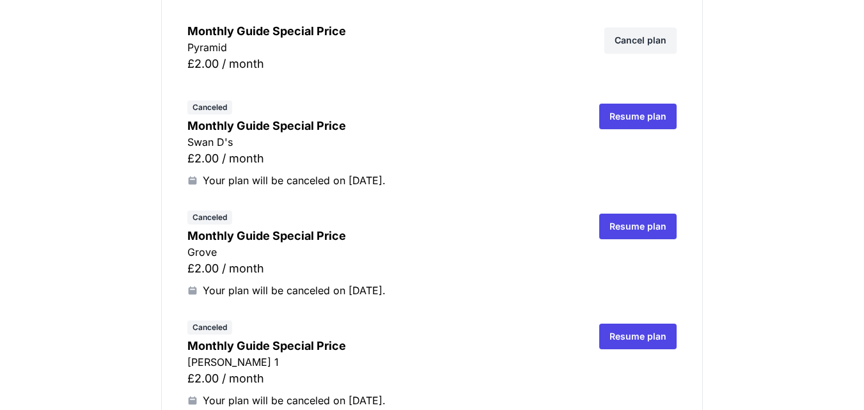
scroll to position [10376, 0]
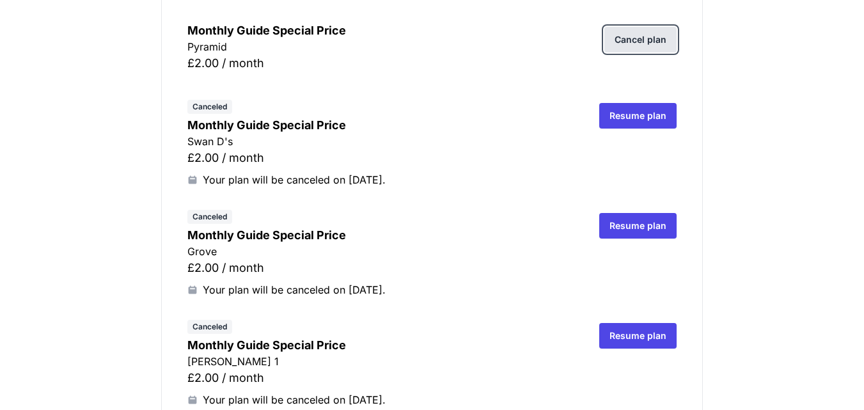
click at [655, 44] on link "Cancel plan" at bounding box center [640, 40] width 72 height 26
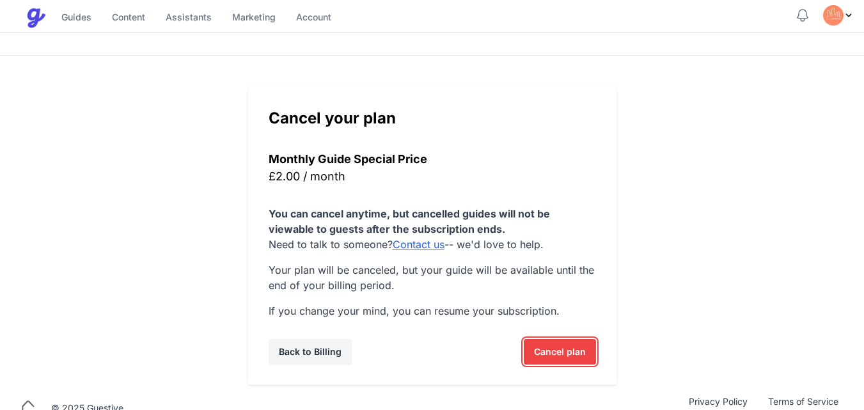
click at [544, 352] on span "Cancel plan" at bounding box center [560, 352] width 52 height 26
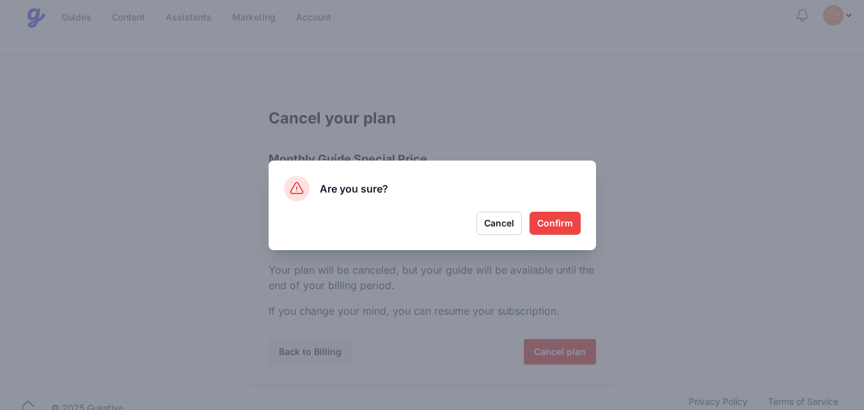
click at [552, 217] on button "Confirm" at bounding box center [554, 223] width 51 height 23
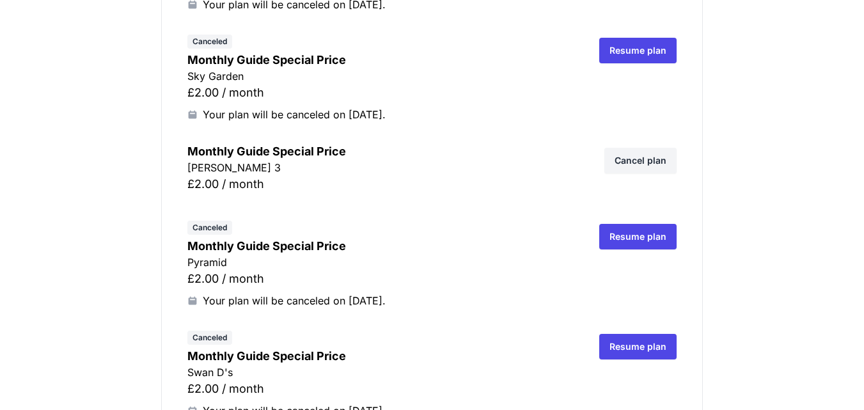
scroll to position [10171, 0]
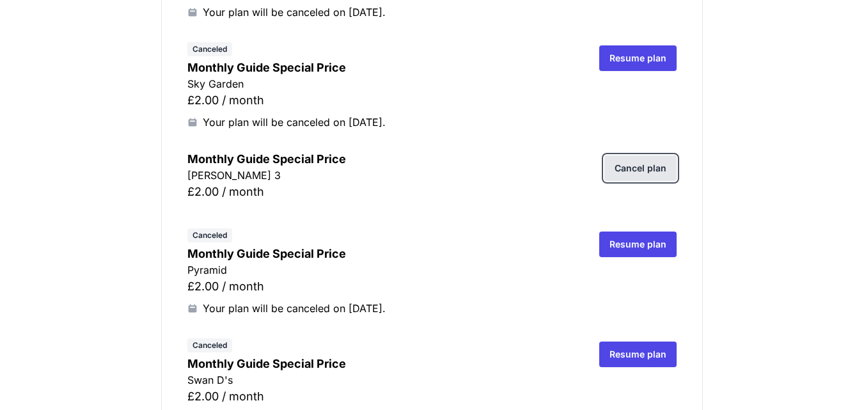
click at [646, 162] on link "Cancel plan" at bounding box center [640, 168] width 72 height 26
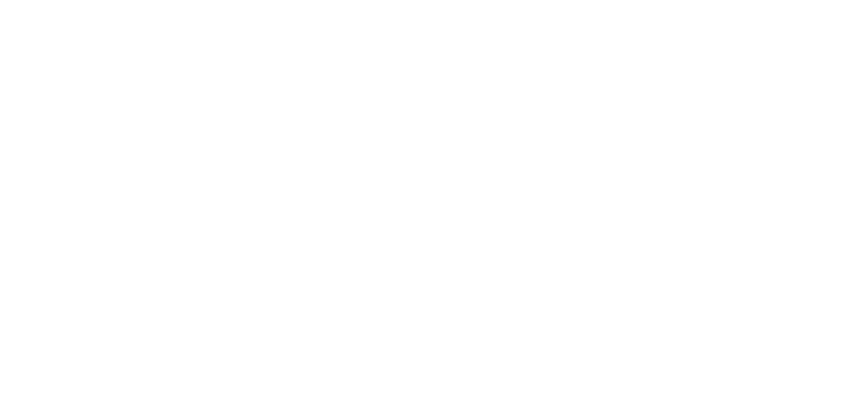
click span "Cancel plan"
click button "Confirm"
click div "Billing Guide subscriptions Canceled Monthly Guide Special Price Free Parking: …"
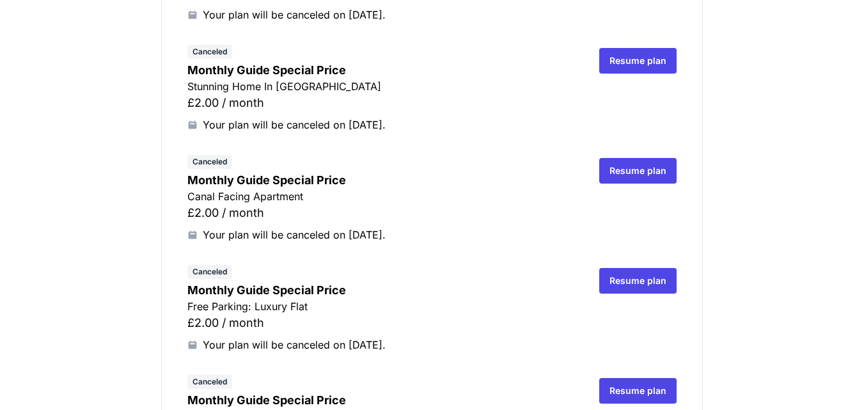
scroll to position [1058, 0]
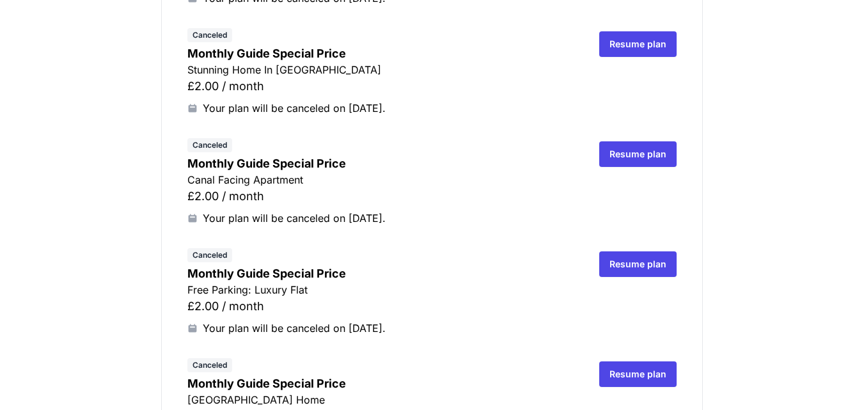
click at [496, 172] on p "Canal Facing Apartment" at bounding box center [382, 179] width 391 height 15
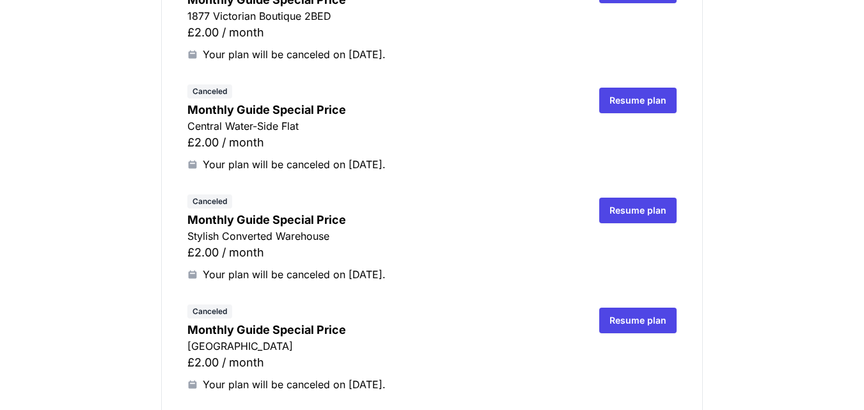
scroll to position [3189, 0]
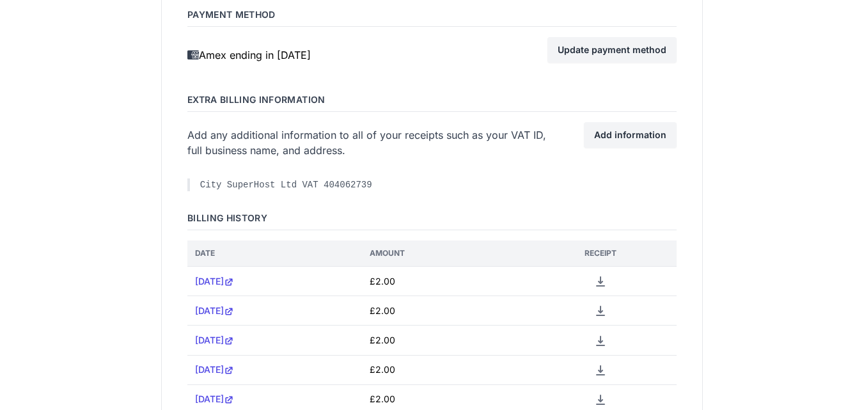
scroll to position [12174, 0]
